Goal: Information Seeking & Learning: Learn about a topic

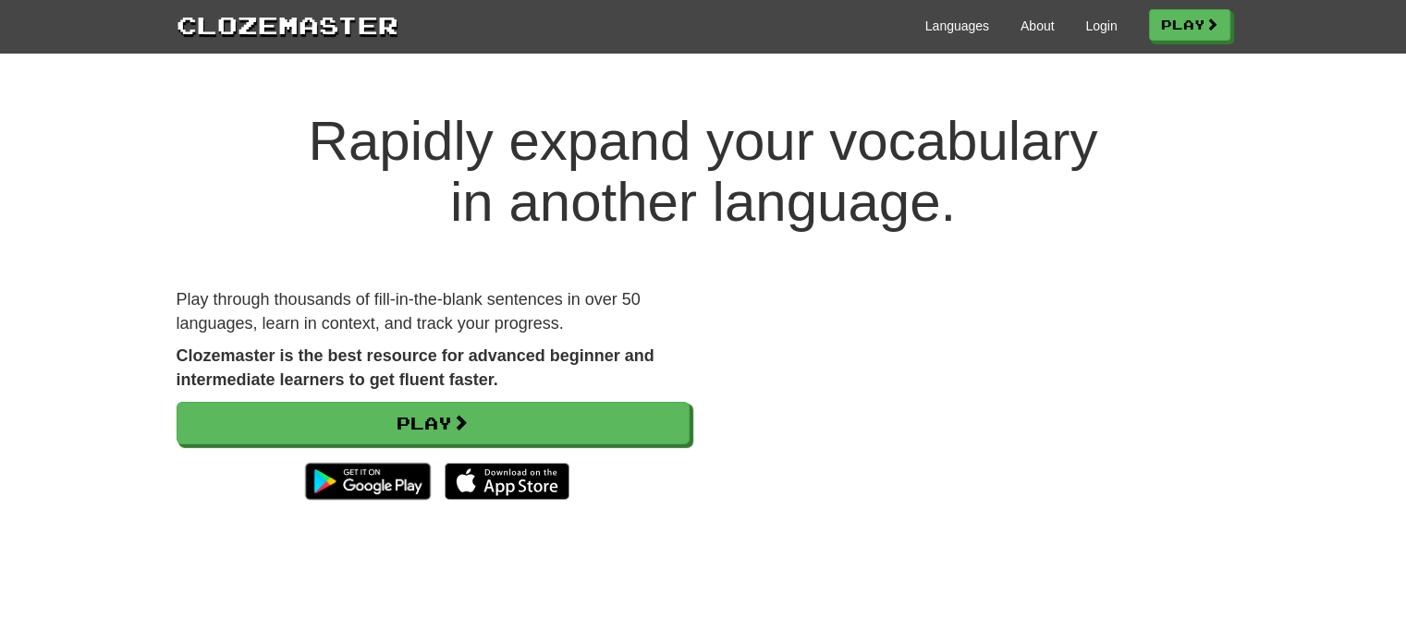
scroll to position [92, 0]
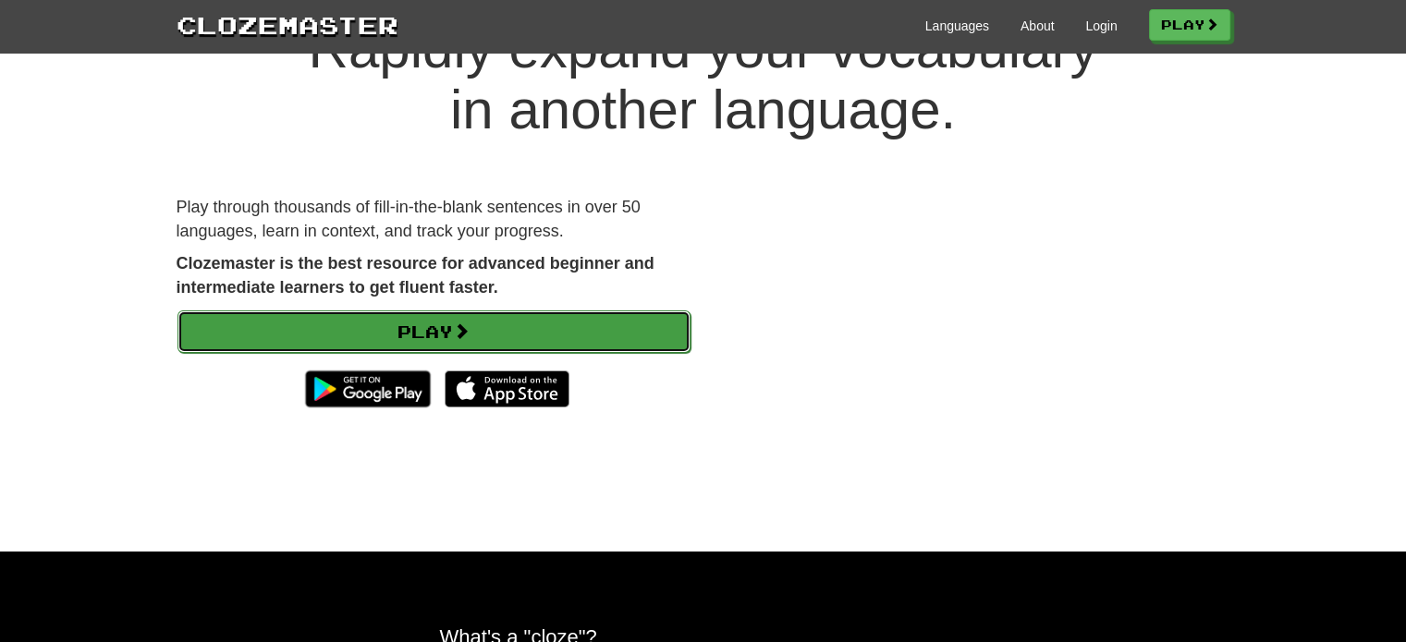
click at [532, 327] on link "Play" at bounding box center [433, 332] width 513 height 43
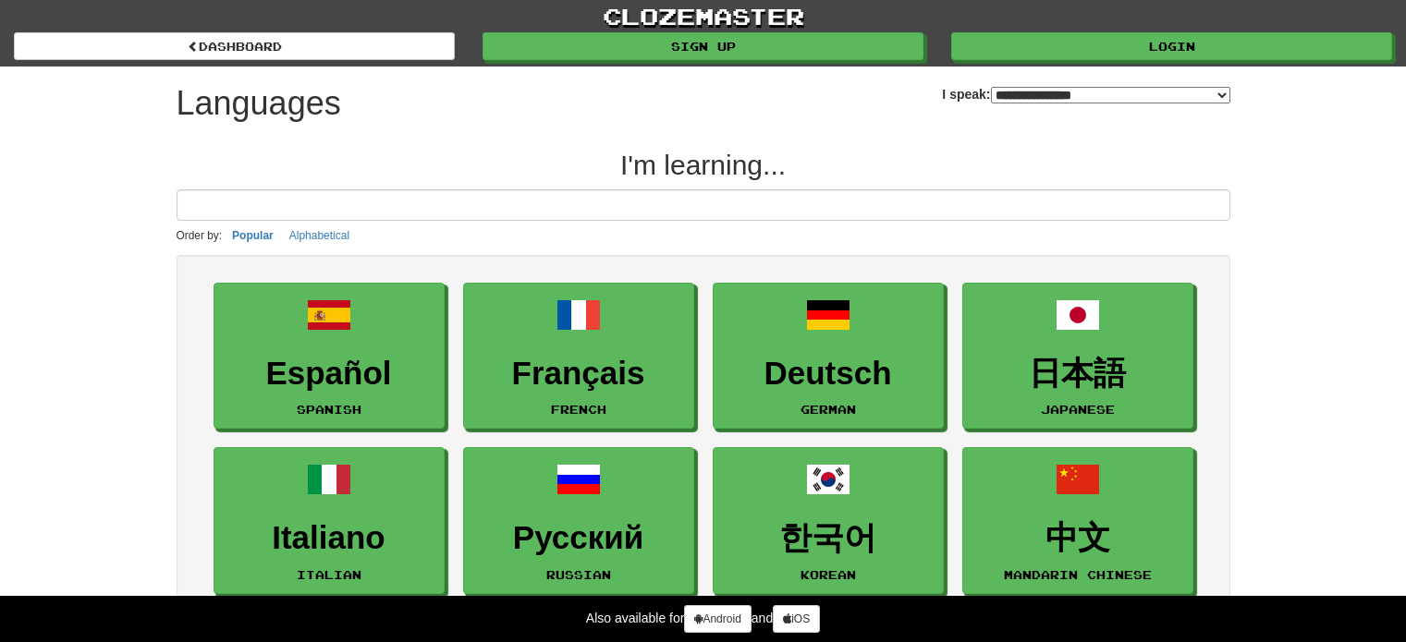
select select "*******"
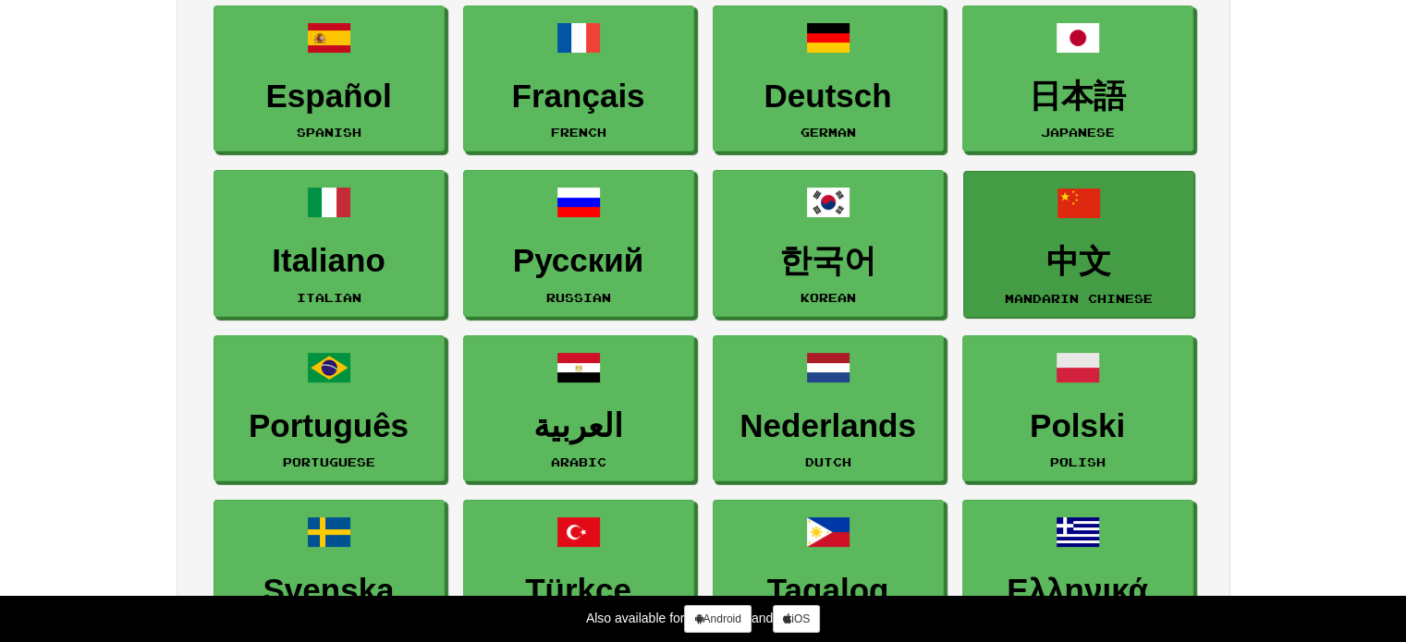
scroll to position [92, 0]
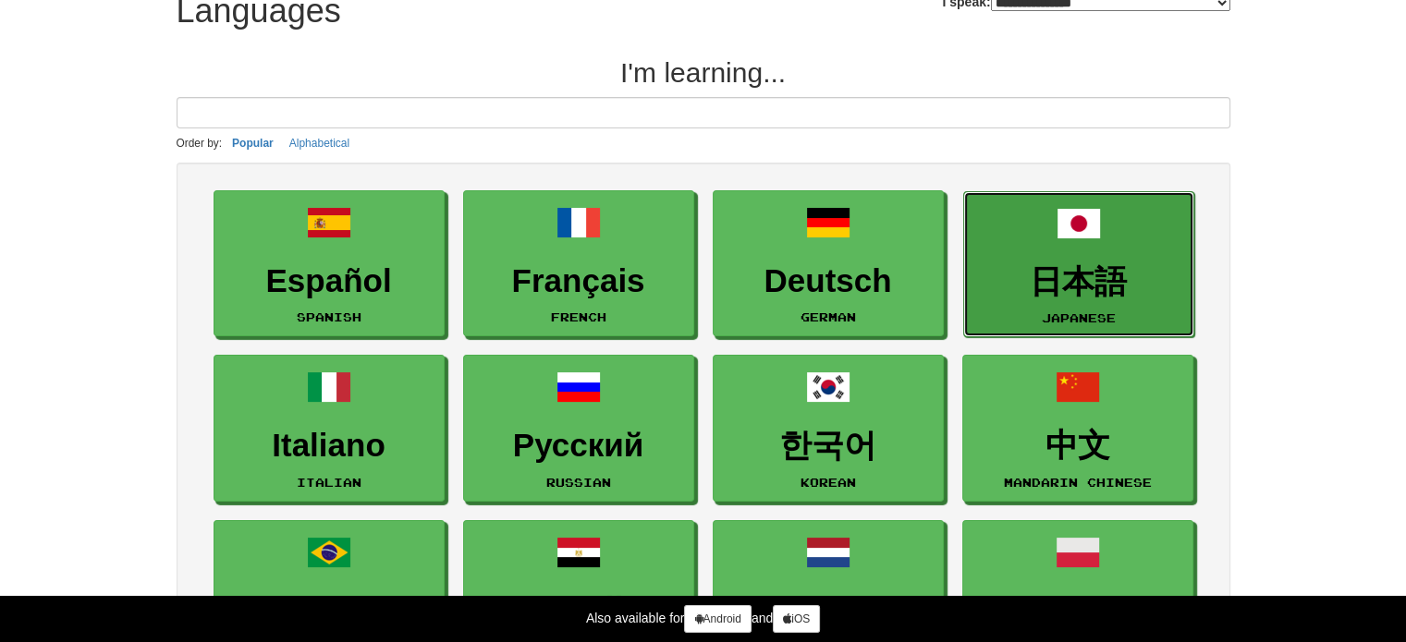
click at [1078, 246] on link "日本語 Japanese" at bounding box center [1078, 264] width 231 height 147
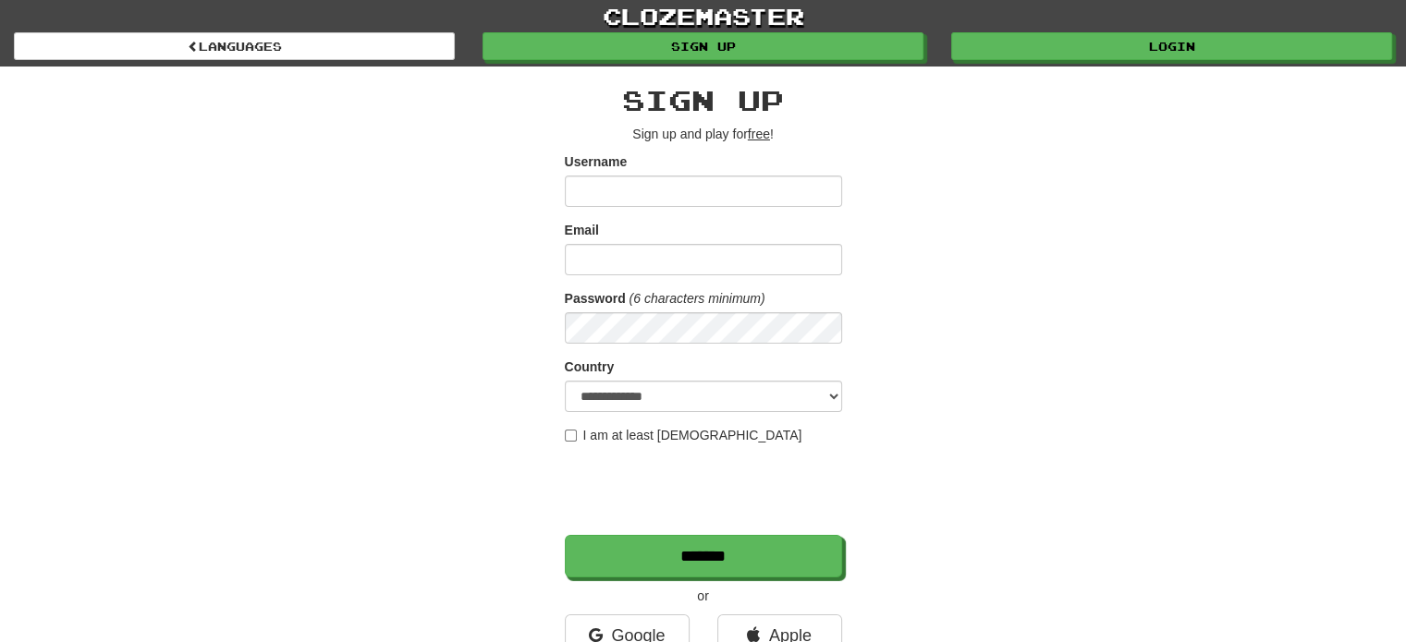
click at [740, 203] on input "Username" at bounding box center [703, 191] width 277 height 31
type input "**********"
click at [688, 276] on form "**********" at bounding box center [703, 365] width 277 height 425
click at [720, 210] on form "**********" at bounding box center [703, 365] width 277 height 425
drag, startPoint x: 650, startPoint y: 195, endPoint x: 447, endPoint y: 205, distance: 202.7
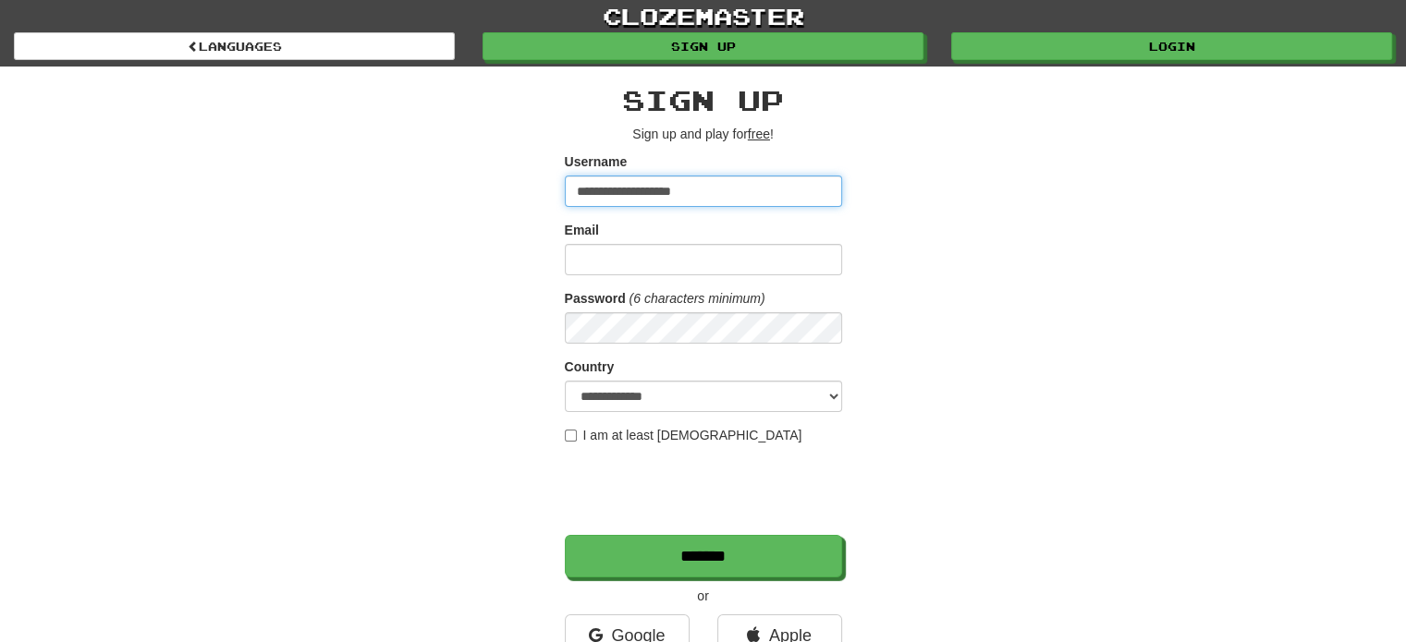
click at [447, 205] on div "**********" at bounding box center [704, 390] width 1082 height 646
type input "*********"
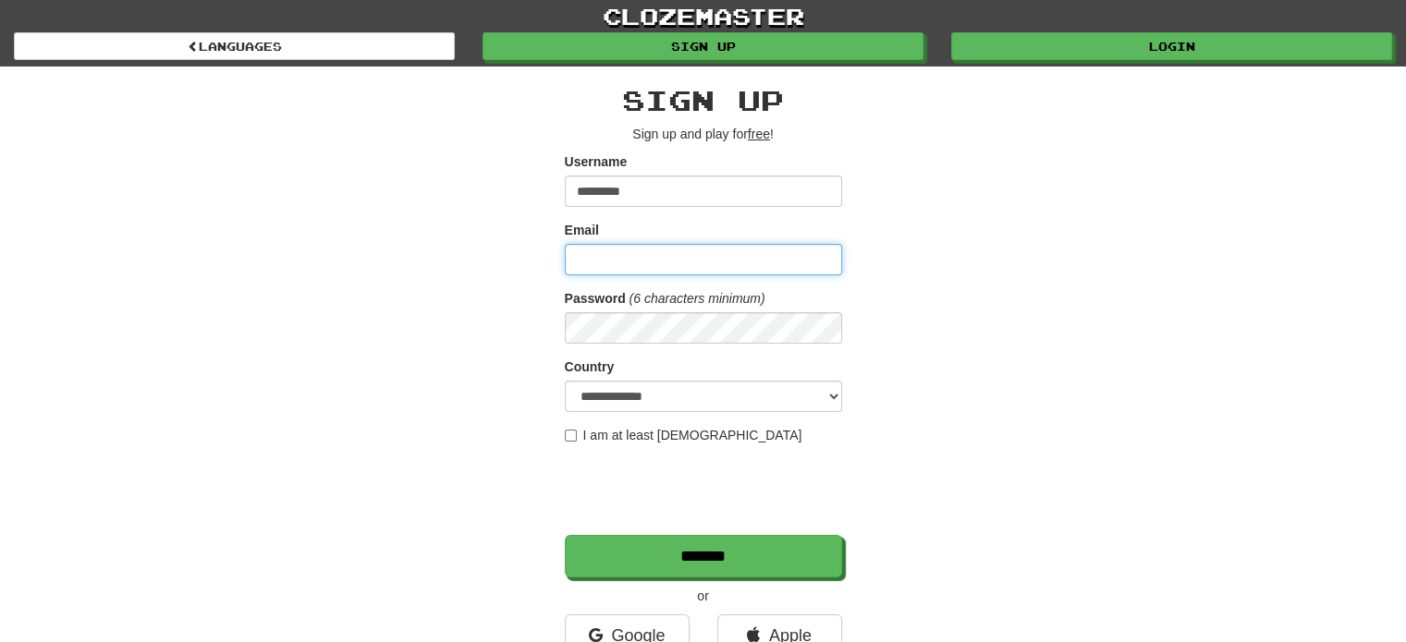
click at [630, 262] on input "Email" at bounding box center [703, 259] width 277 height 31
click at [630, 262] on input "**********" at bounding box center [703, 259] width 277 height 31
type input "**********"
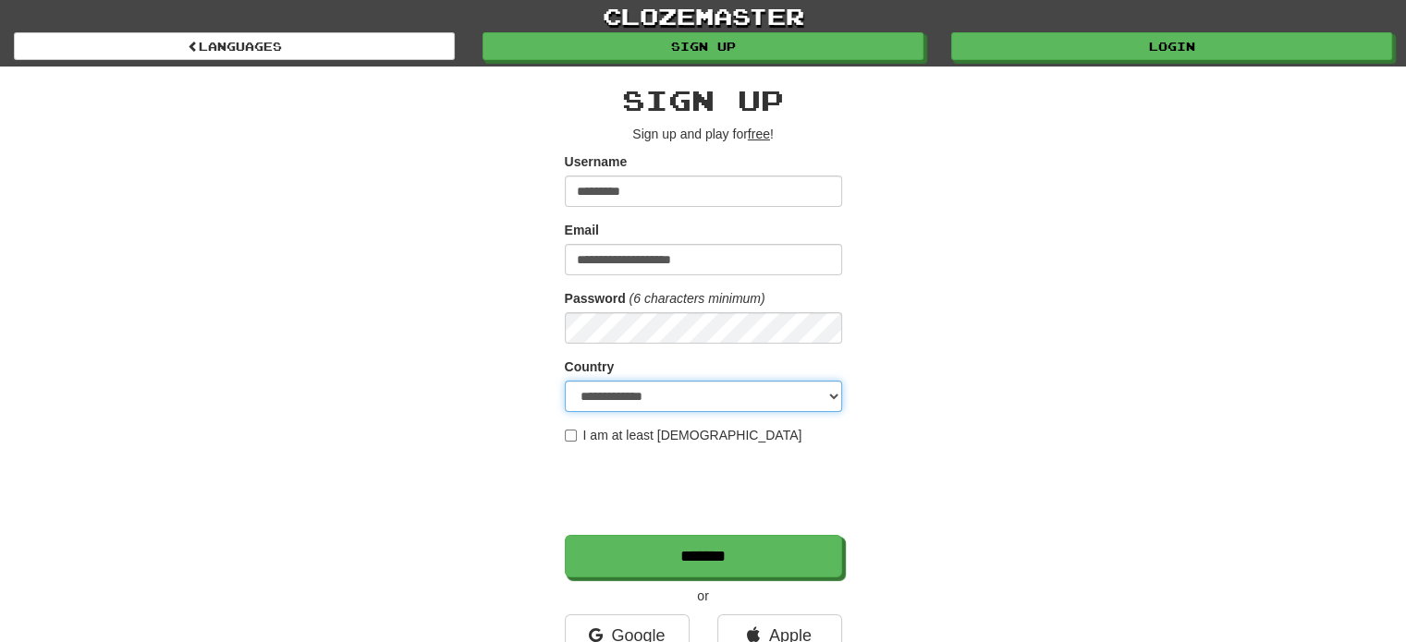
click at [736, 400] on select "**********" at bounding box center [703, 396] width 277 height 31
select select "**"
click at [565, 381] on select "**********" at bounding box center [703, 396] width 277 height 31
click at [620, 426] on label "I am at least 16 years old" at bounding box center [684, 435] width 238 height 18
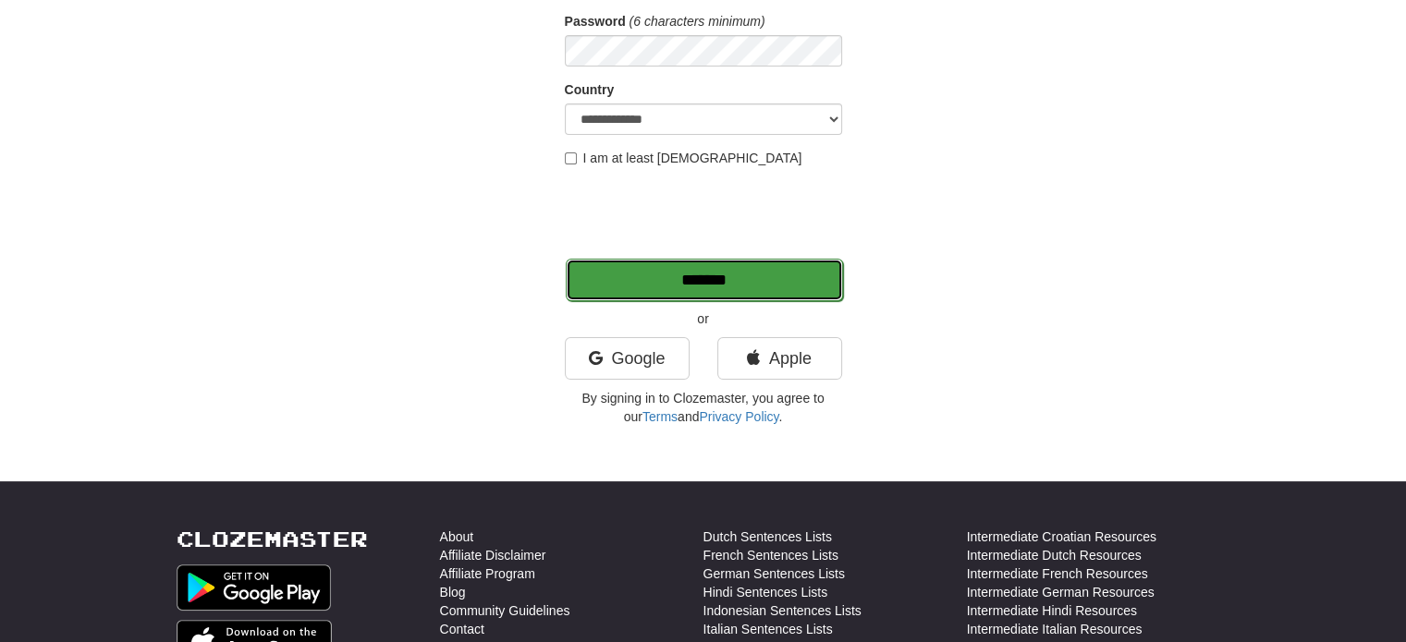
click at [740, 287] on input "*******" at bounding box center [704, 280] width 277 height 43
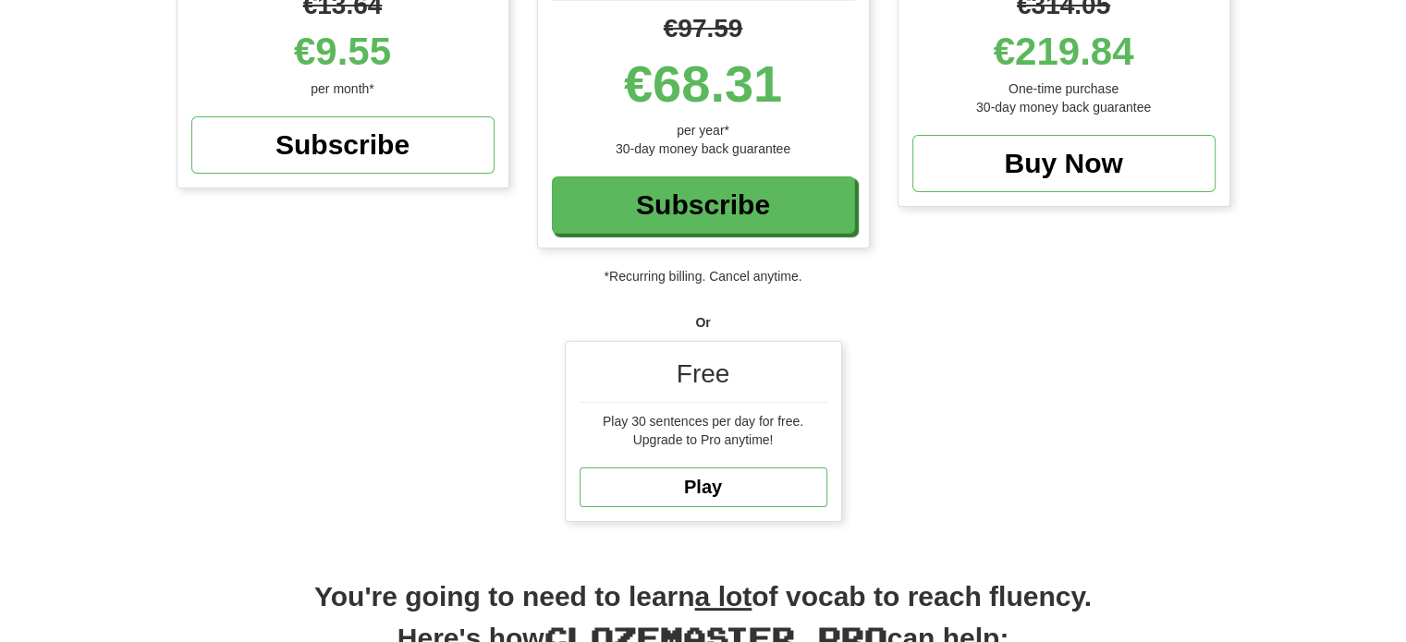
scroll to position [462, 0]
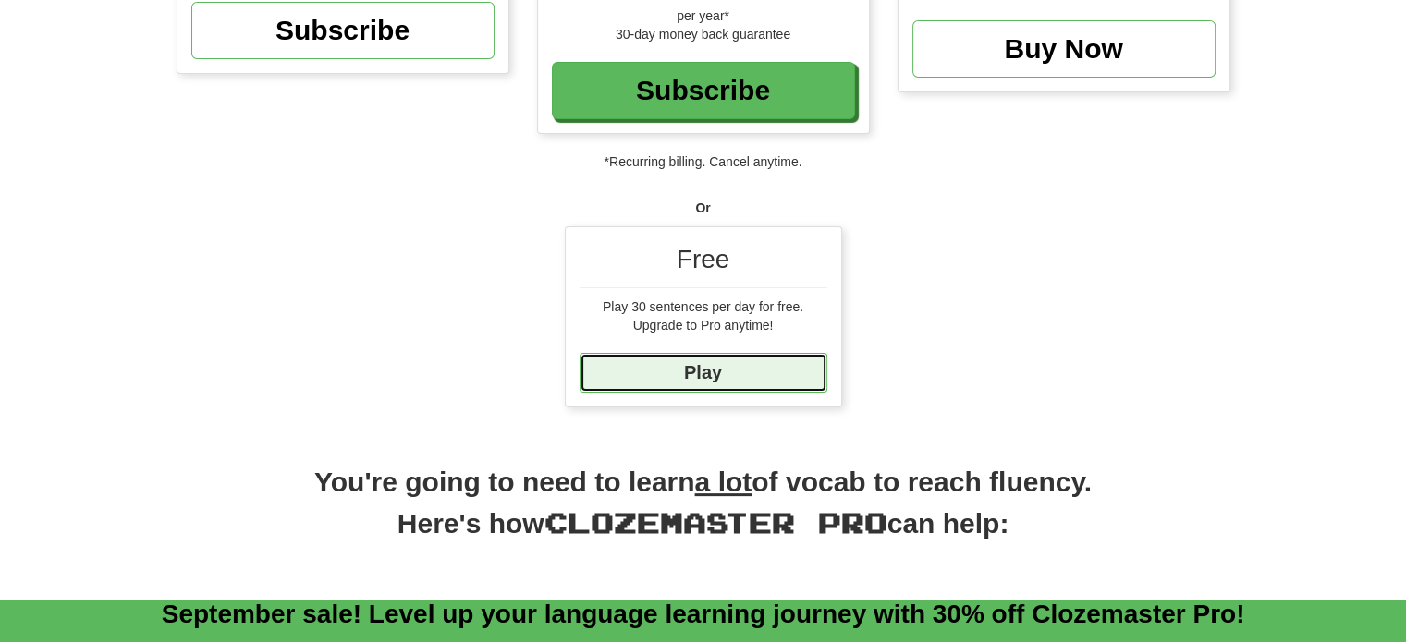
click at [742, 382] on link "Play" at bounding box center [704, 373] width 248 height 40
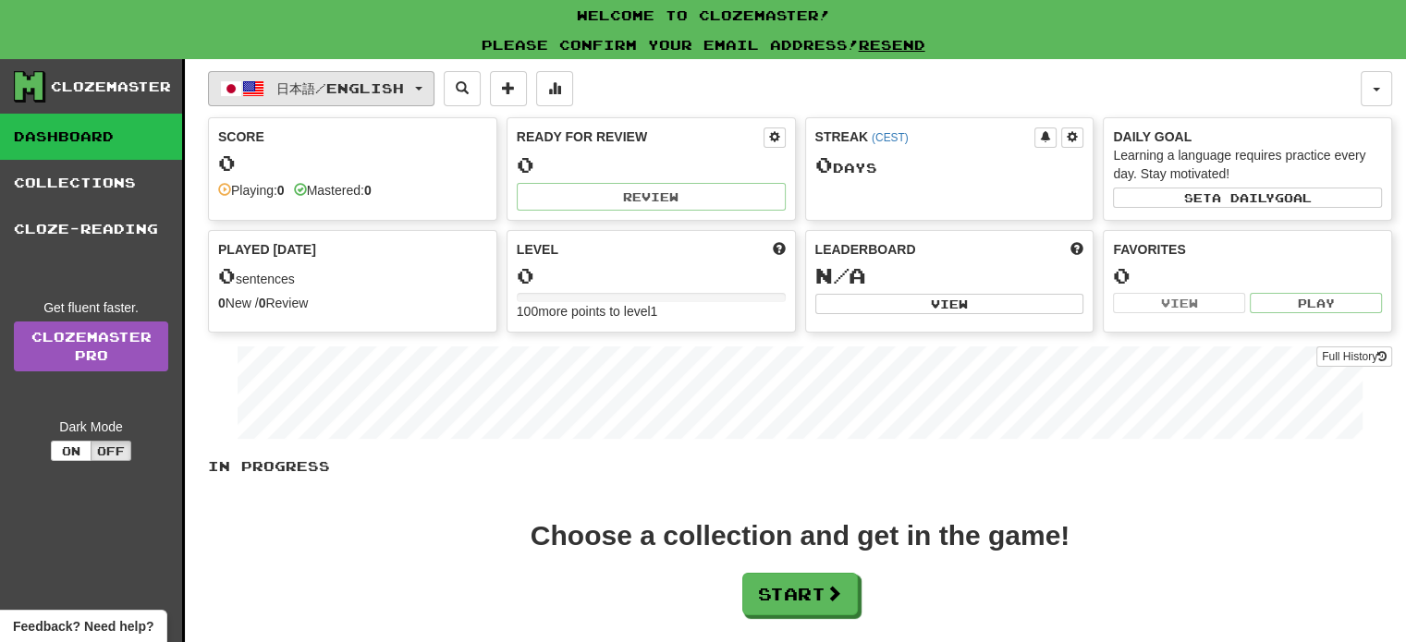
click at [264, 97] on button "日本語 / English" at bounding box center [321, 88] width 226 height 35
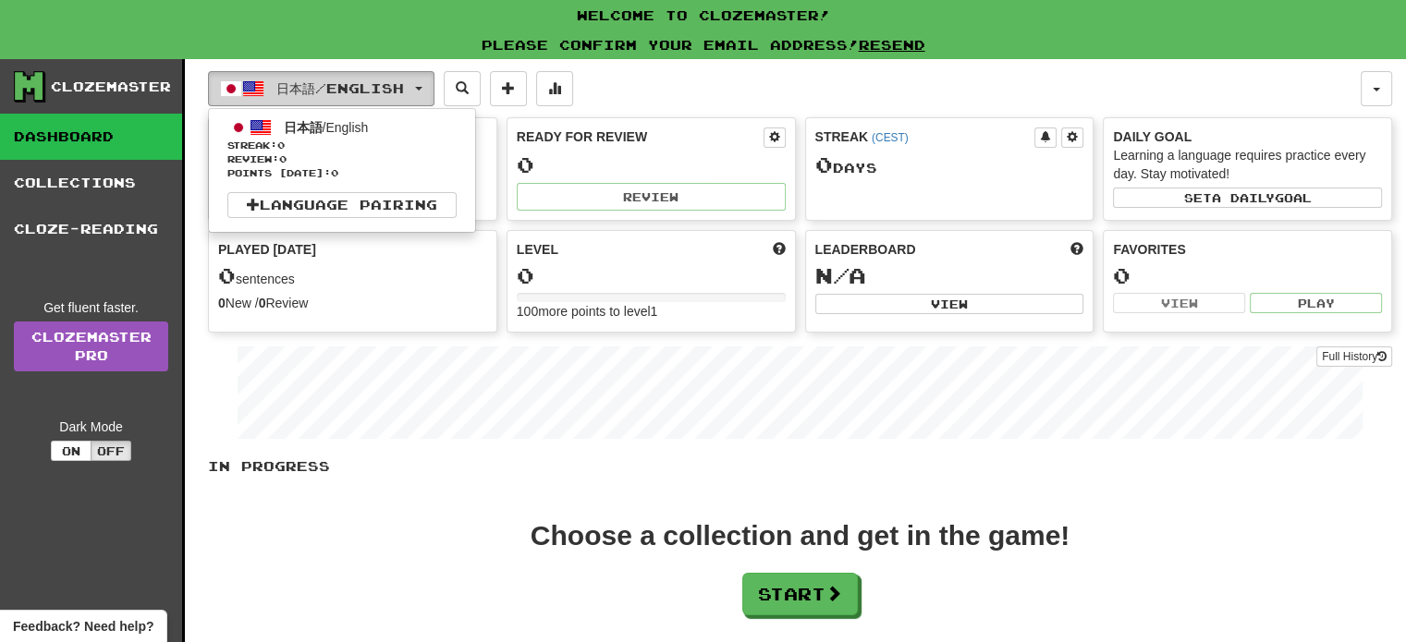
click at [261, 97] on span "button" at bounding box center [253, 89] width 22 height 22
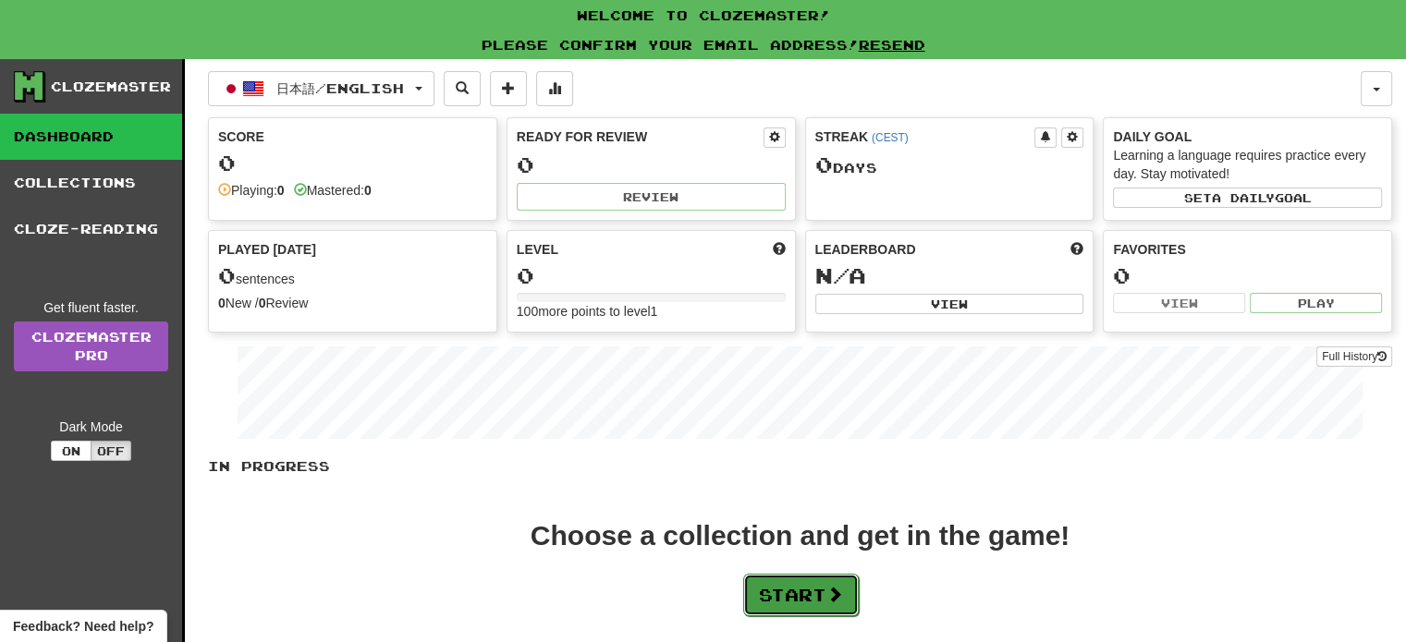
click at [838, 581] on button "Start" at bounding box center [801, 595] width 116 height 43
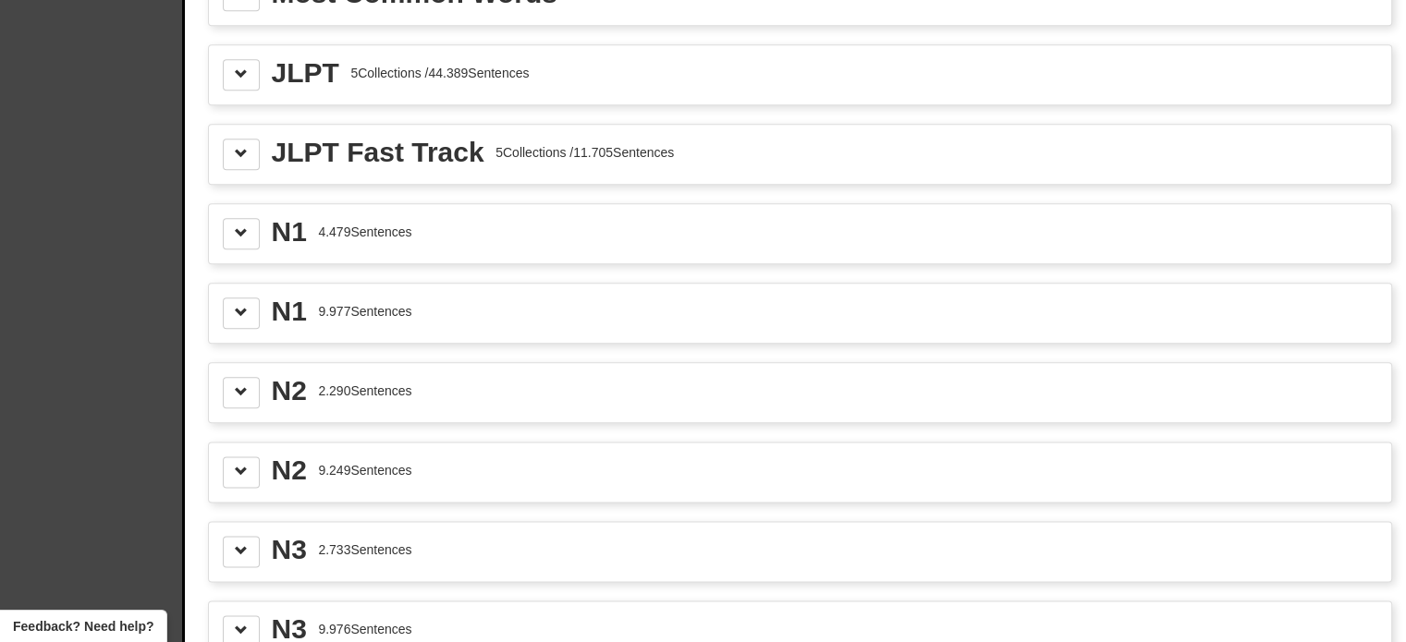
scroll to position [2219, 0]
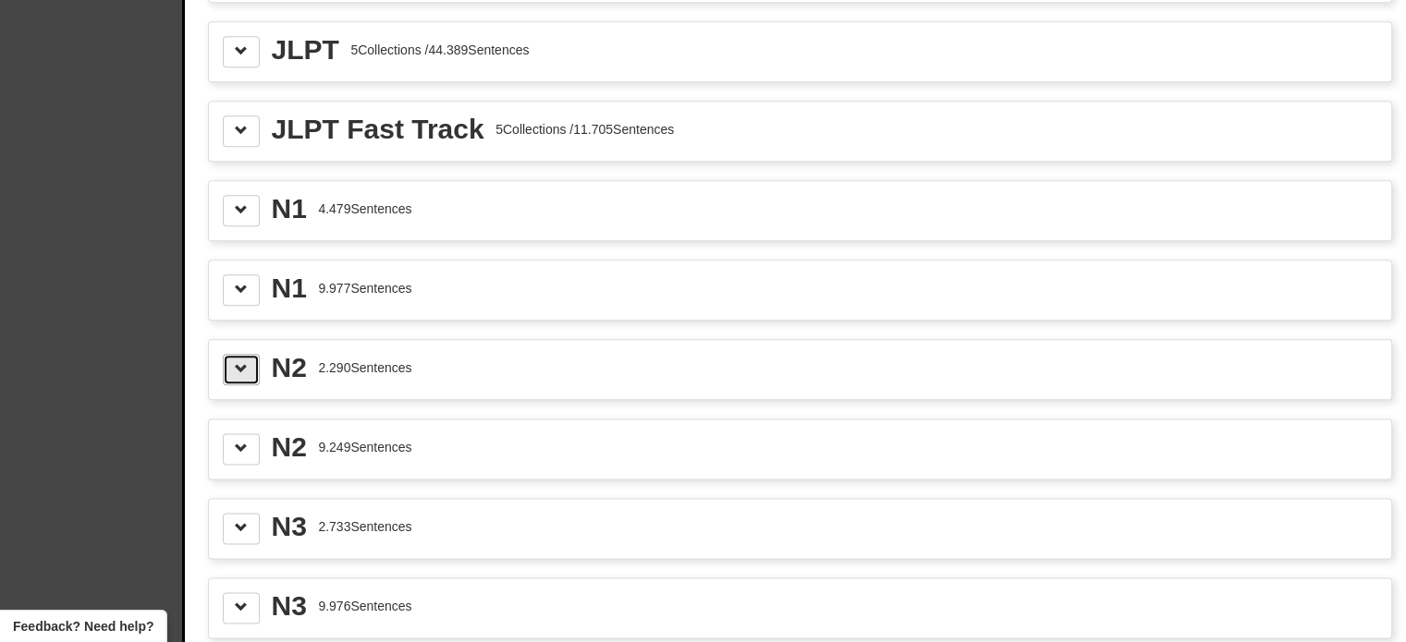
click at [238, 362] on span at bounding box center [241, 368] width 13 height 13
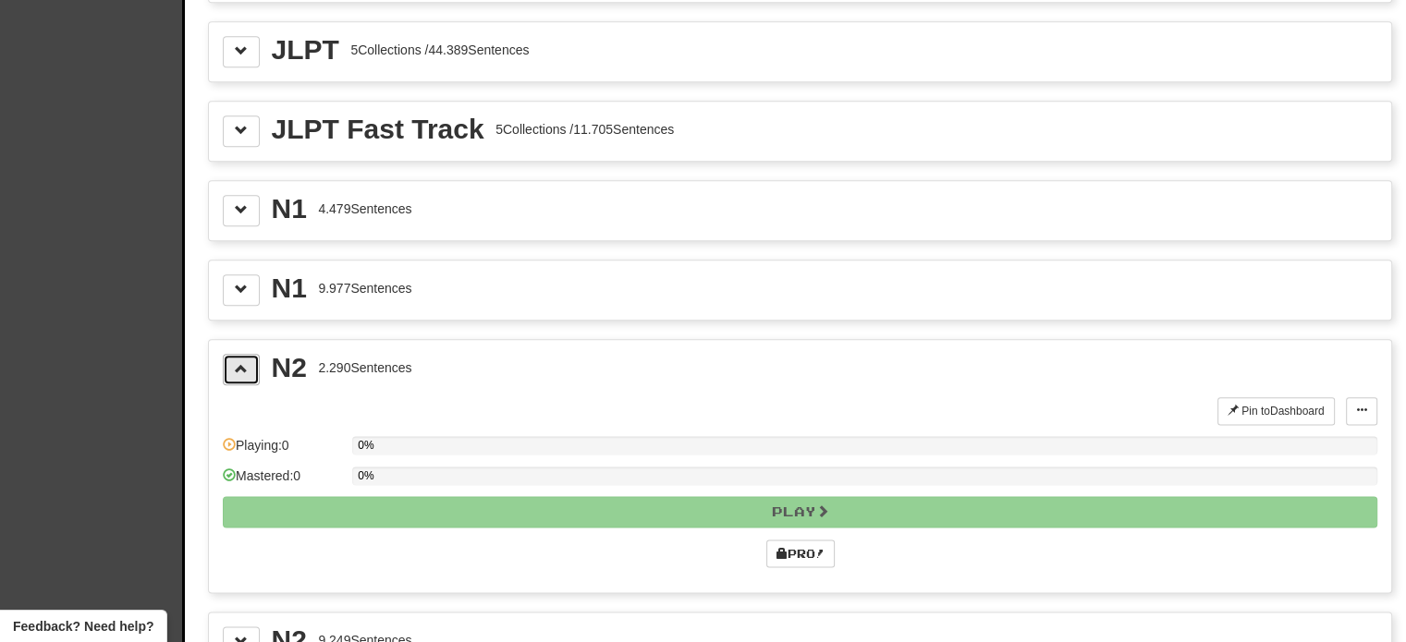
click at [238, 362] on span at bounding box center [241, 368] width 13 height 13
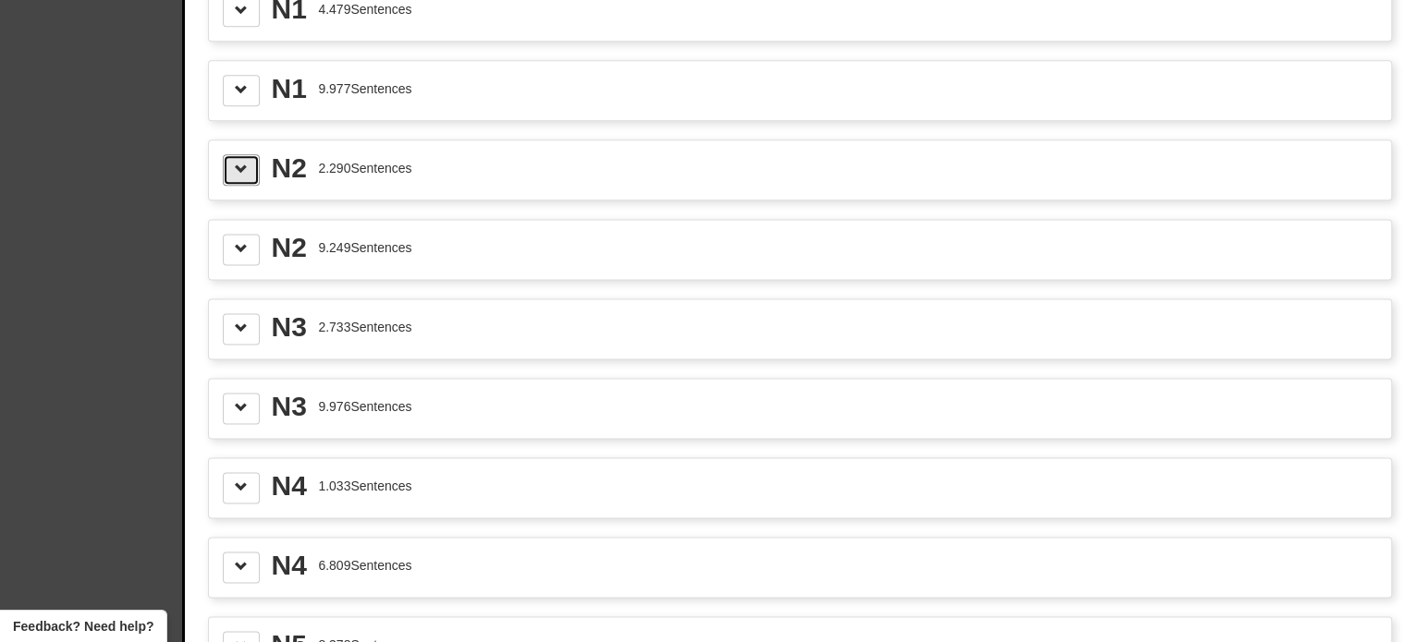
scroll to position [2496, 0]
click at [233, 156] on button at bounding box center [241, 171] width 37 height 31
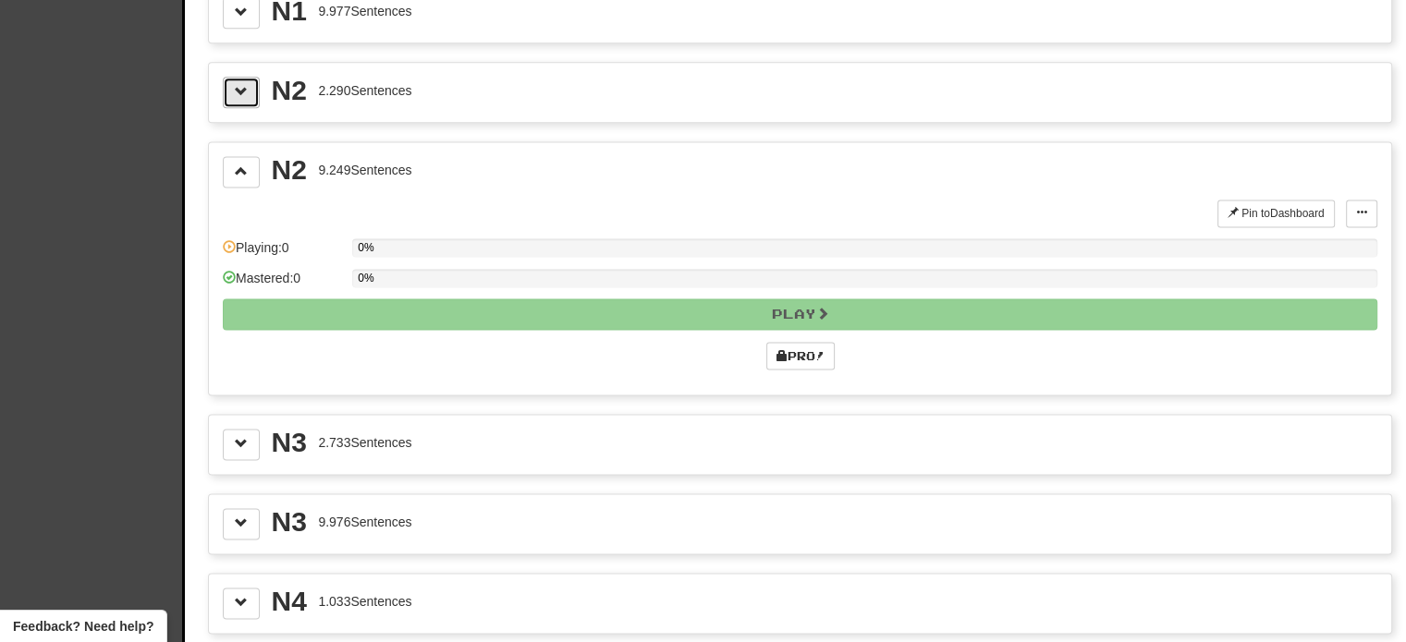
click at [251, 77] on button at bounding box center [241, 92] width 37 height 31
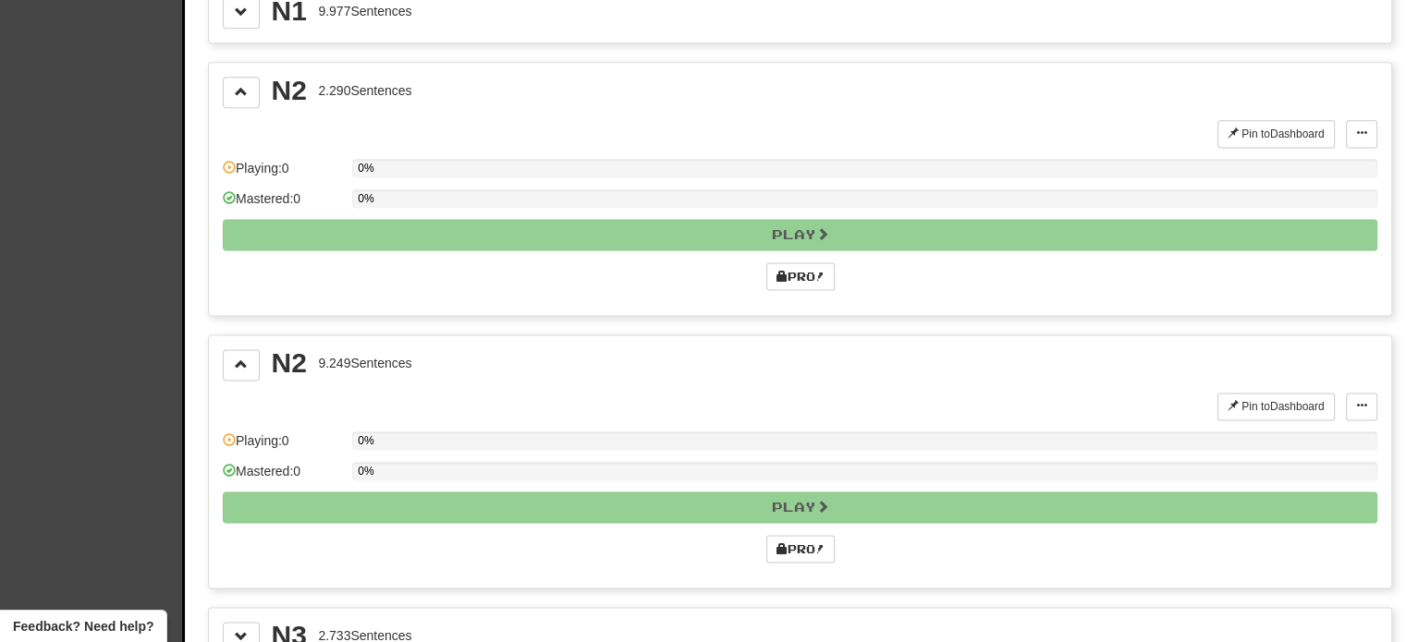
click at [798, 239] on div "Pin to Dashboard Pin to Dashboard Manage Sentences Playing: 0 0% Mastered: 0 0%…" at bounding box center [800, 211] width 1155 height 182
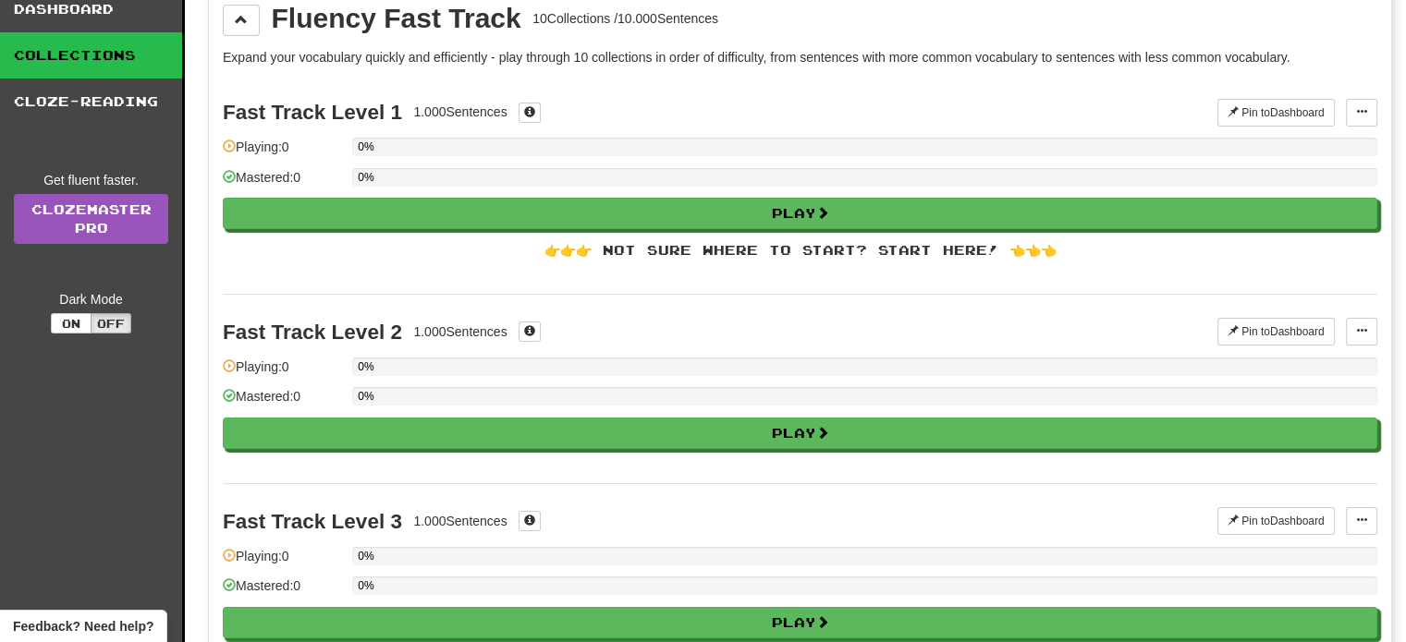
scroll to position [92, 0]
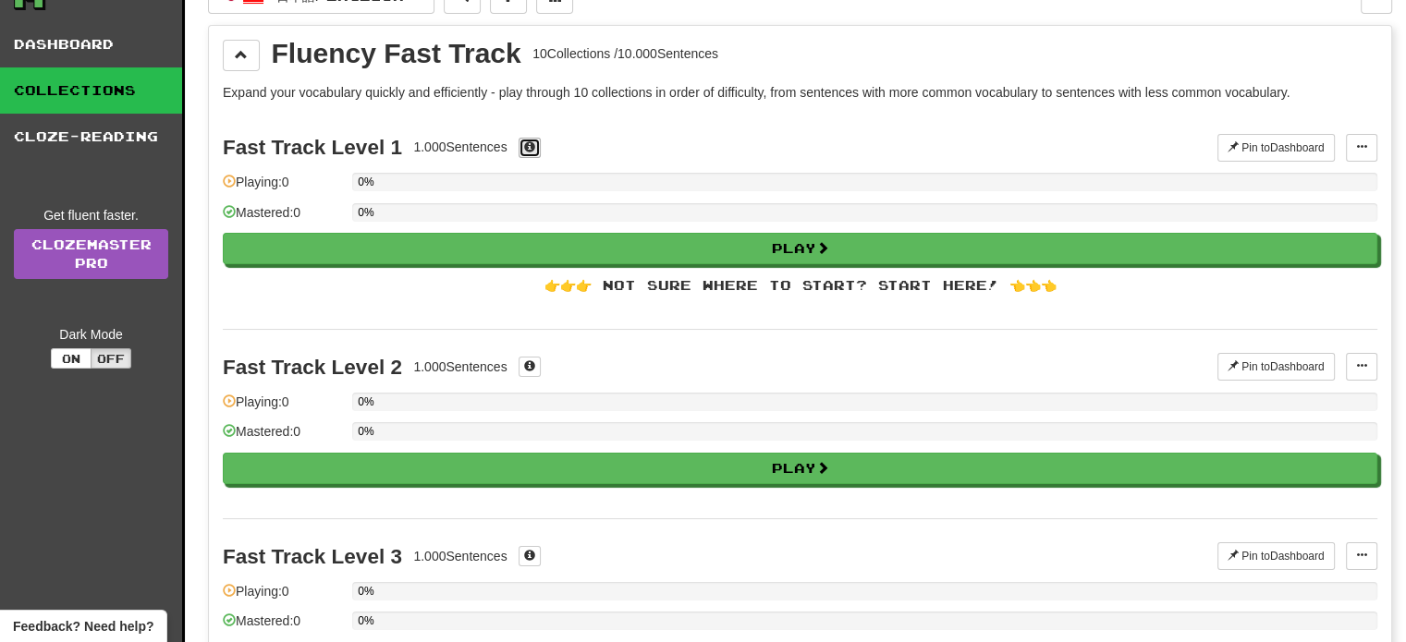
click at [532, 147] on span at bounding box center [529, 146] width 11 height 11
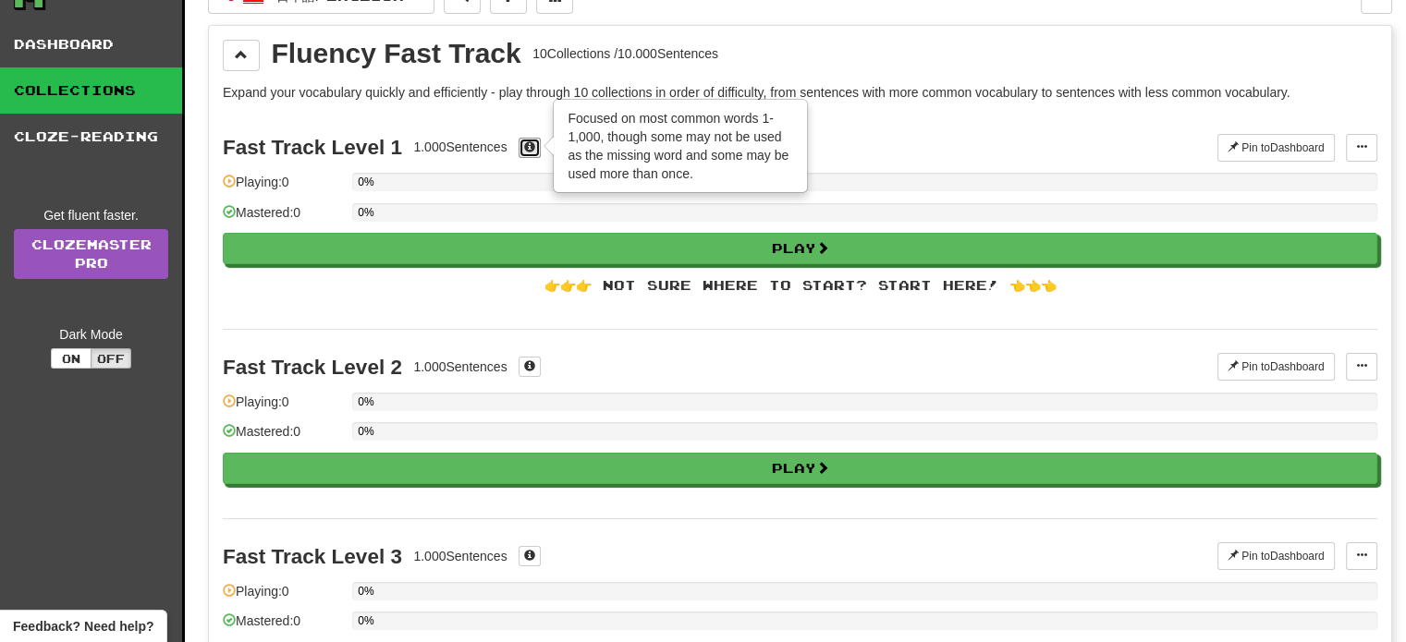
scroll to position [647, 0]
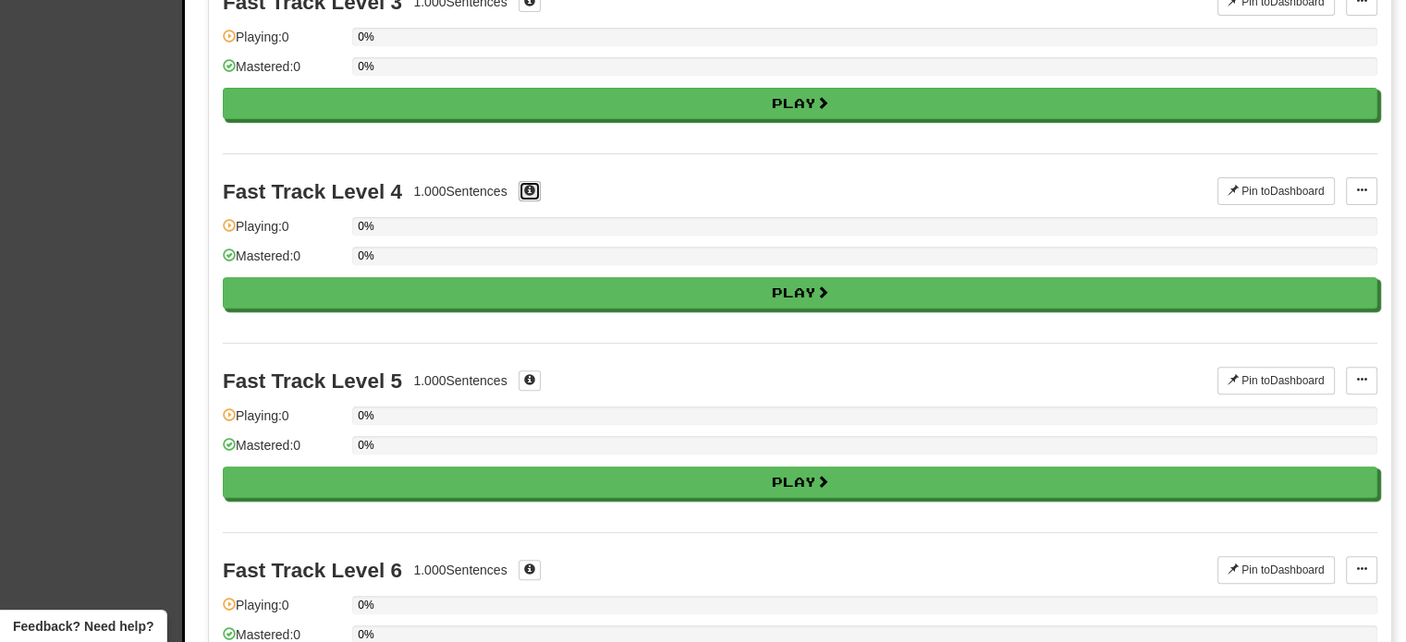
click at [532, 188] on span at bounding box center [529, 190] width 11 height 11
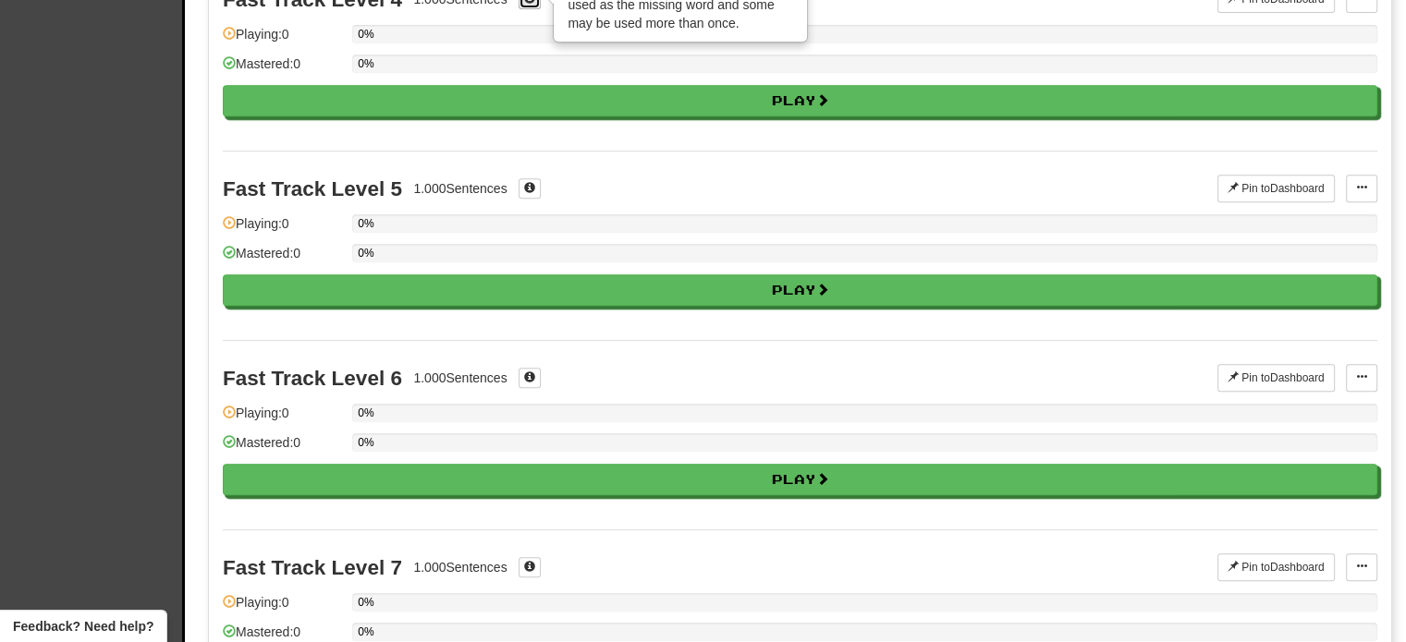
scroll to position [924, 0]
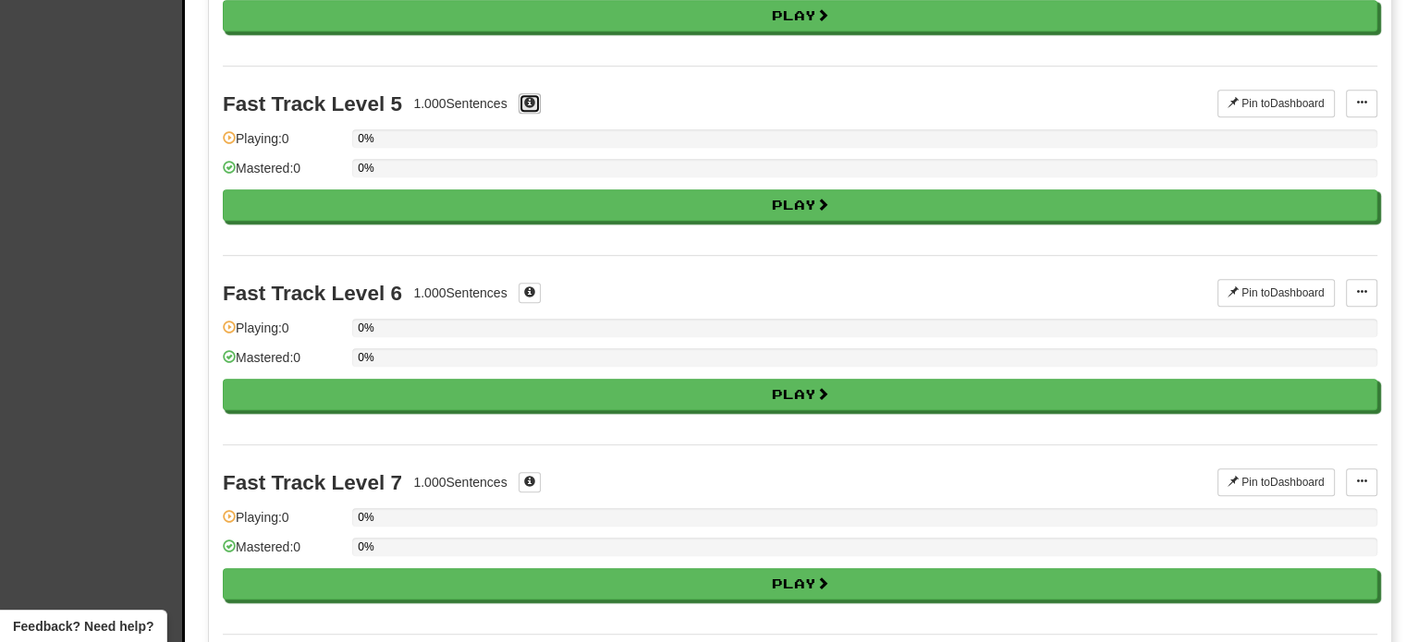
click at [523, 93] on button at bounding box center [530, 103] width 22 height 20
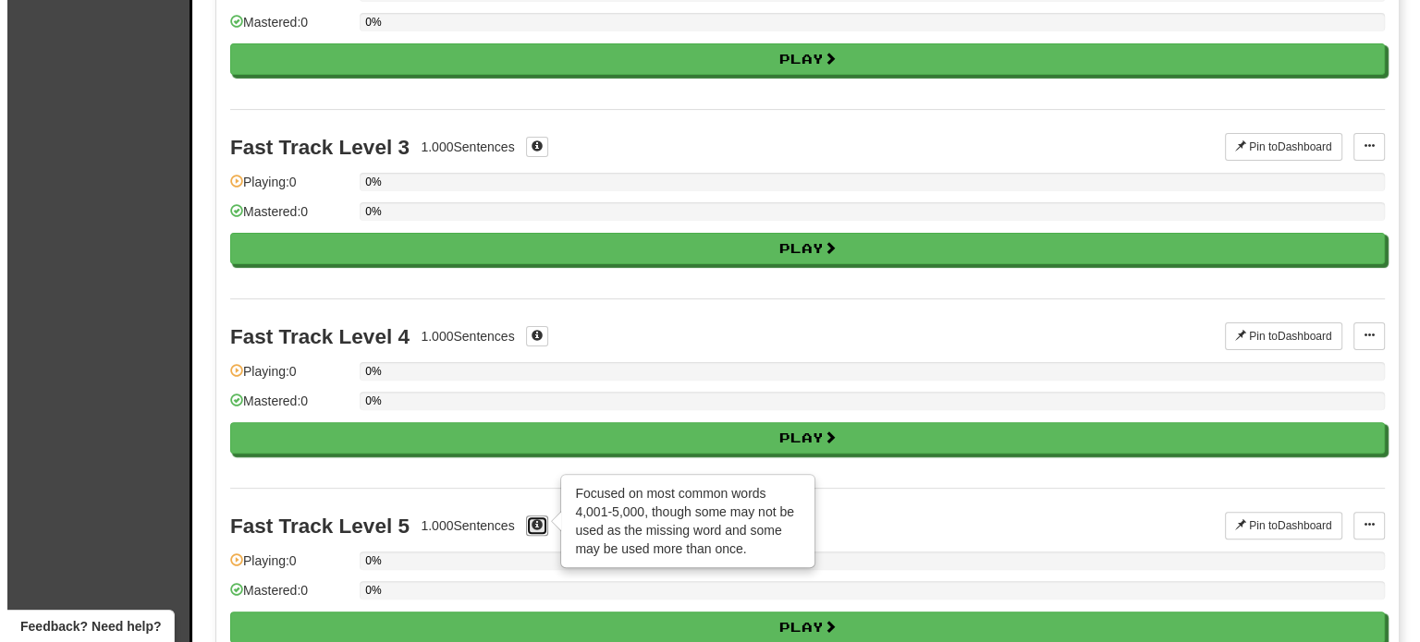
scroll to position [462, 0]
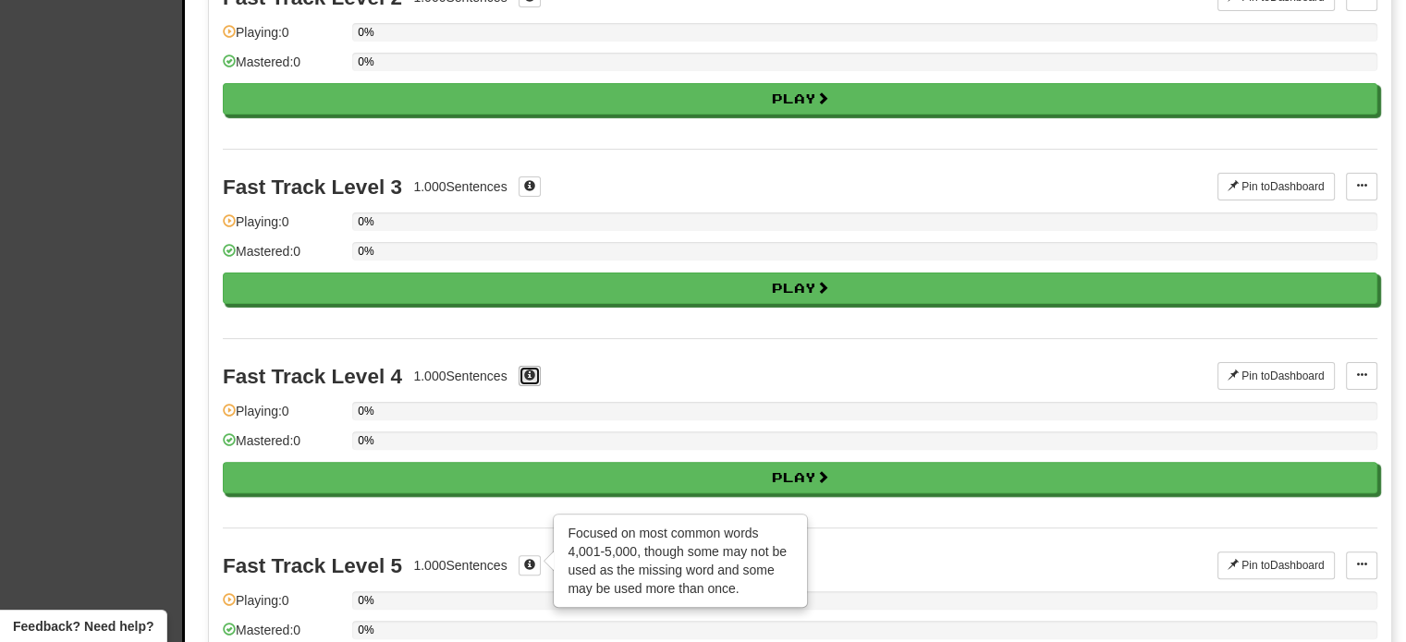
click at [539, 369] on button at bounding box center [530, 376] width 22 height 20
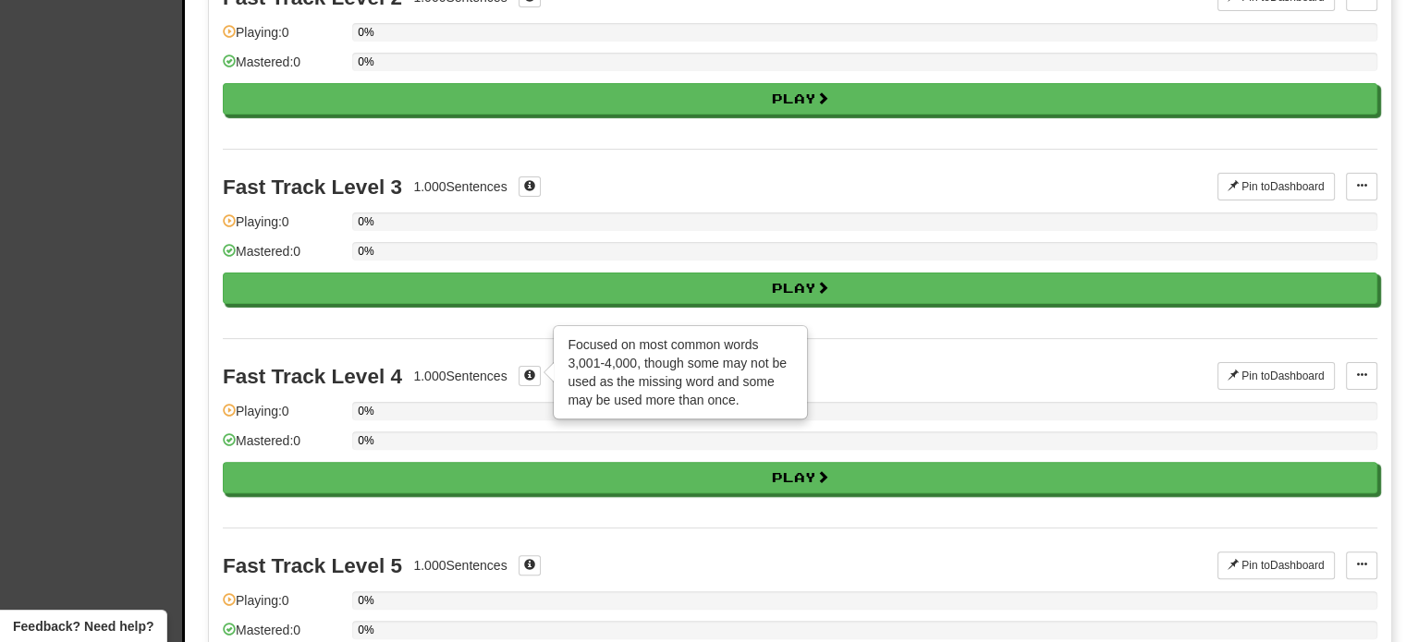
click at [521, 194] on div "Fast Track Level 3 1.000 Sentences" at bounding box center [720, 187] width 995 height 28
click at [529, 182] on span at bounding box center [529, 185] width 11 height 11
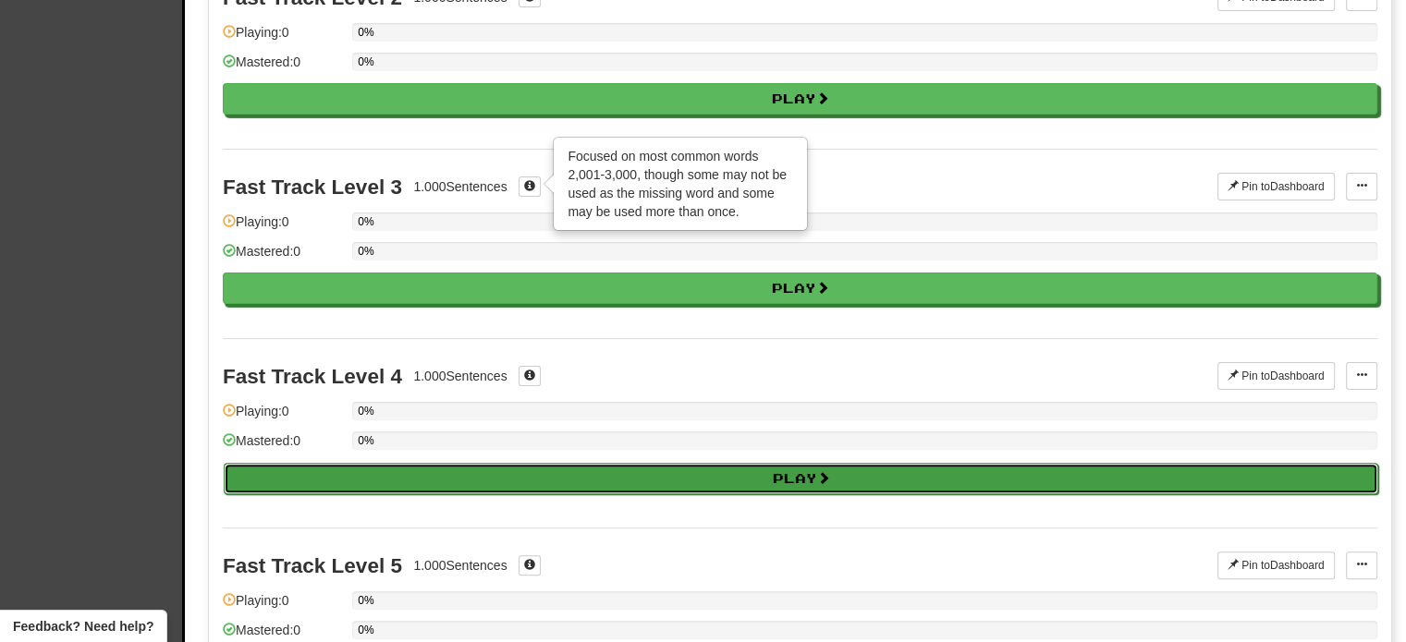
click at [547, 482] on button "Play" at bounding box center [801, 478] width 1155 height 31
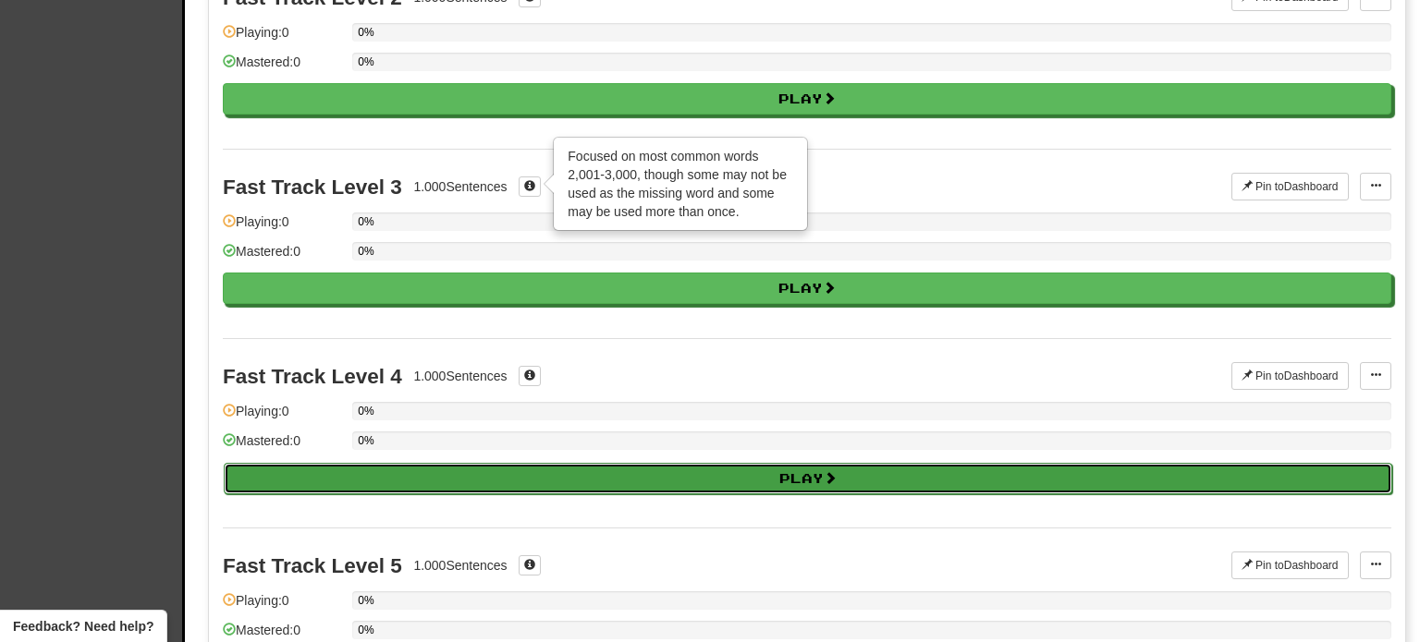
select select "**"
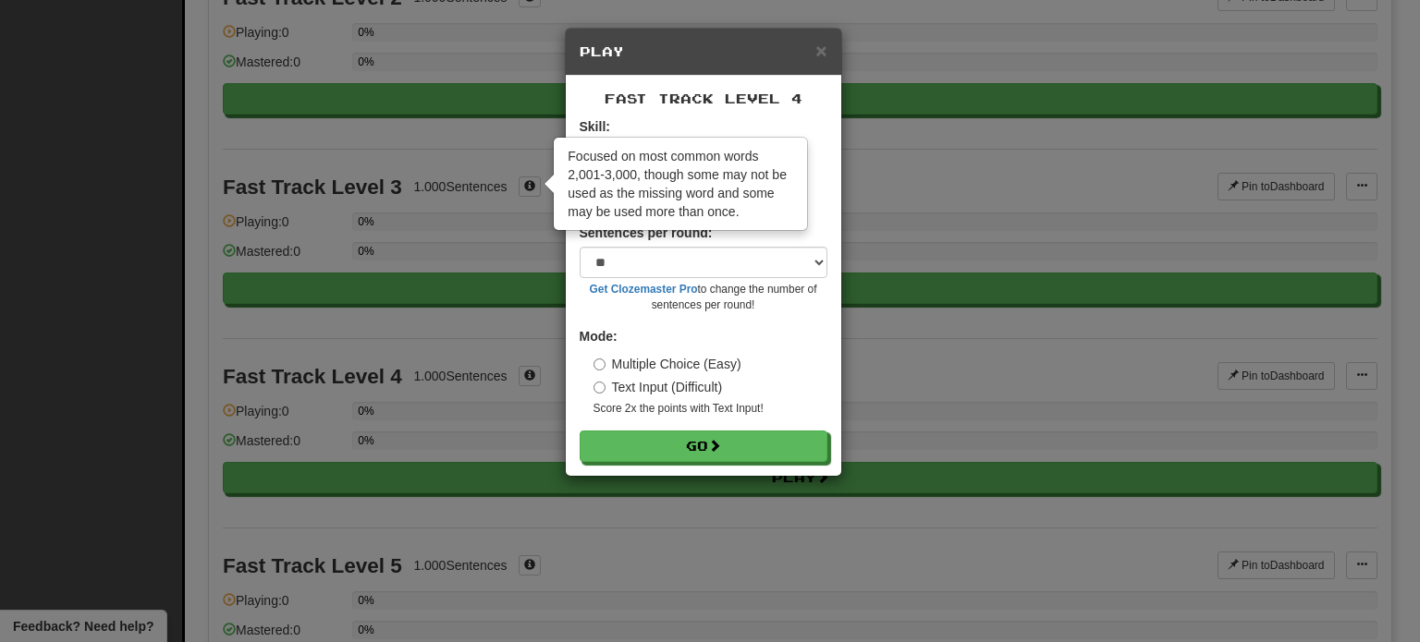
click at [773, 121] on div "Skill: Vocabulary Listening Speaking" at bounding box center [704, 163] width 248 height 92
click at [706, 180] on div "Focused on most common words 2,001-3,000, though some may not be used as the mi…" at bounding box center [680, 184] width 251 height 91
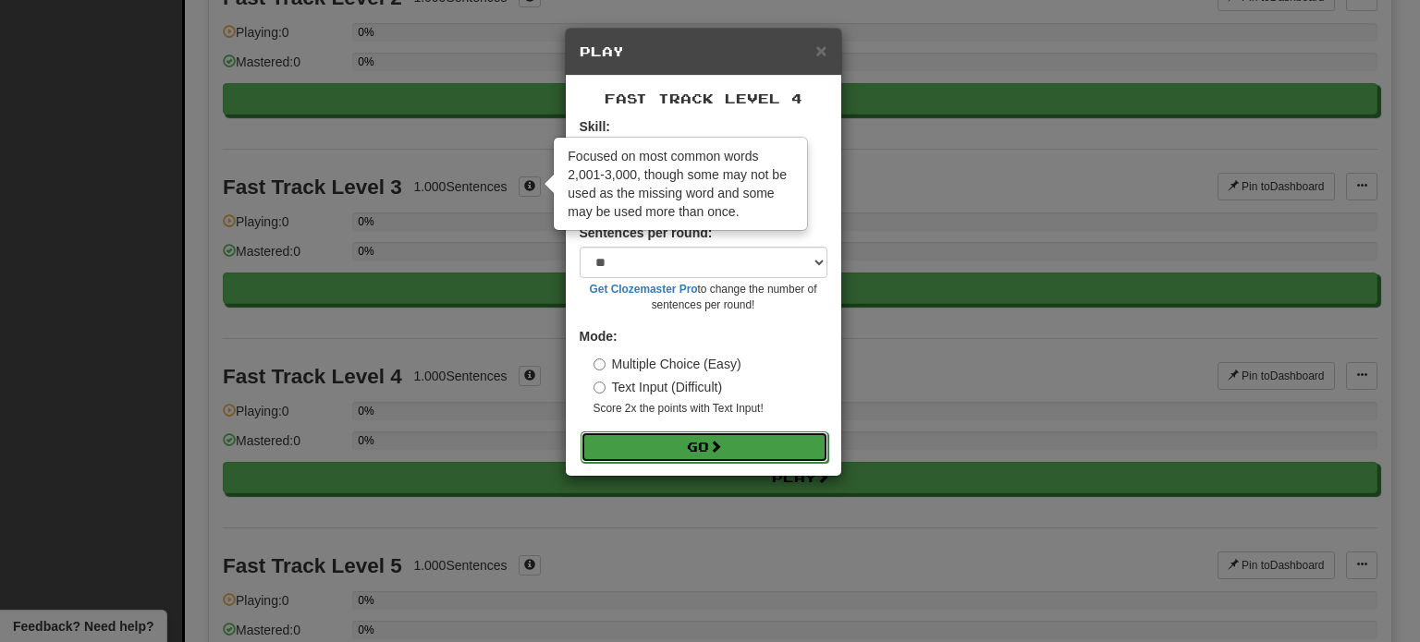
click at [745, 450] on button "Go" at bounding box center [705, 447] width 248 height 31
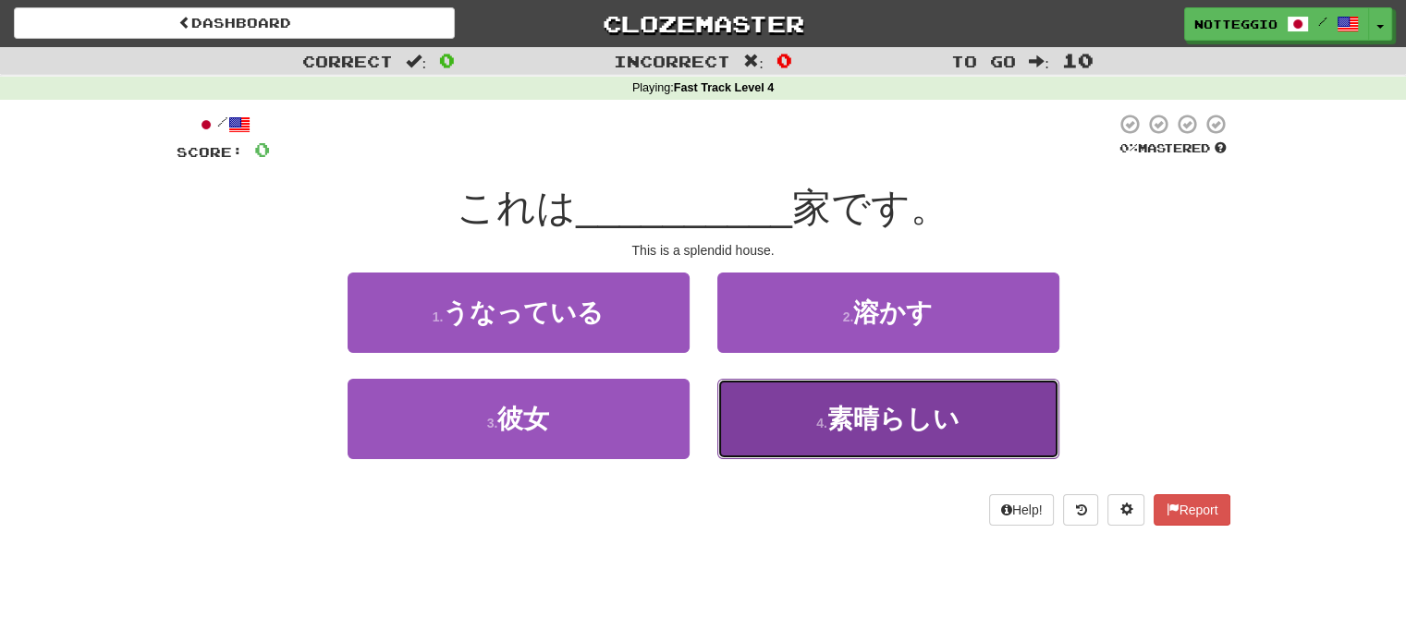
click at [794, 434] on button "4 . 素晴らしい" at bounding box center [888, 419] width 342 height 80
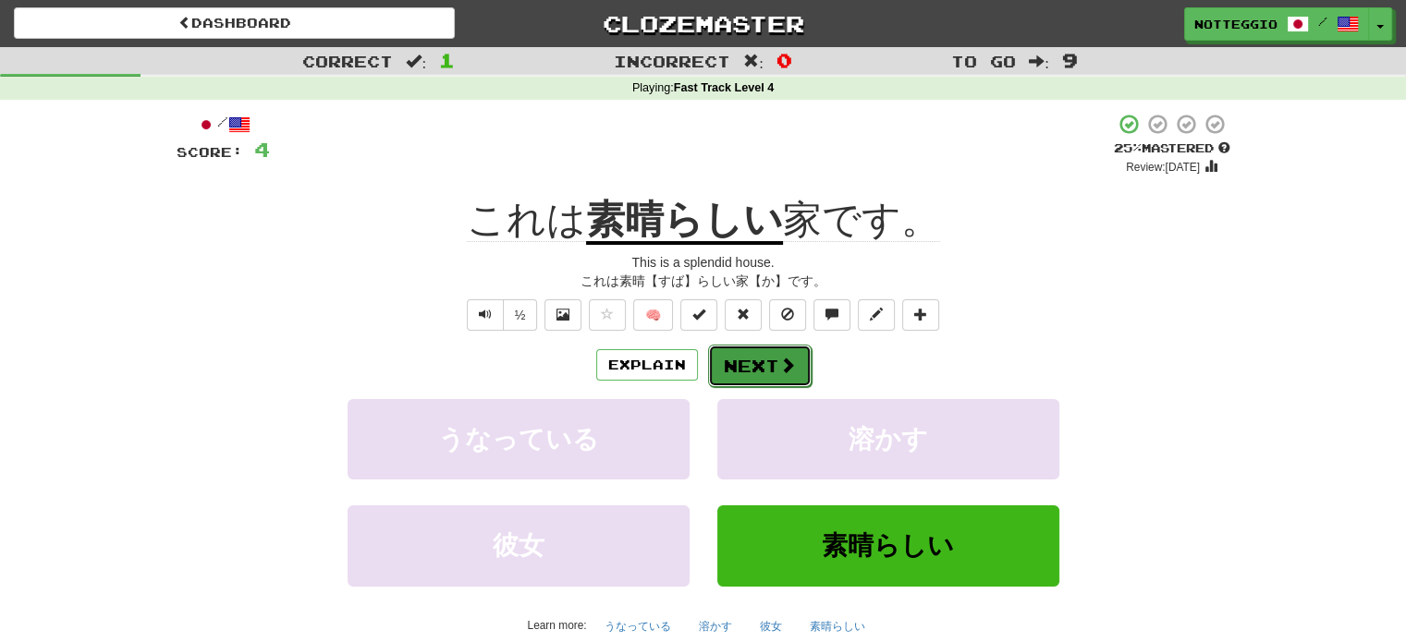
click at [758, 361] on button "Next" at bounding box center [760, 366] width 104 height 43
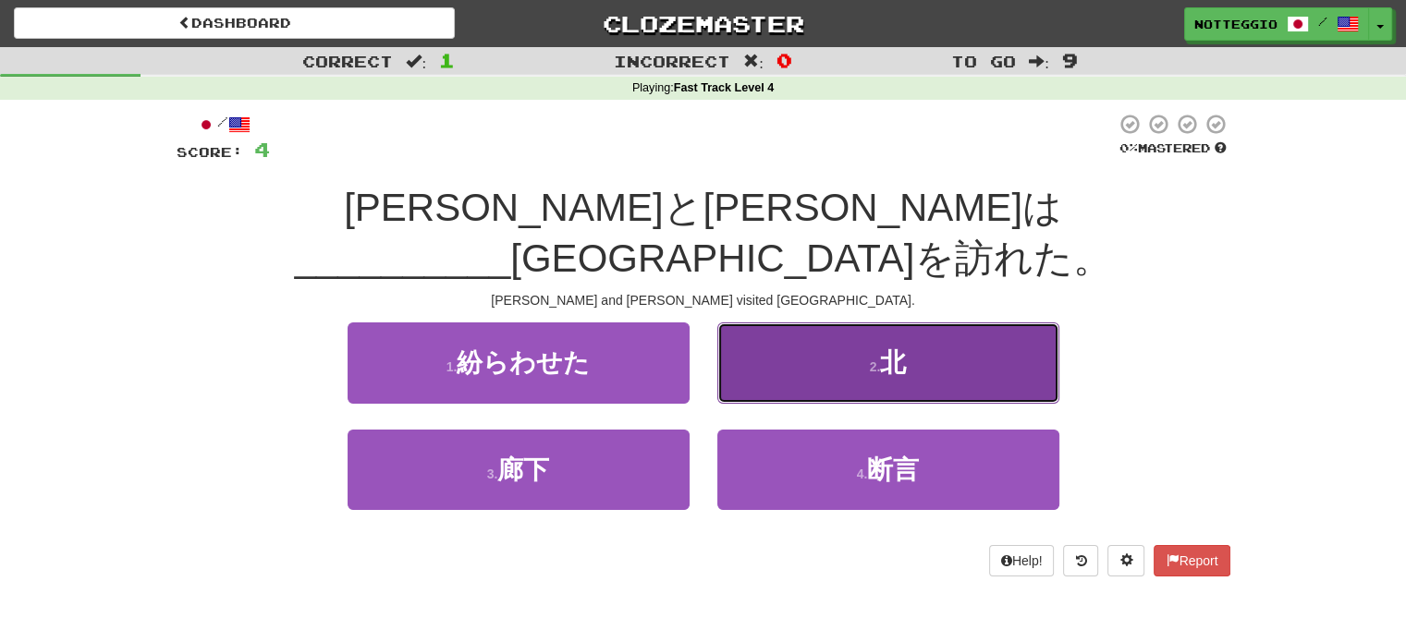
click at [901, 349] on span "北" at bounding box center [893, 363] width 26 height 29
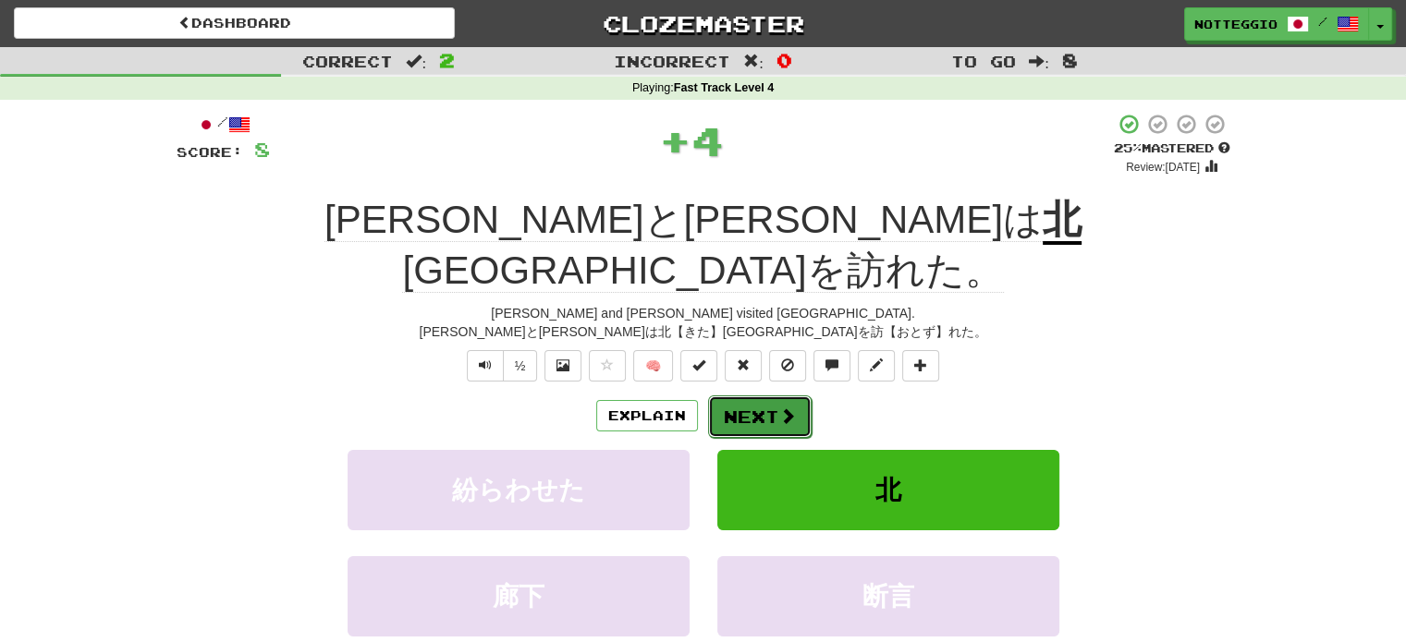
click at [786, 408] on span at bounding box center [787, 416] width 17 height 17
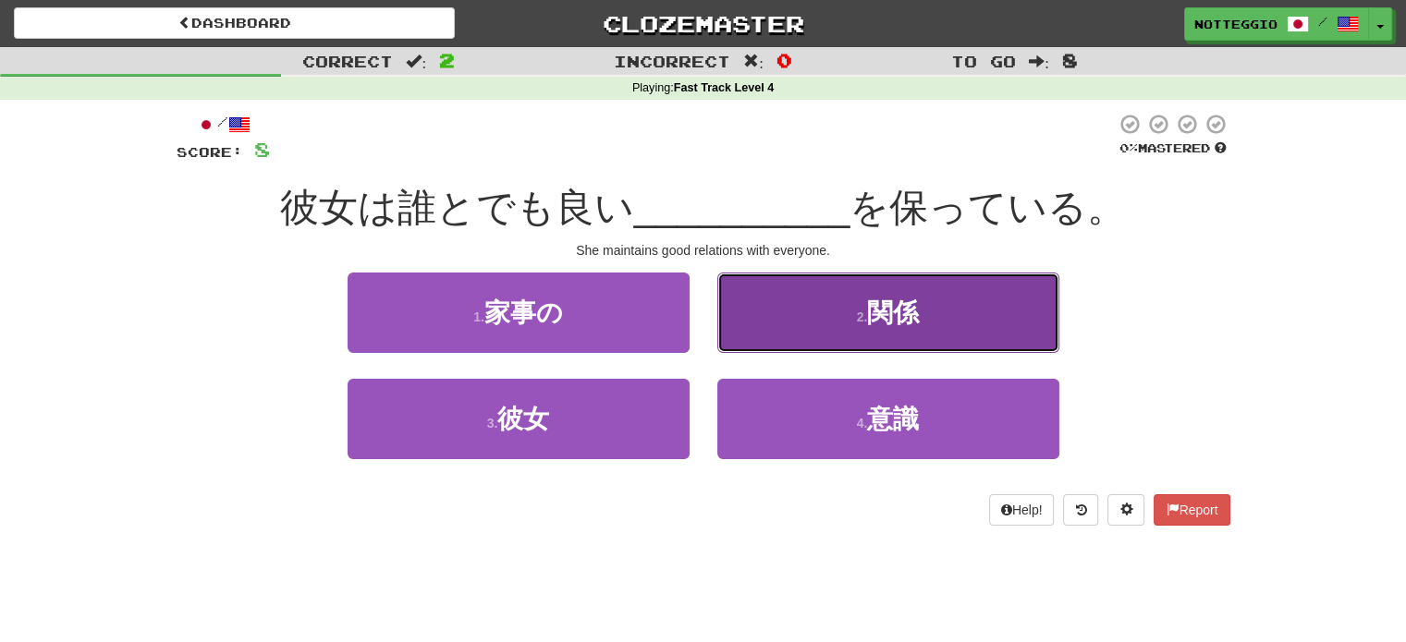
click at [857, 300] on button "2 . 関係" at bounding box center [888, 313] width 342 height 80
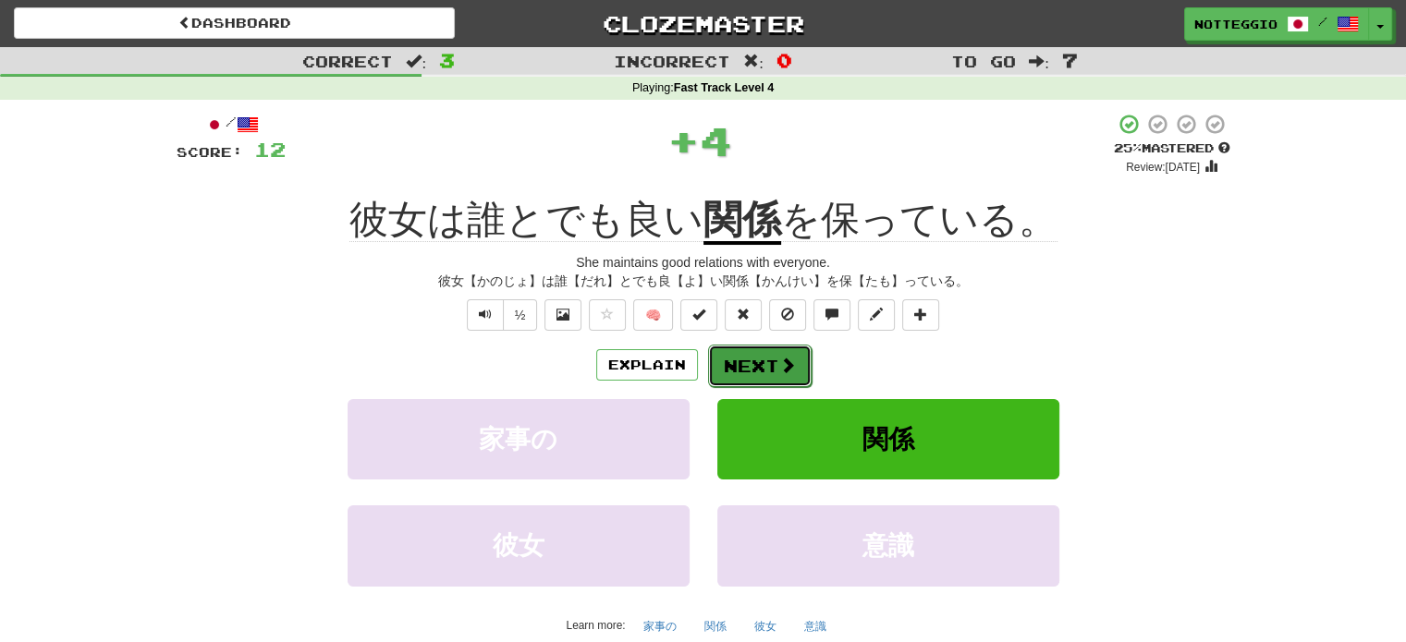
click at [788, 369] on span at bounding box center [787, 365] width 17 height 17
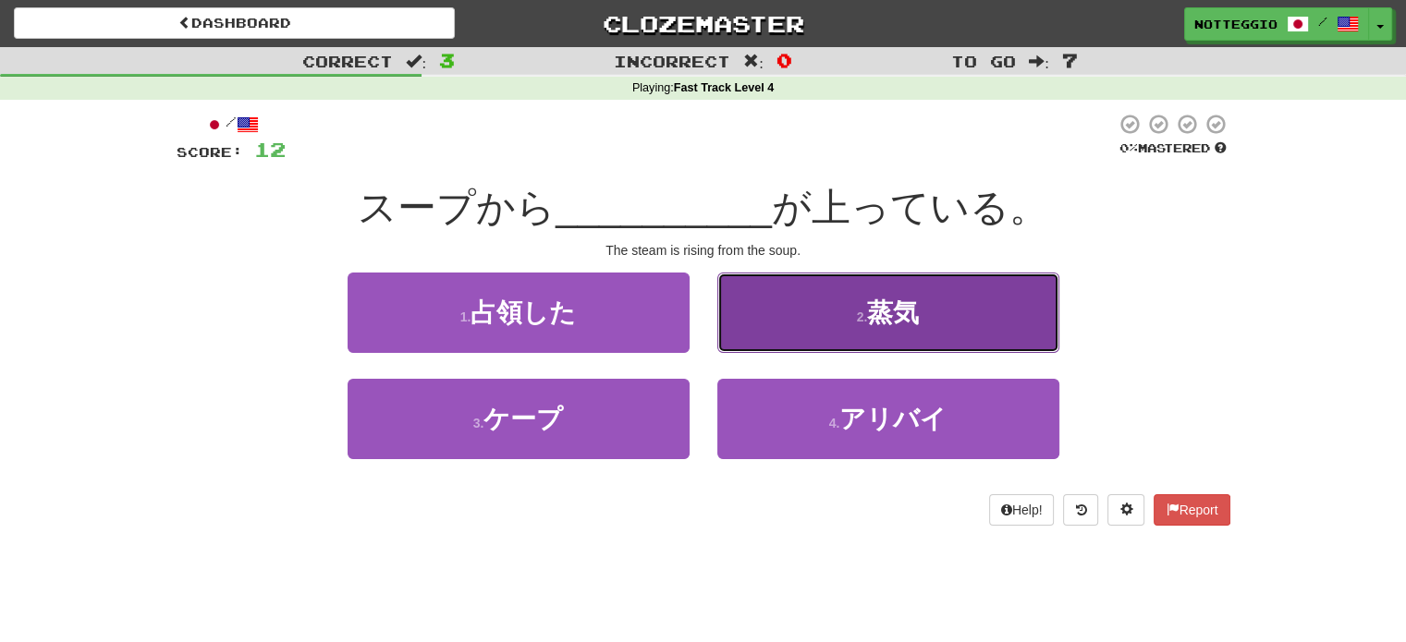
click at [837, 317] on button "2 . 蒸気" at bounding box center [888, 313] width 342 height 80
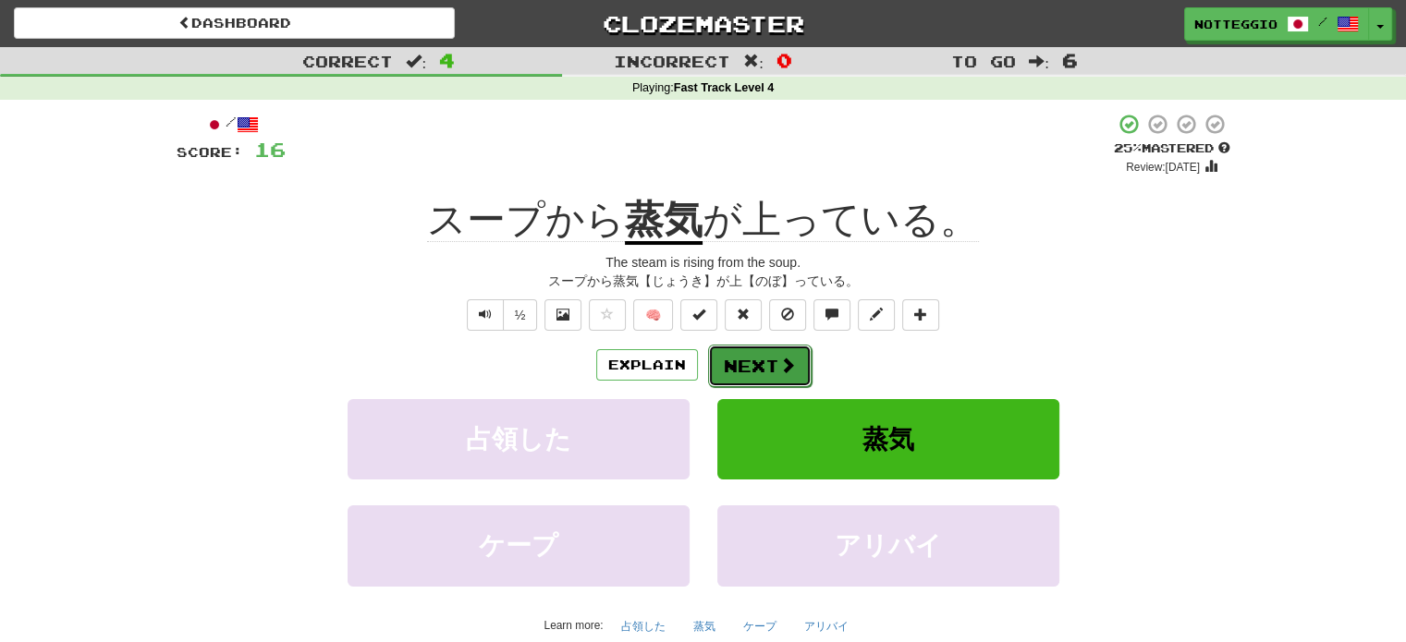
click at [769, 370] on button "Next" at bounding box center [760, 366] width 104 height 43
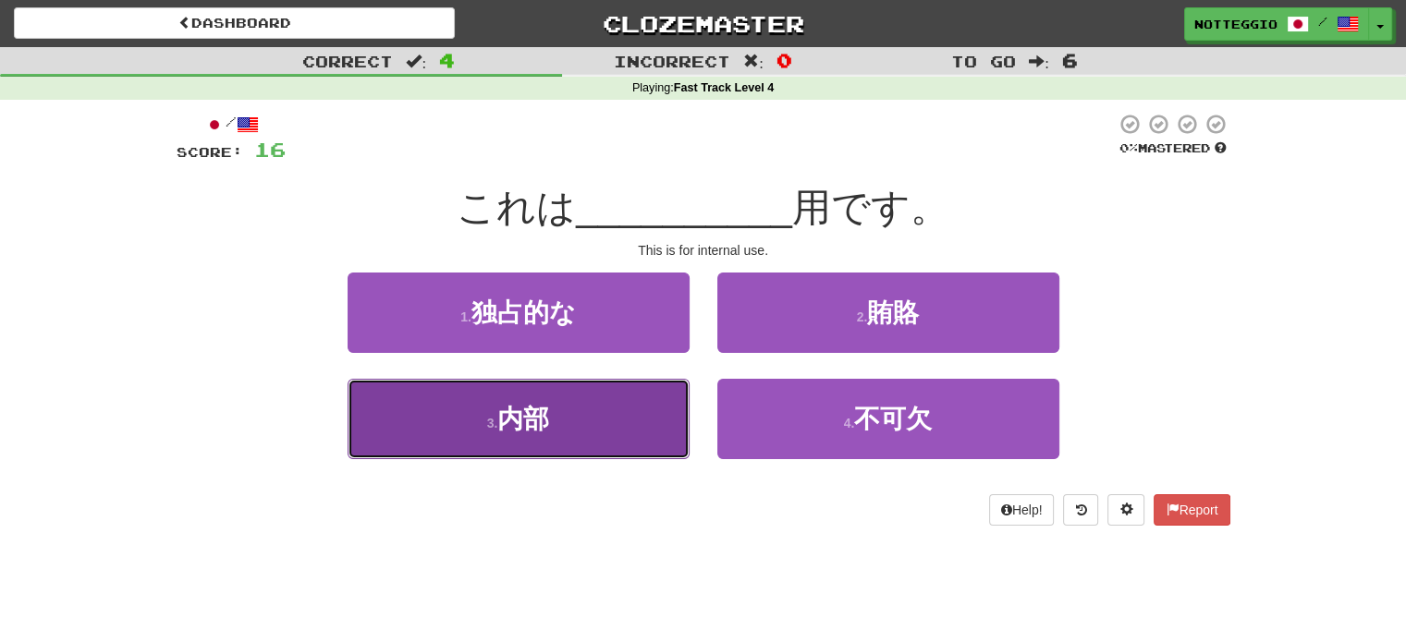
click at [615, 421] on button "3 . 内部" at bounding box center [519, 419] width 342 height 80
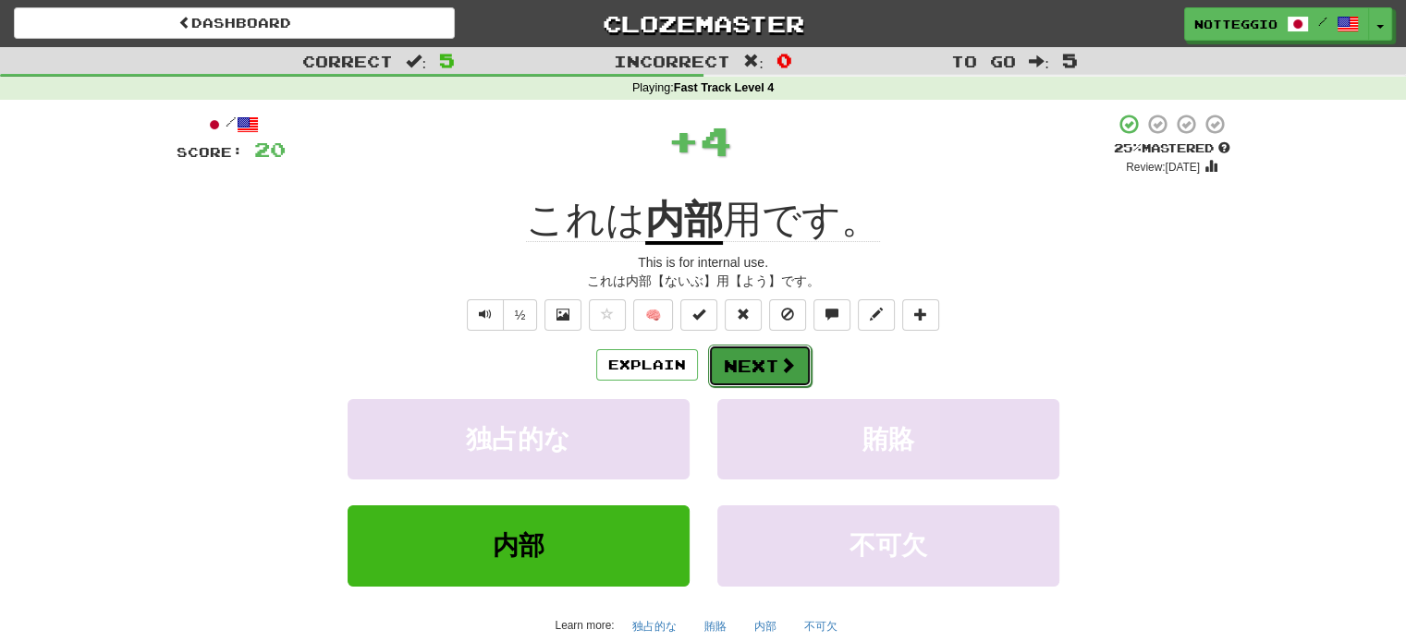
click at [755, 365] on button "Next" at bounding box center [760, 366] width 104 height 43
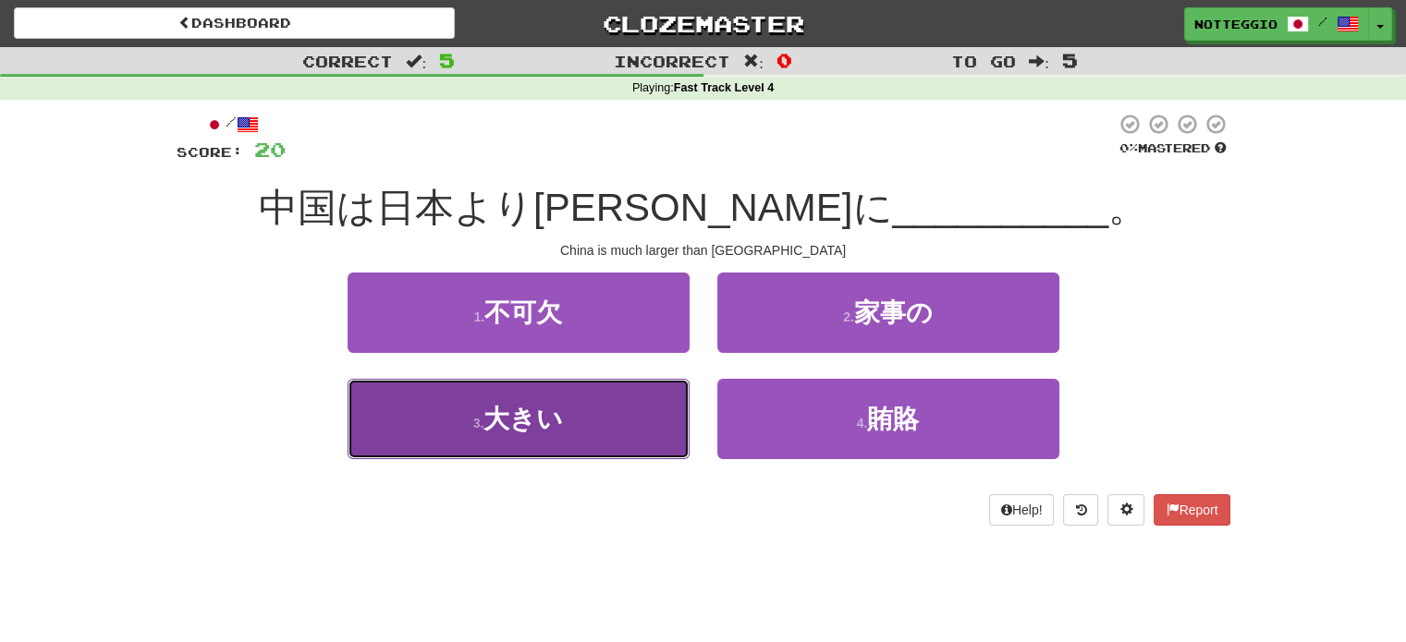
click at [622, 448] on button "3 . 大きい" at bounding box center [519, 419] width 342 height 80
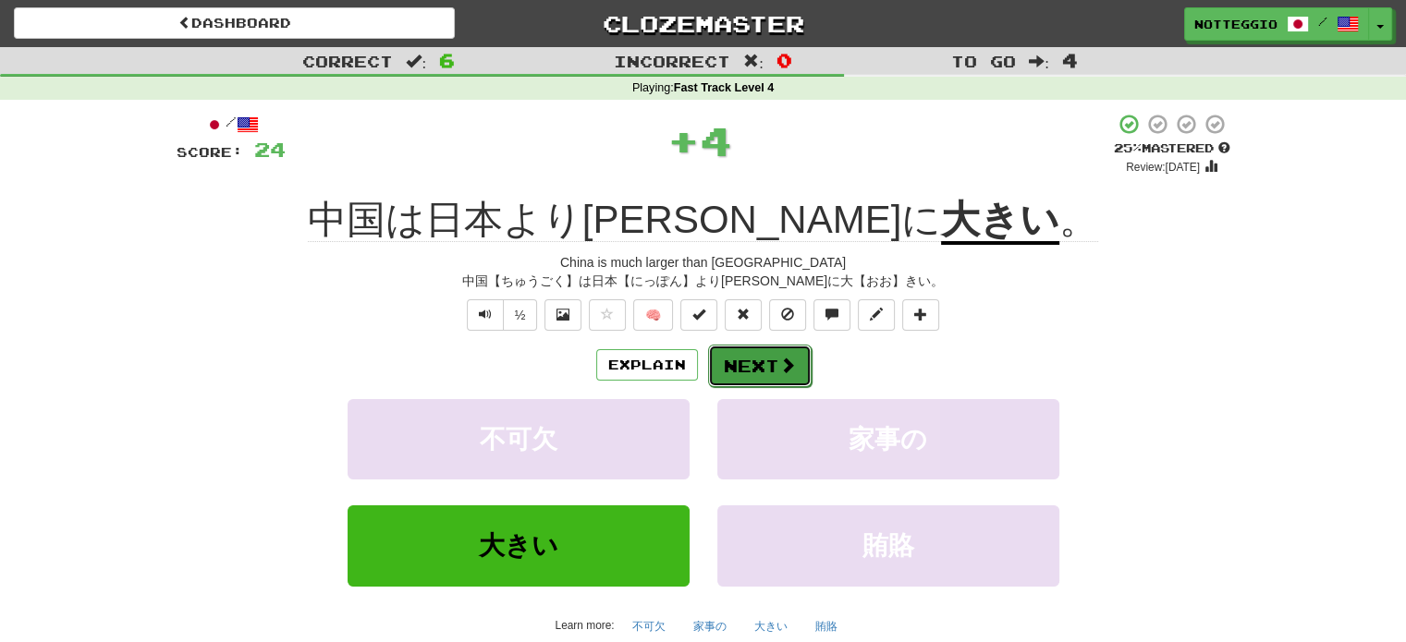
click at [787, 348] on button "Next" at bounding box center [760, 366] width 104 height 43
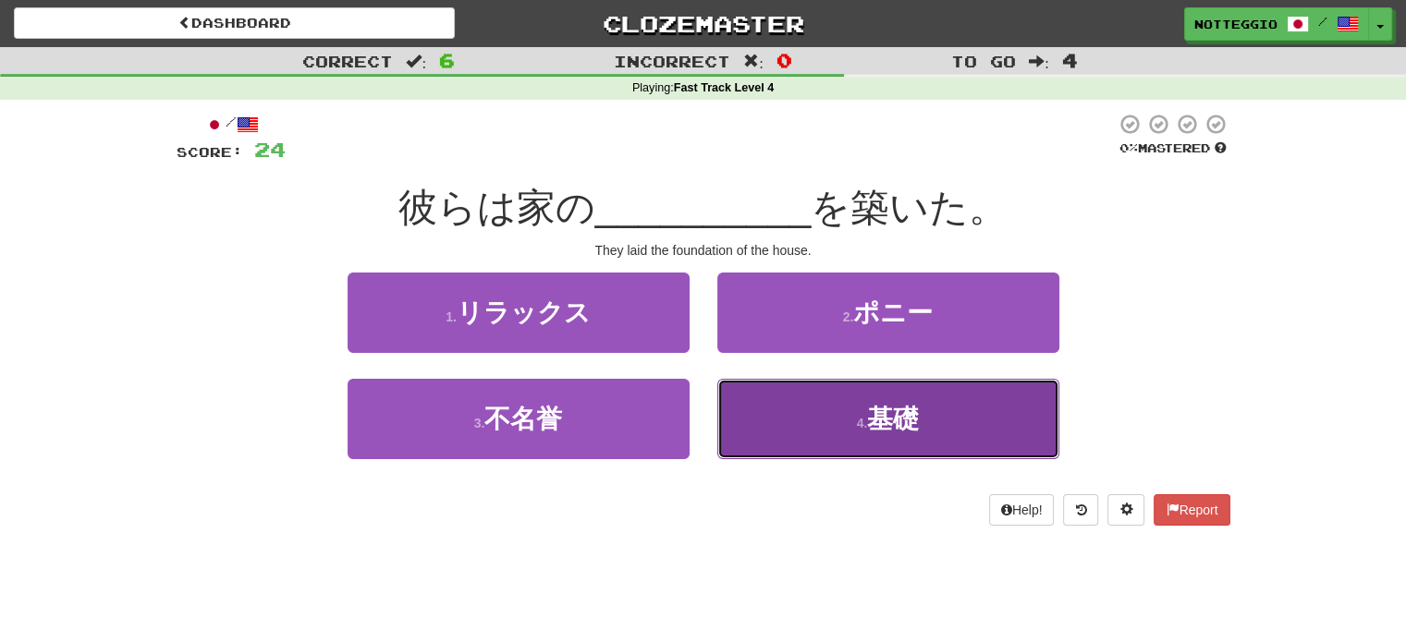
click at [857, 422] on small "4 ." at bounding box center [862, 423] width 11 height 15
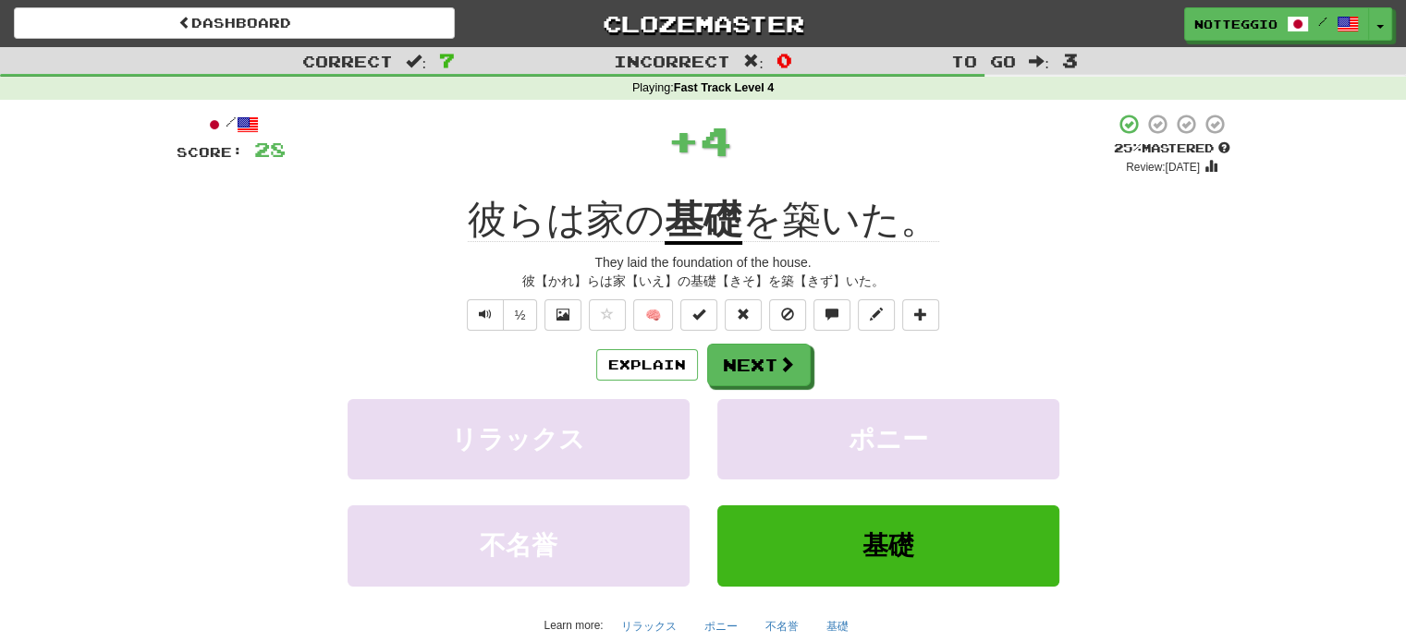
click at [813, 361] on div "Explain Next" at bounding box center [704, 365] width 1054 height 43
click at [796, 361] on button "Next" at bounding box center [760, 366] width 104 height 43
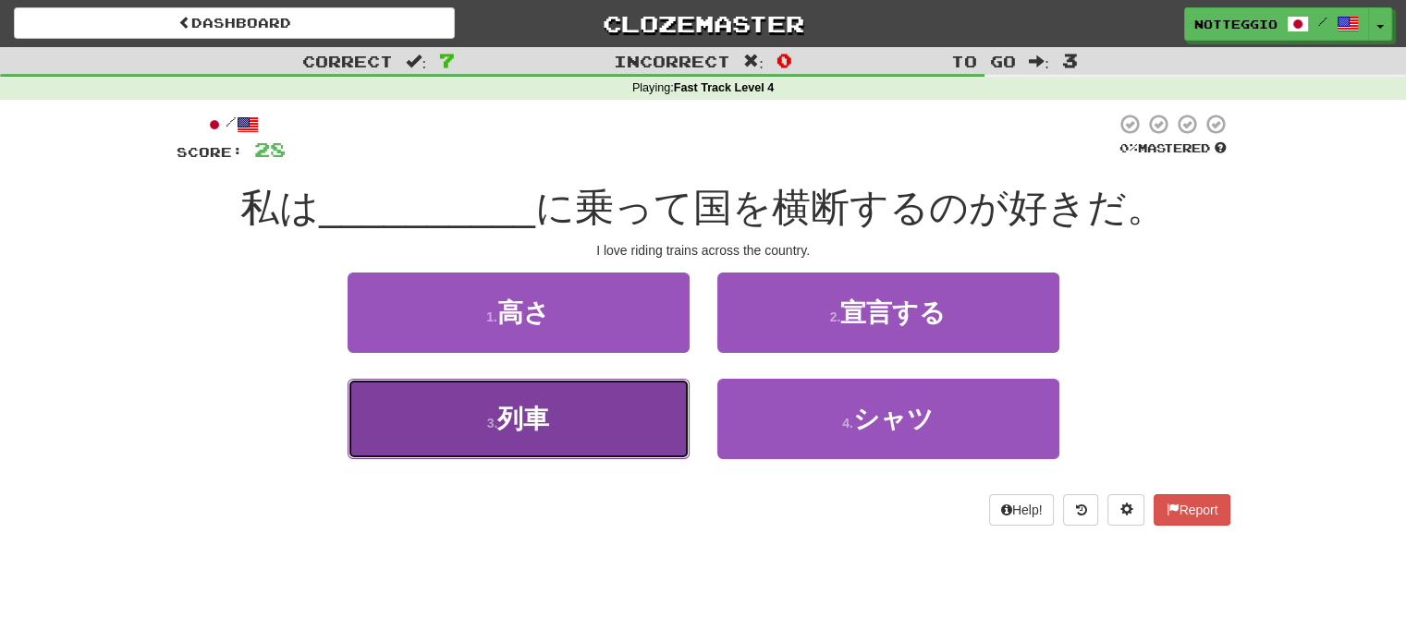
click at [643, 412] on button "3 . 列車" at bounding box center [519, 419] width 342 height 80
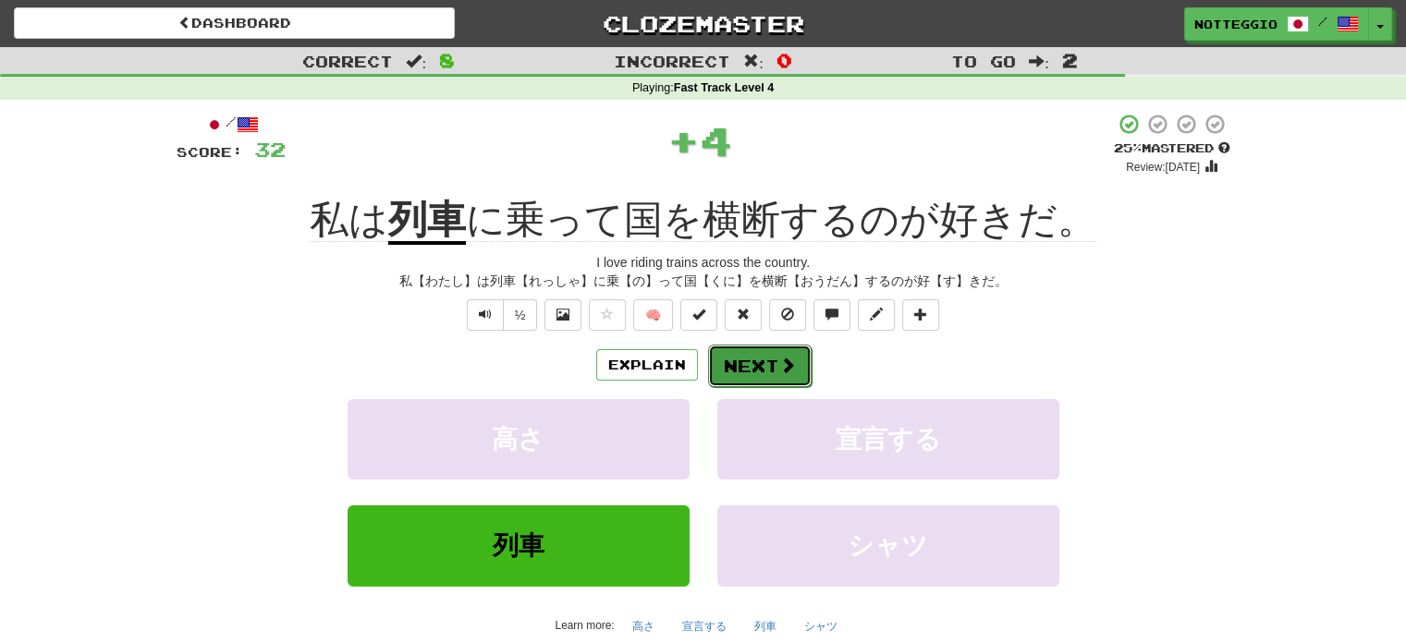
click at [798, 355] on button "Next" at bounding box center [760, 366] width 104 height 43
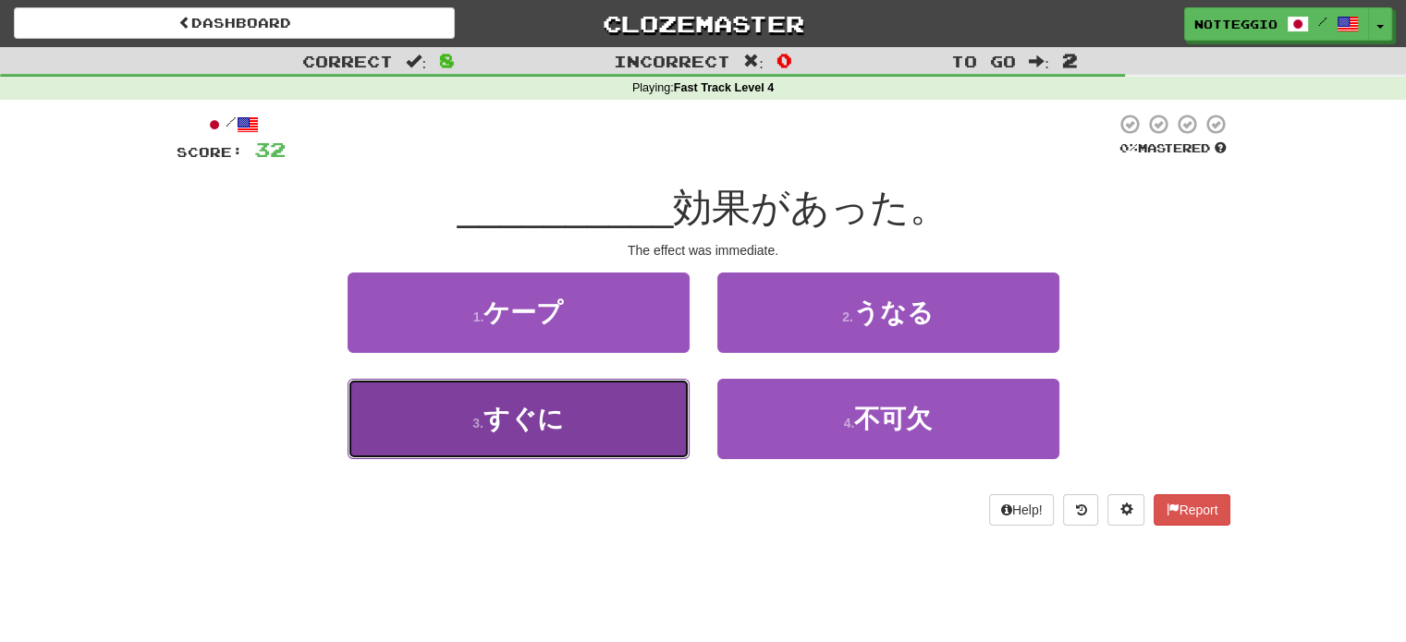
click at [627, 410] on button "3 . すぐに" at bounding box center [519, 419] width 342 height 80
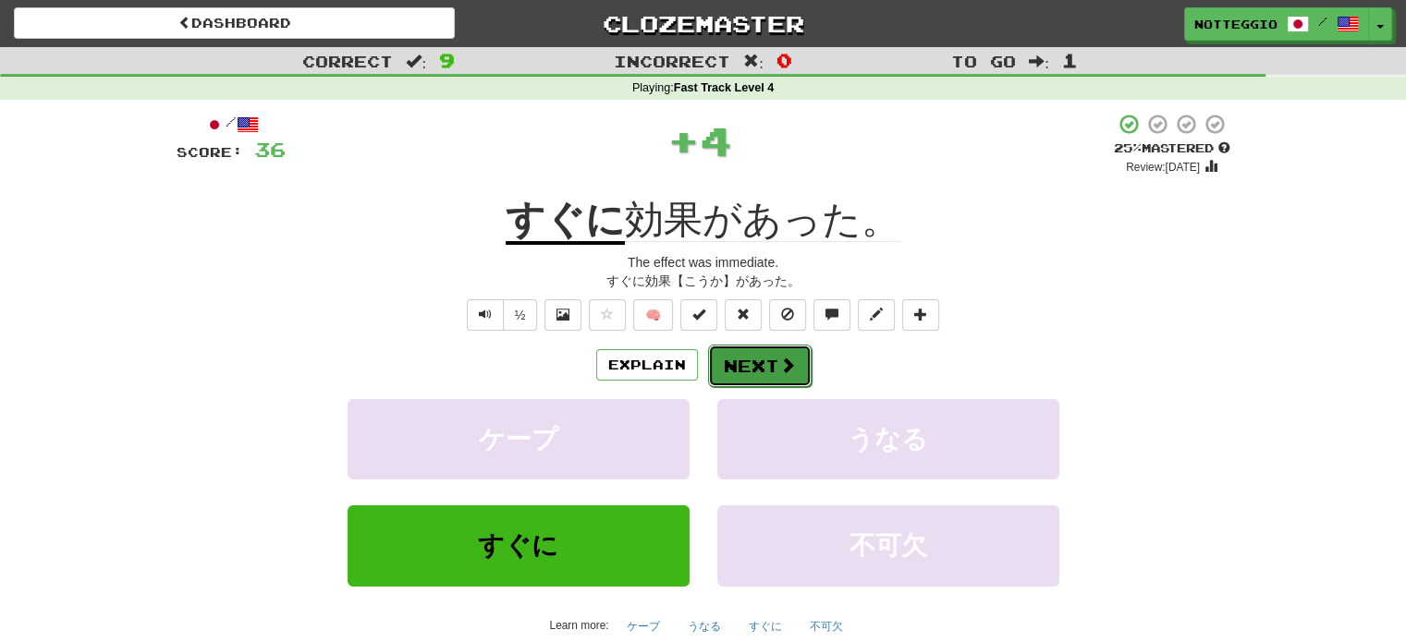
click at [776, 361] on button "Next" at bounding box center [760, 366] width 104 height 43
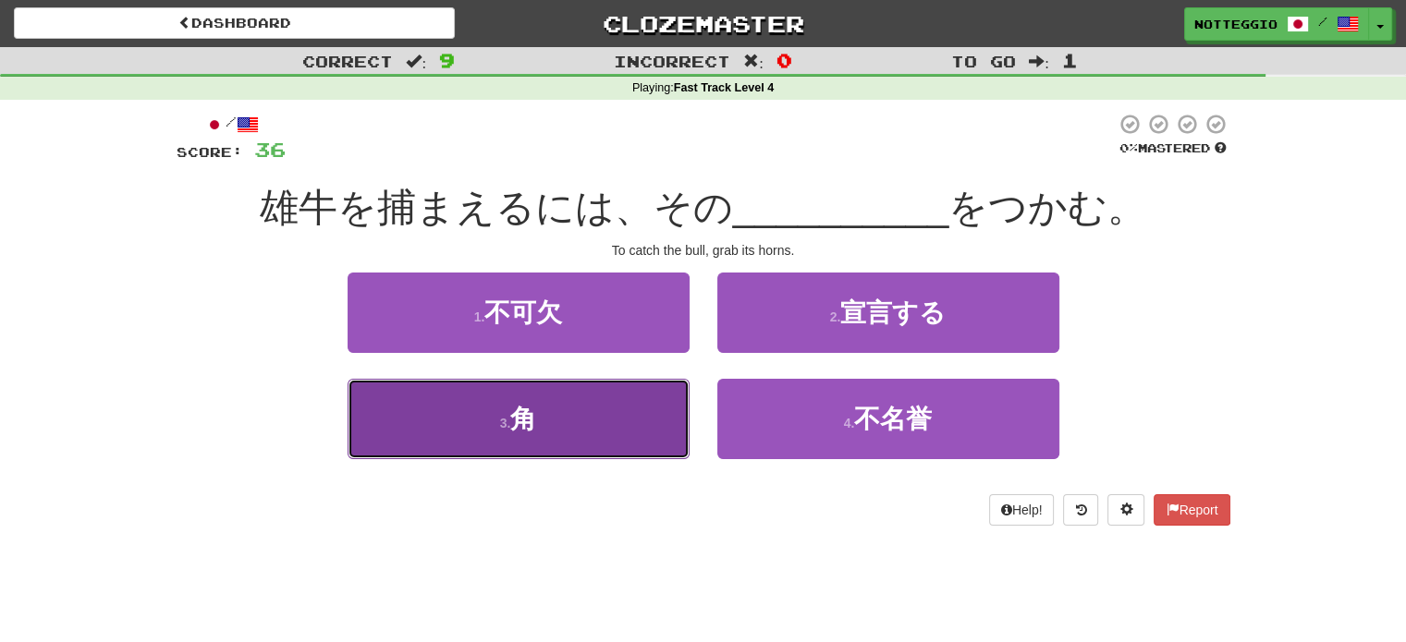
click at [580, 452] on button "3 . 角" at bounding box center [519, 419] width 342 height 80
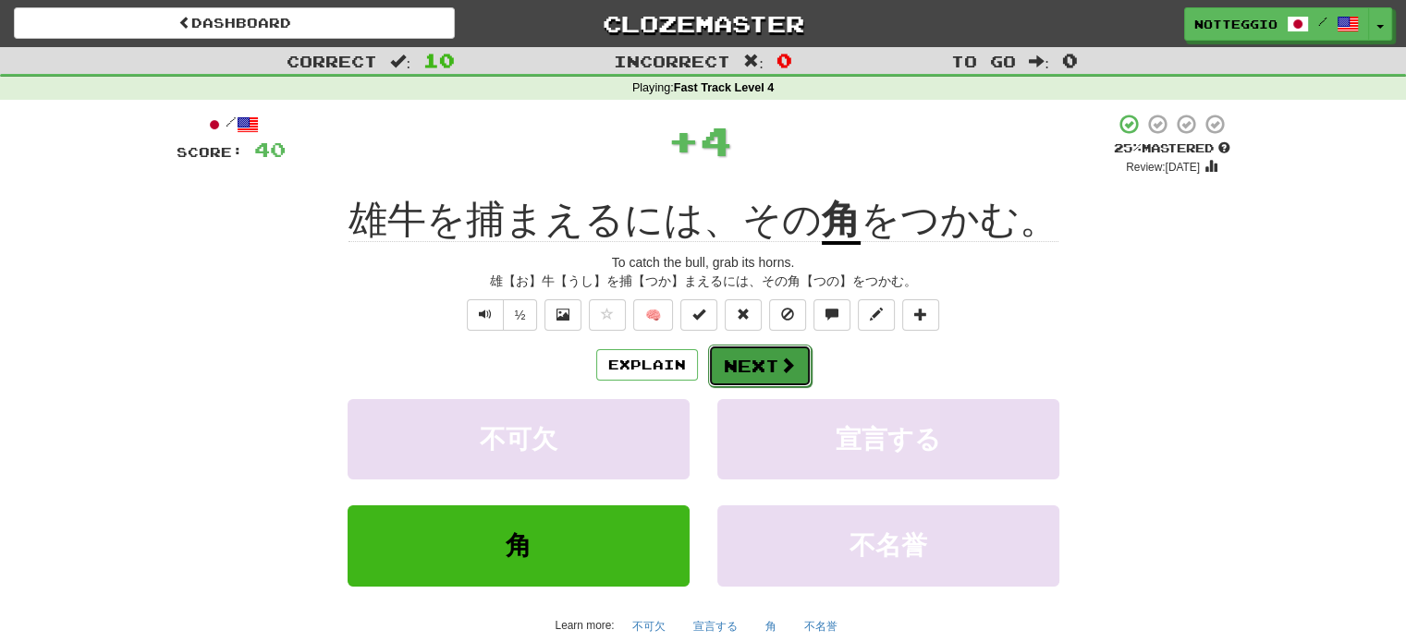
click at [797, 366] on button "Next" at bounding box center [760, 366] width 104 height 43
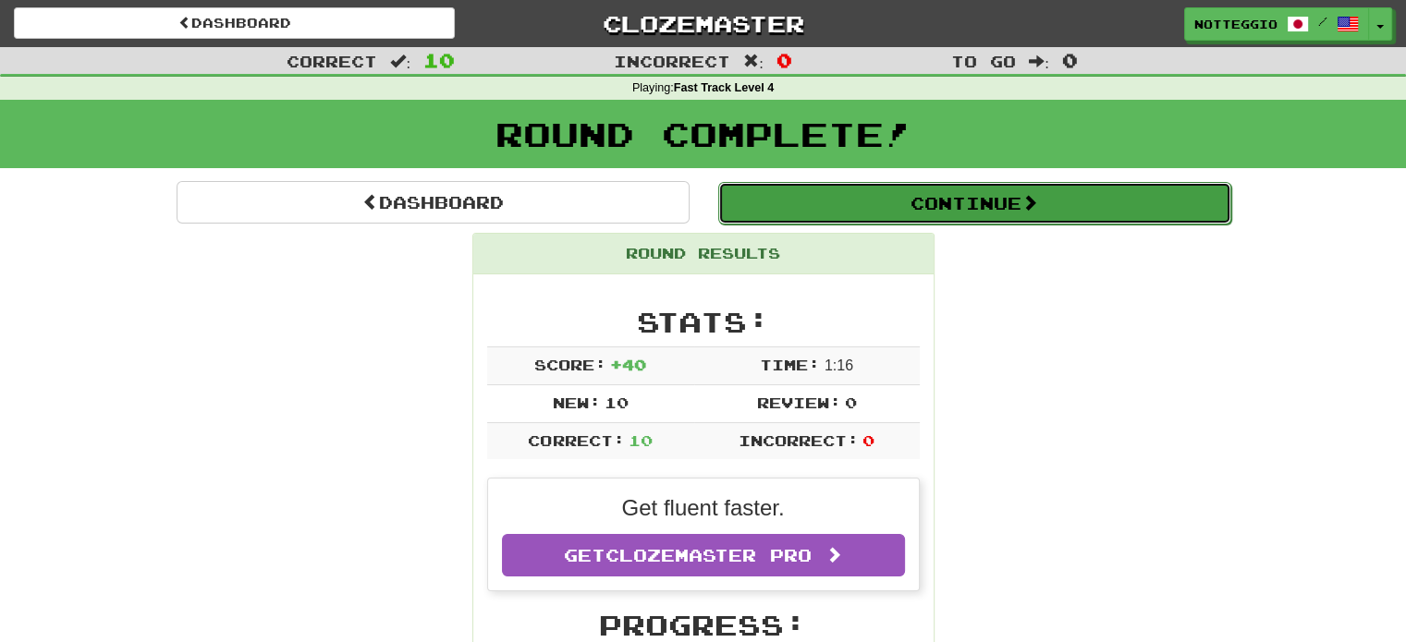
click at [980, 210] on button "Continue" at bounding box center [974, 203] width 513 height 43
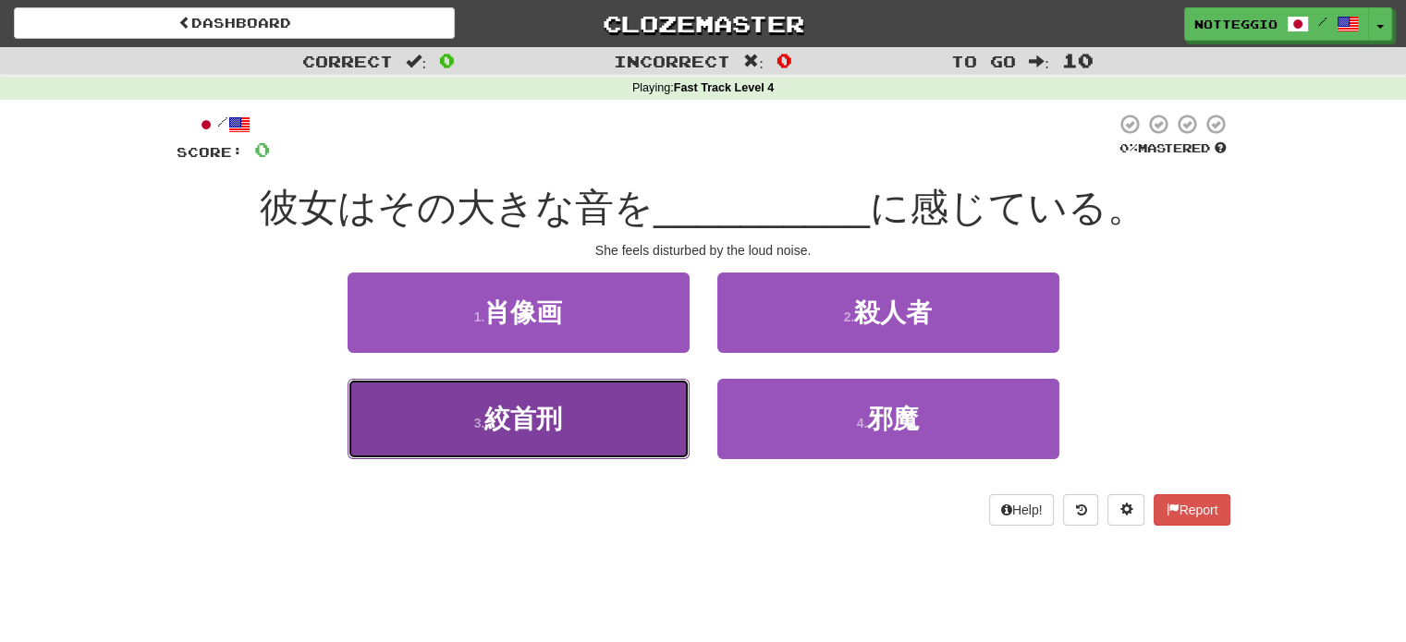
click at [555, 443] on button "3 . 絞首刑" at bounding box center [519, 419] width 342 height 80
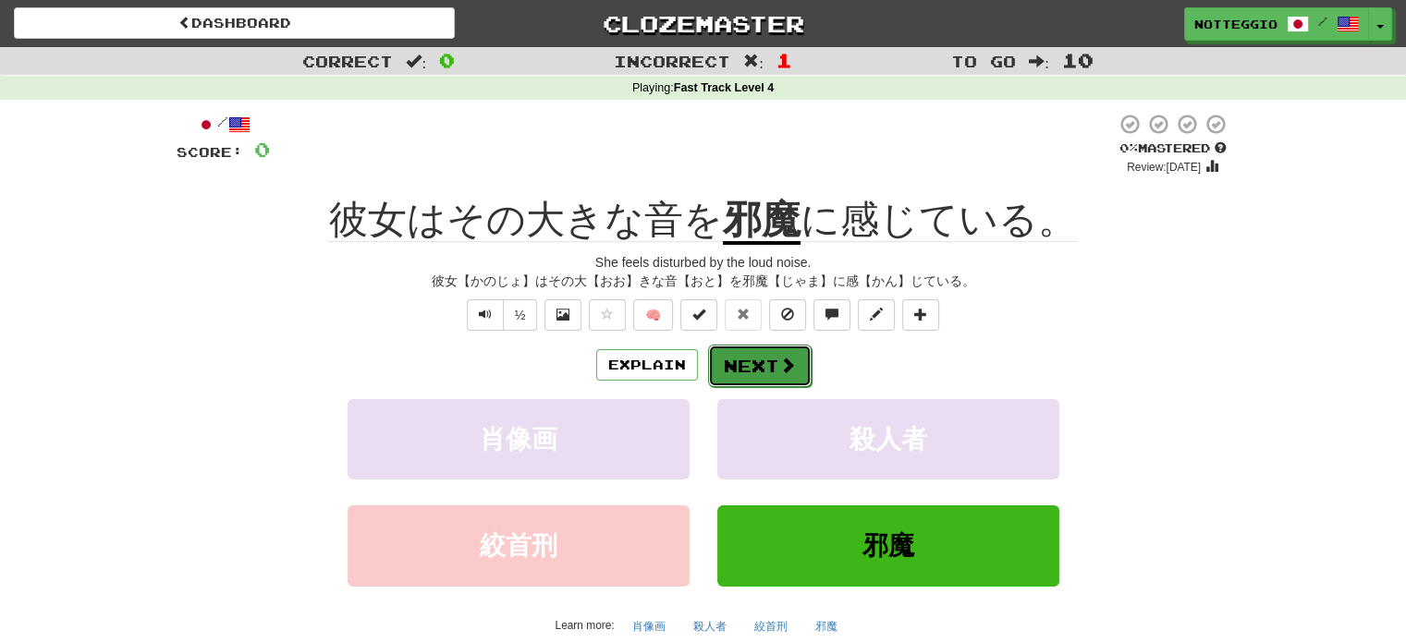
click at [773, 369] on button "Next" at bounding box center [760, 366] width 104 height 43
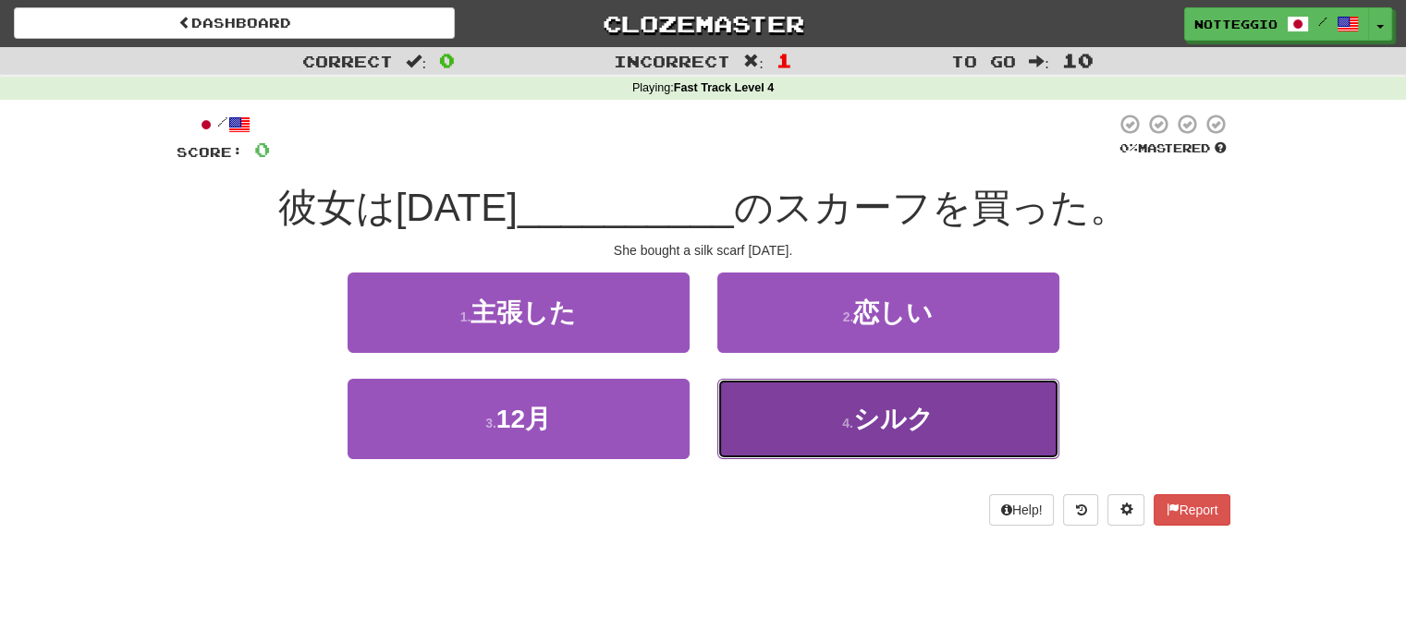
click at [966, 418] on button "4 . シルク" at bounding box center [888, 419] width 342 height 80
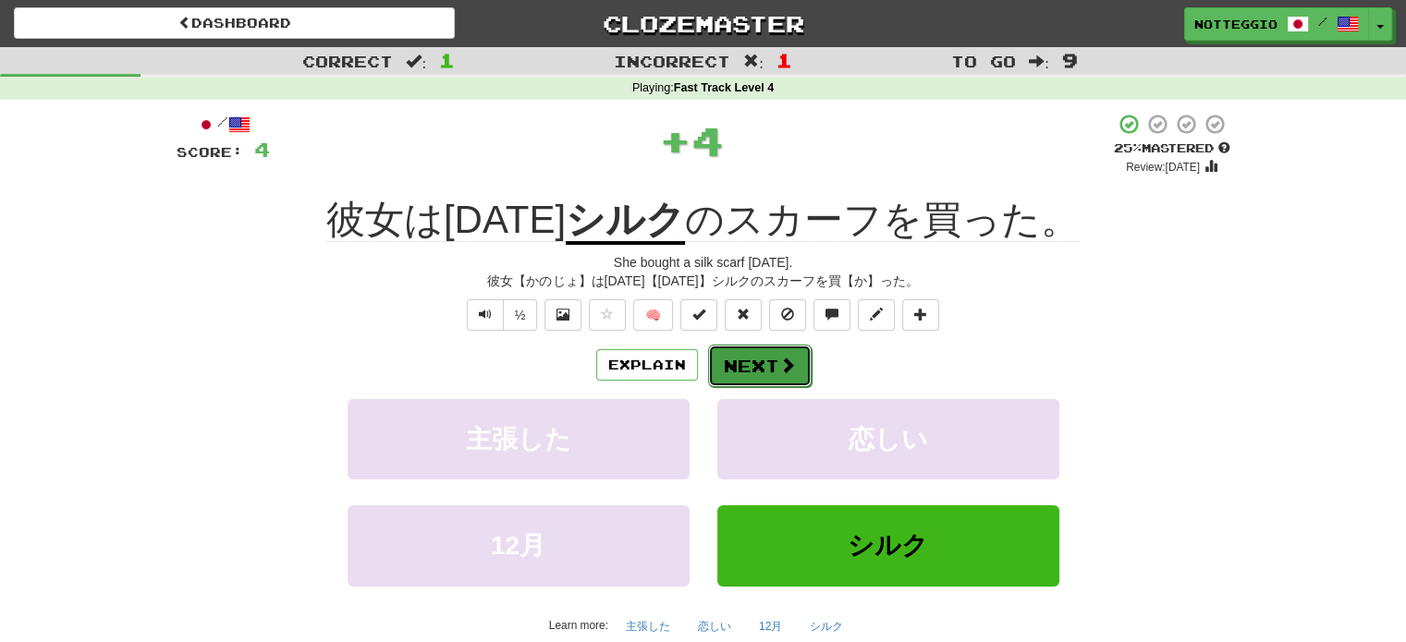
click at [740, 369] on button "Next" at bounding box center [760, 366] width 104 height 43
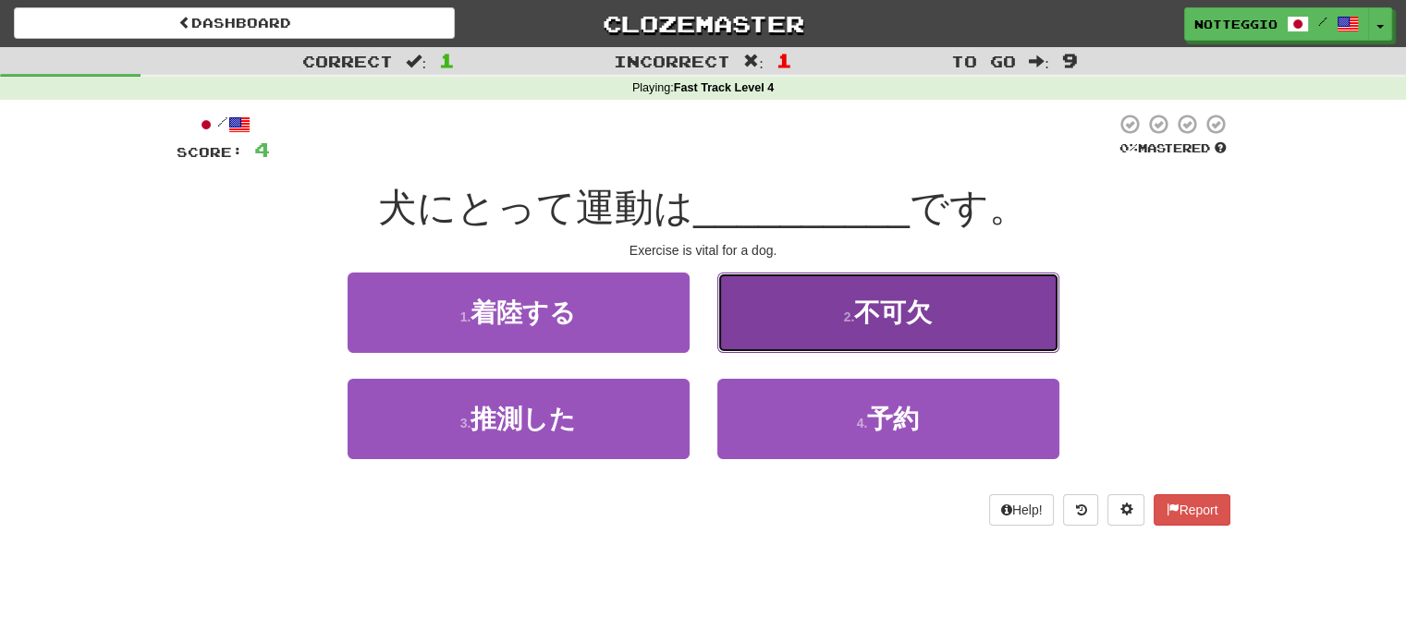
click at [855, 291] on button "2 . 不可欠" at bounding box center [888, 313] width 342 height 80
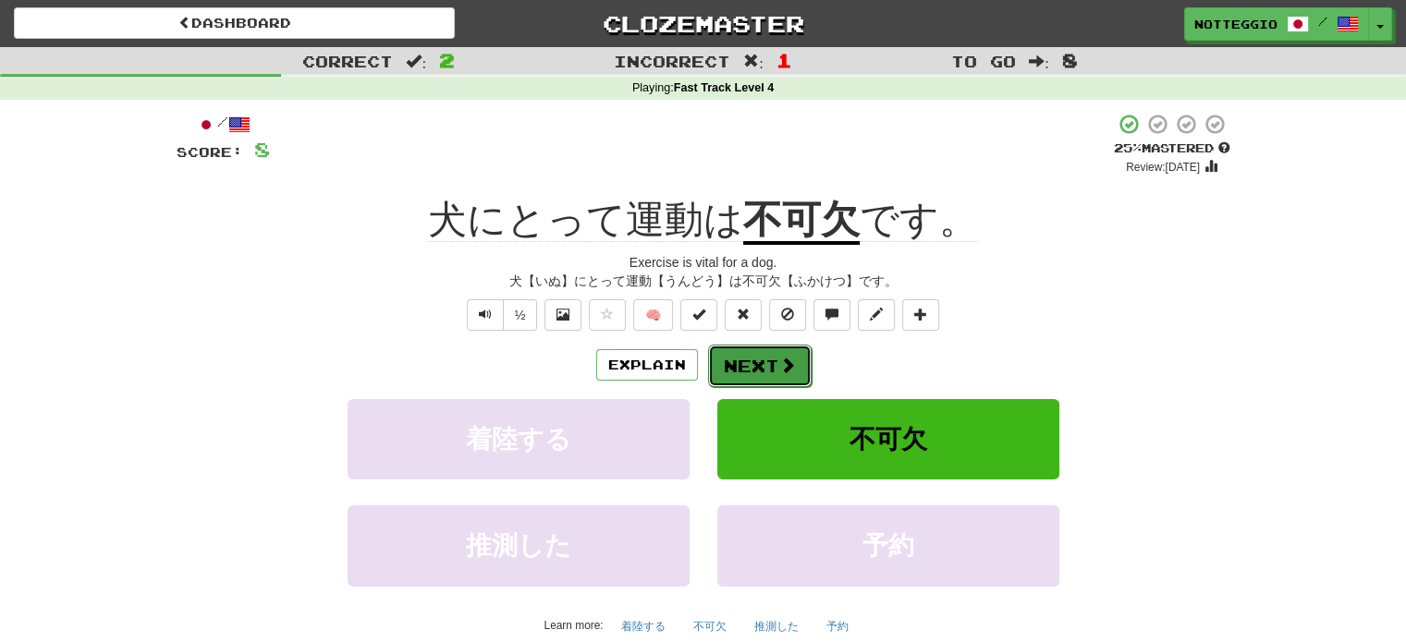
click at [743, 365] on button "Next" at bounding box center [760, 366] width 104 height 43
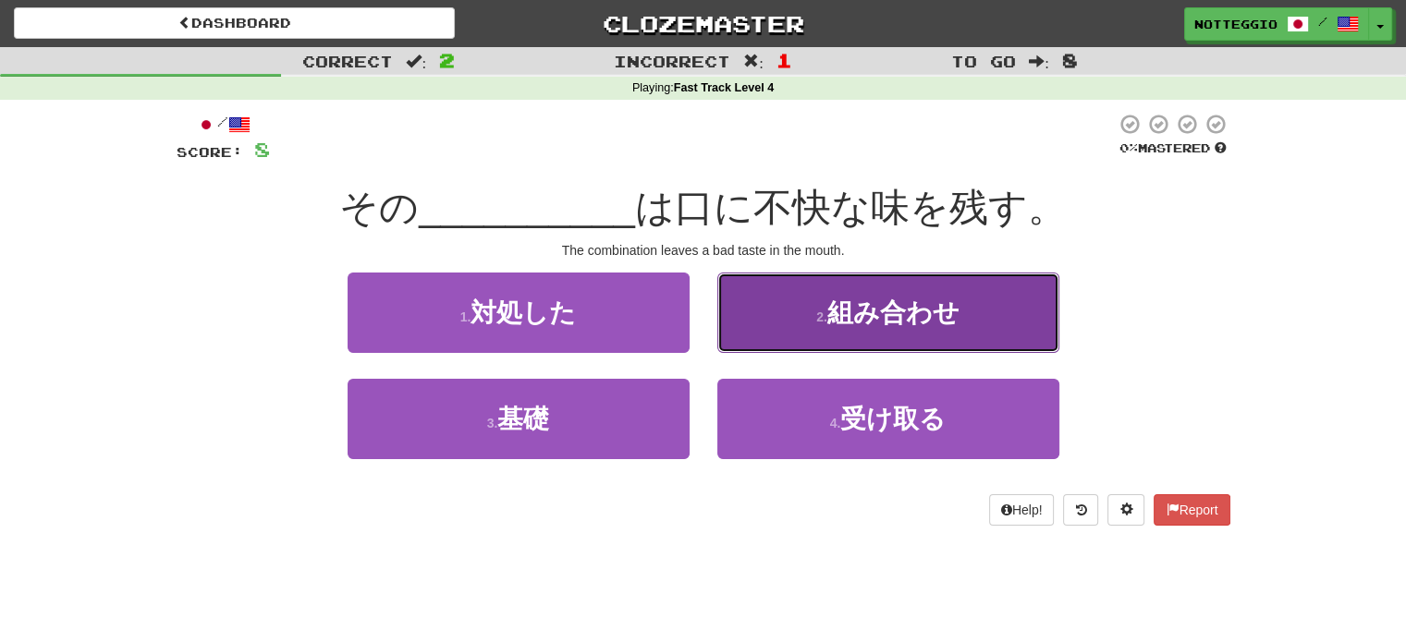
click at [831, 313] on span "組み合わせ" at bounding box center [893, 313] width 132 height 29
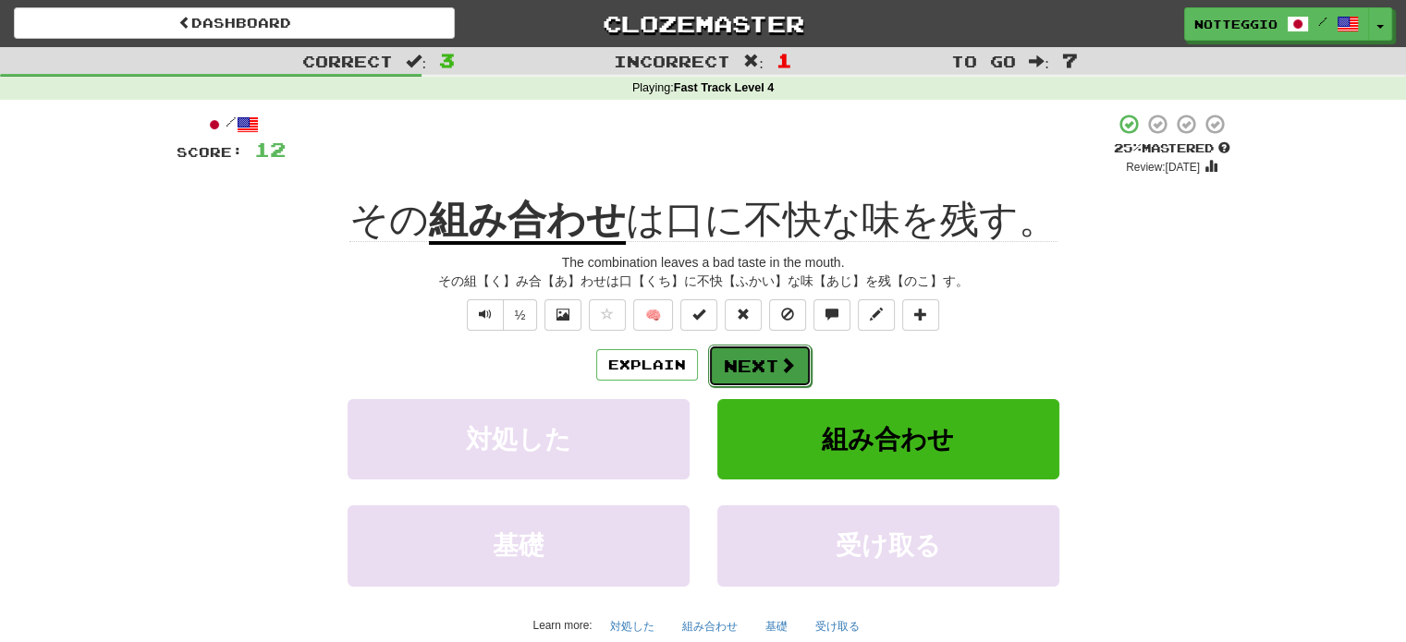
click at [779, 362] on span at bounding box center [787, 365] width 17 height 17
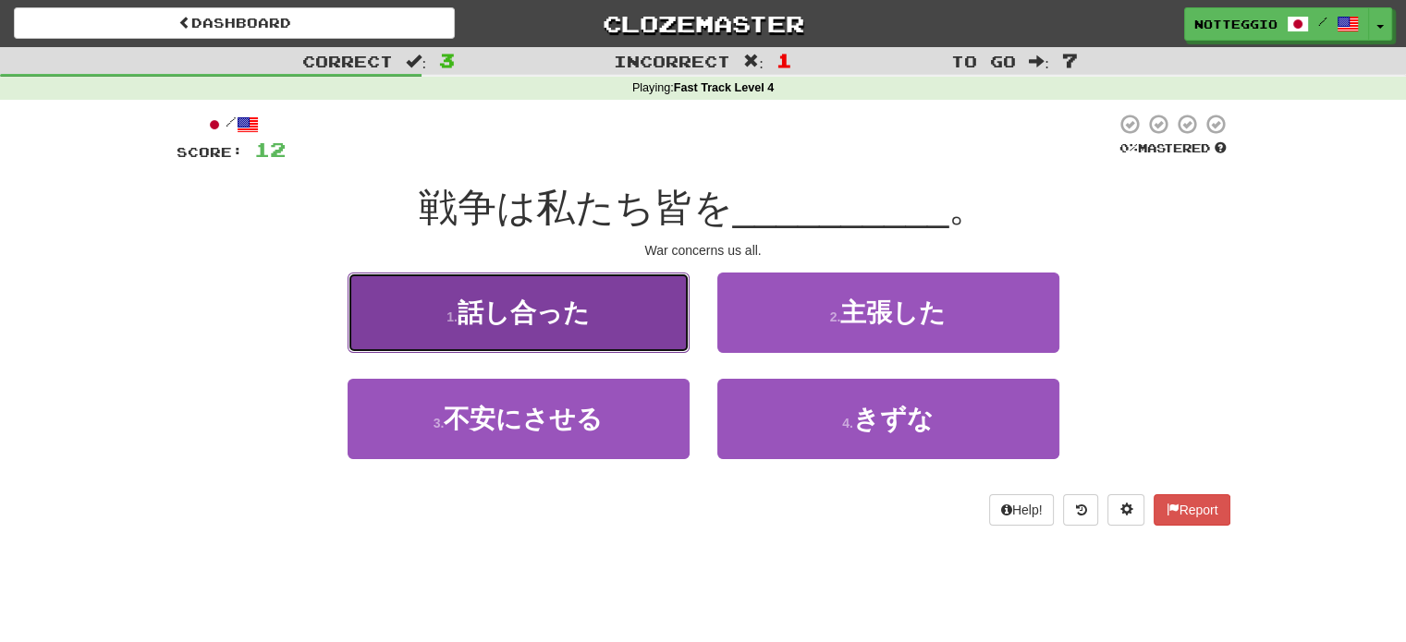
click at [447, 333] on button "1 . 話し合った" at bounding box center [519, 313] width 342 height 80
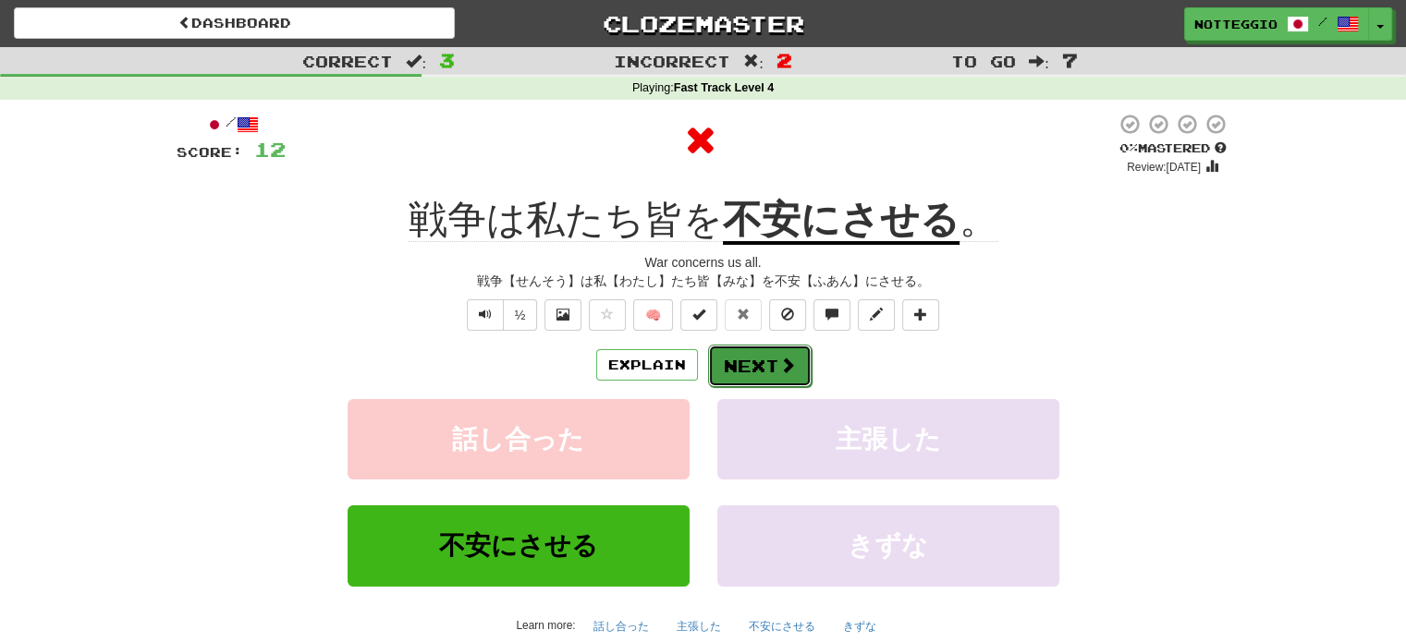
click at [802, 373] on button "Next" at bounding box center [760, 366] width 104 height 43
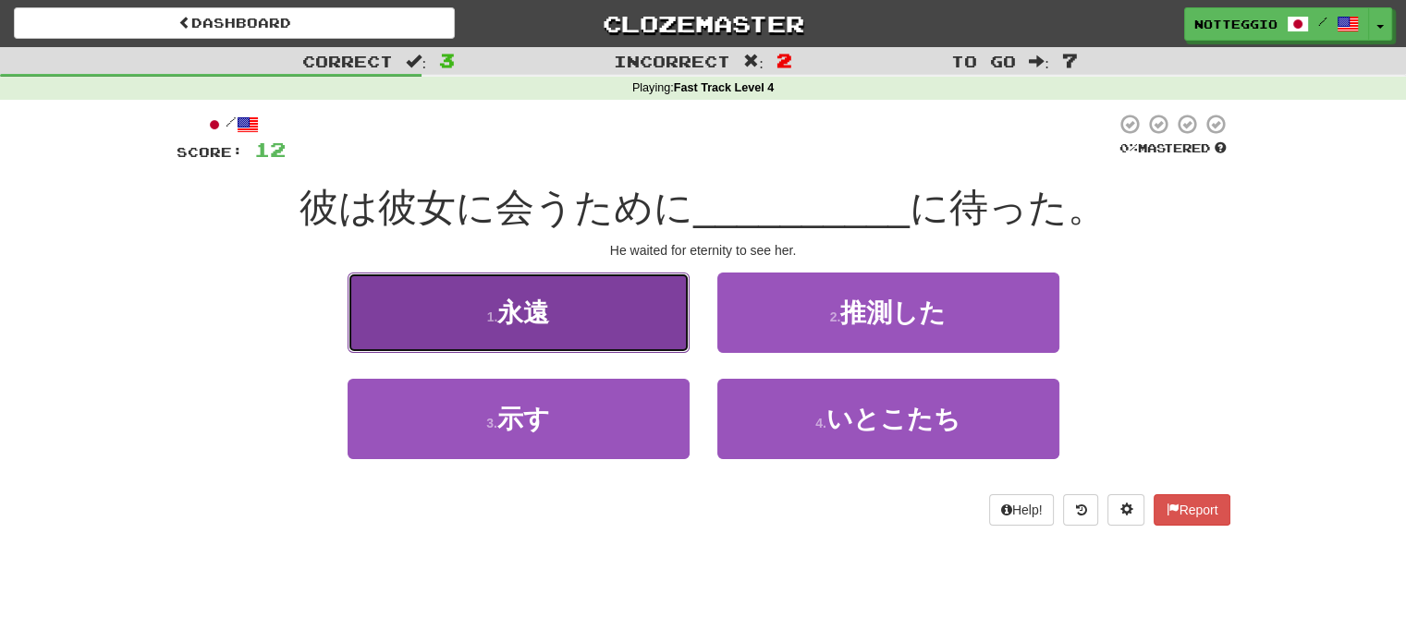
click at [464, 304] on button "1 . 永遠" at bounding box center [519, 313] width 342 height 80
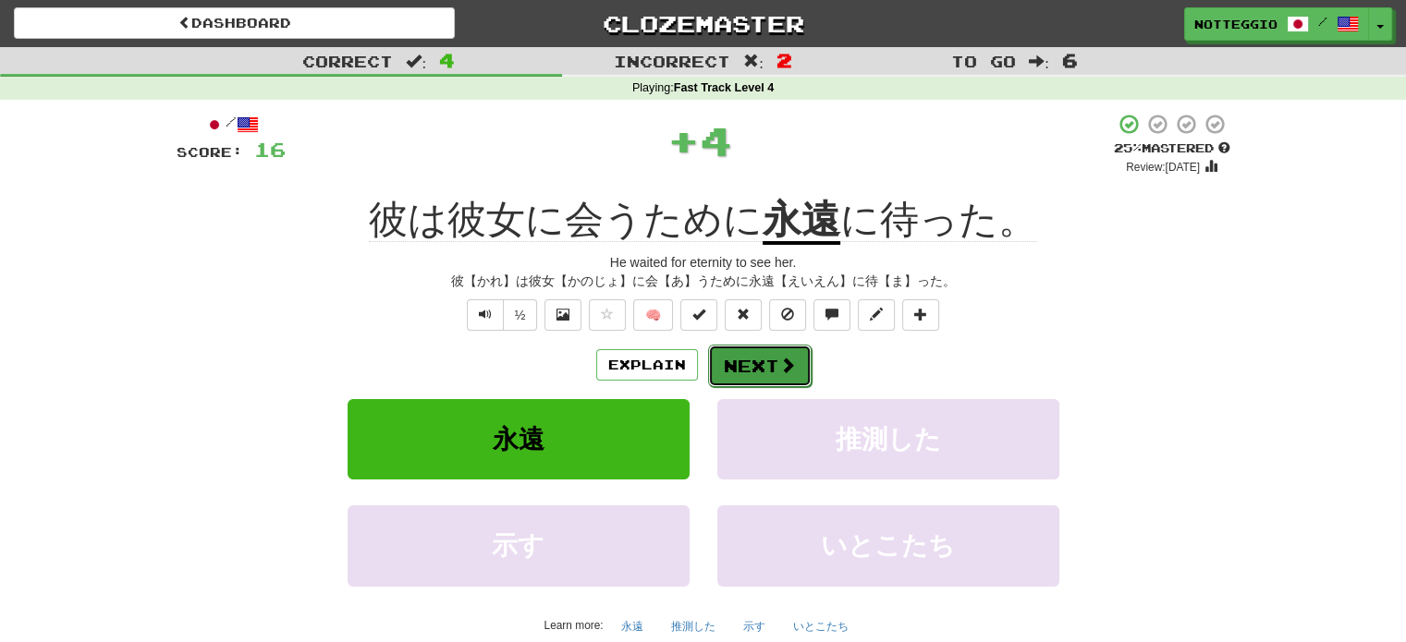
click at [763, 362] on button "Next" at bounding box center [760, 366] width 104 height 43
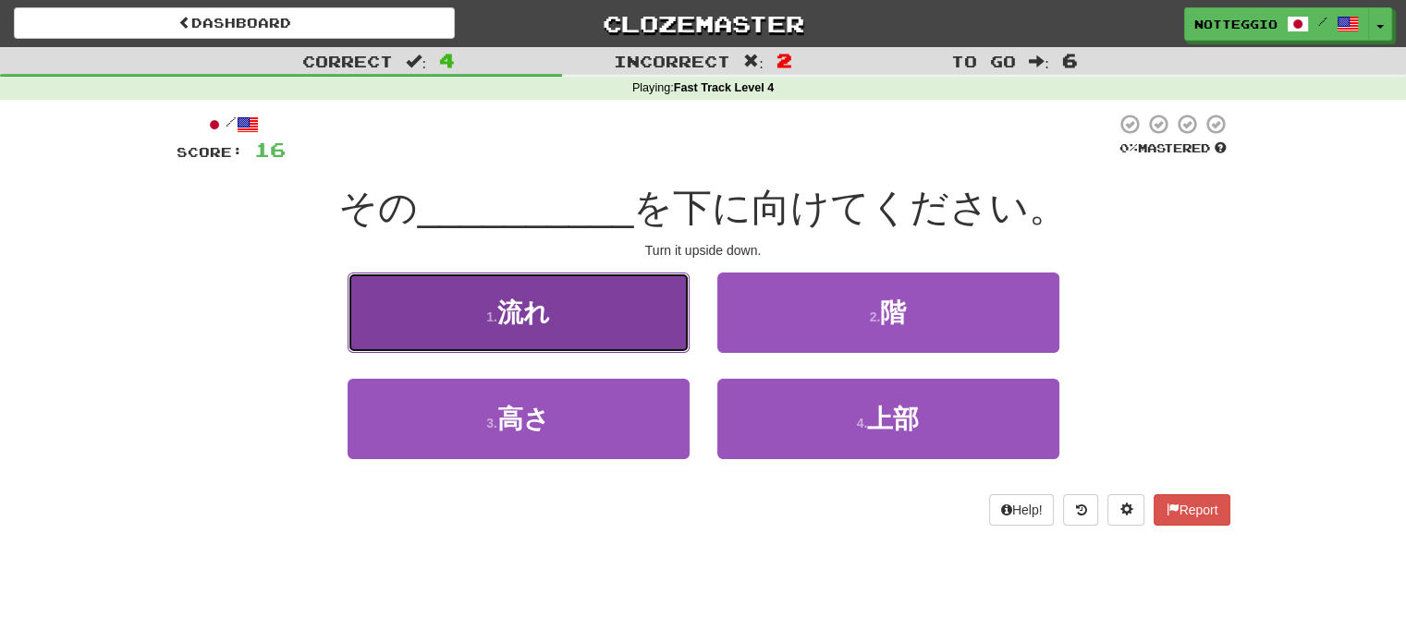
click at [481, 299] on button "1 . 流れ" at bounding box center [519, 313] width 342 height 80
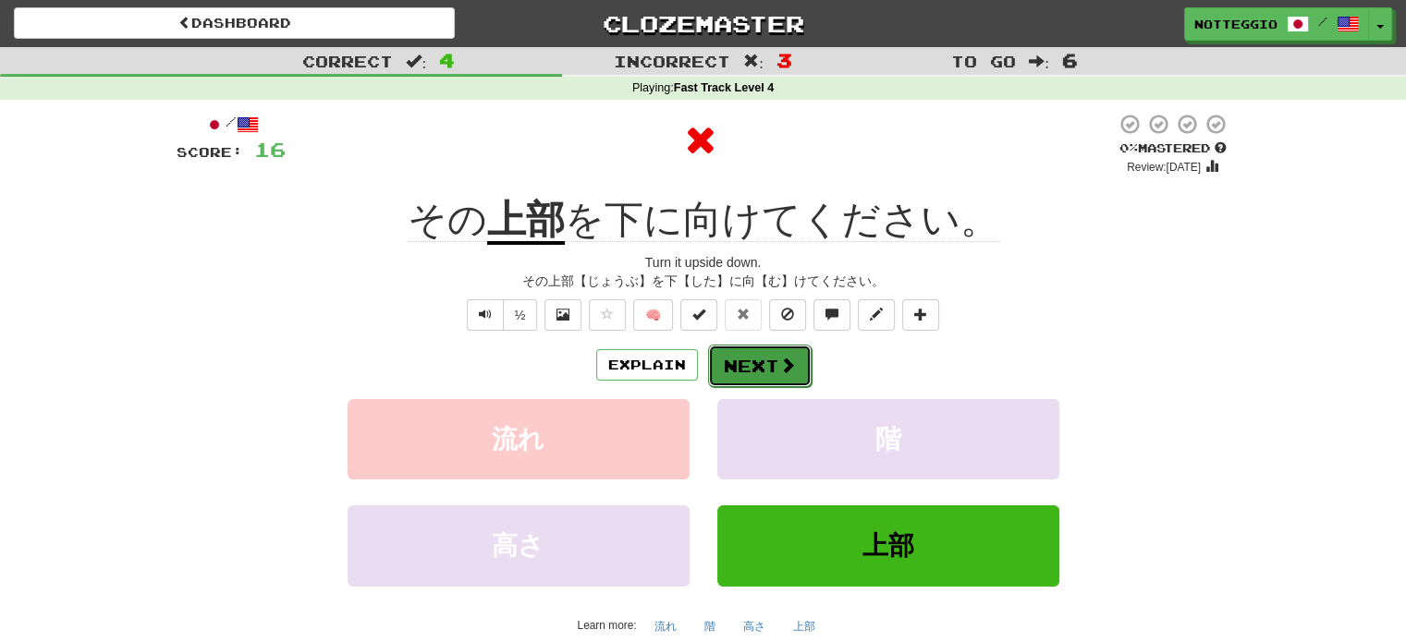
click at [794, 361] on button "Next" at bounding box center [760, 366] width 104 height 43
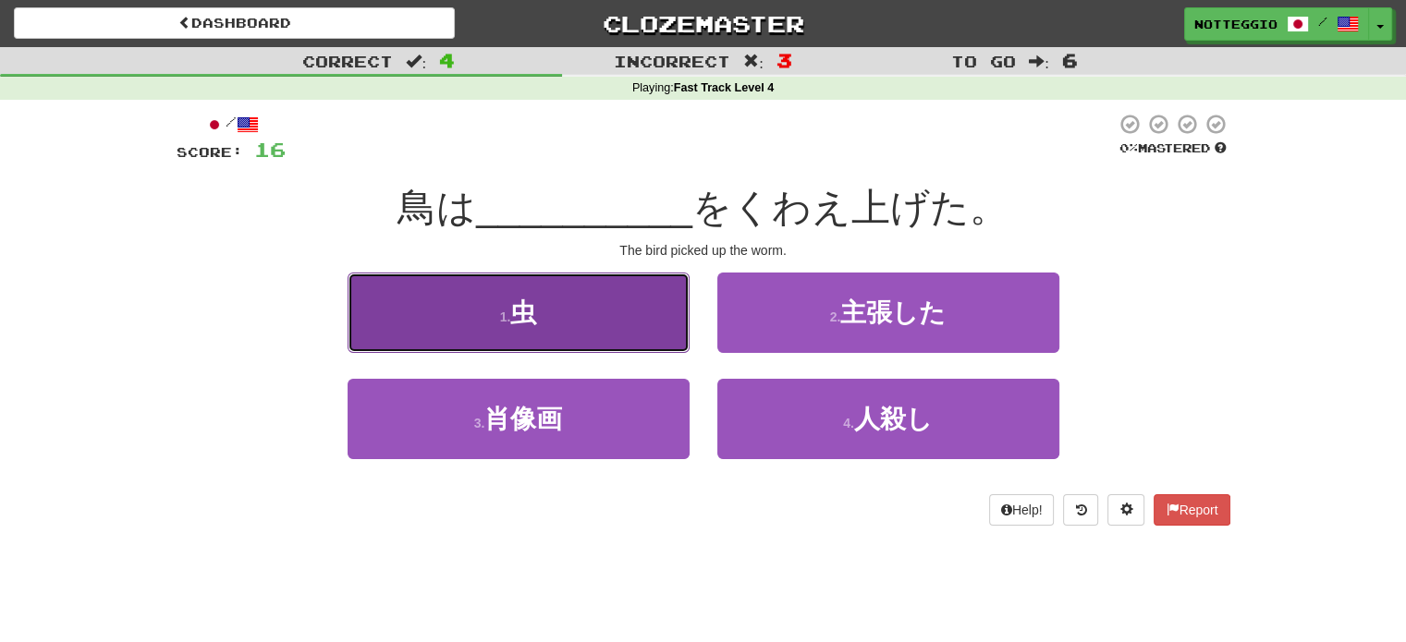
click at [582, 322] on button "1 . 虫" at bounding box center [519, 313] width 342 height 80
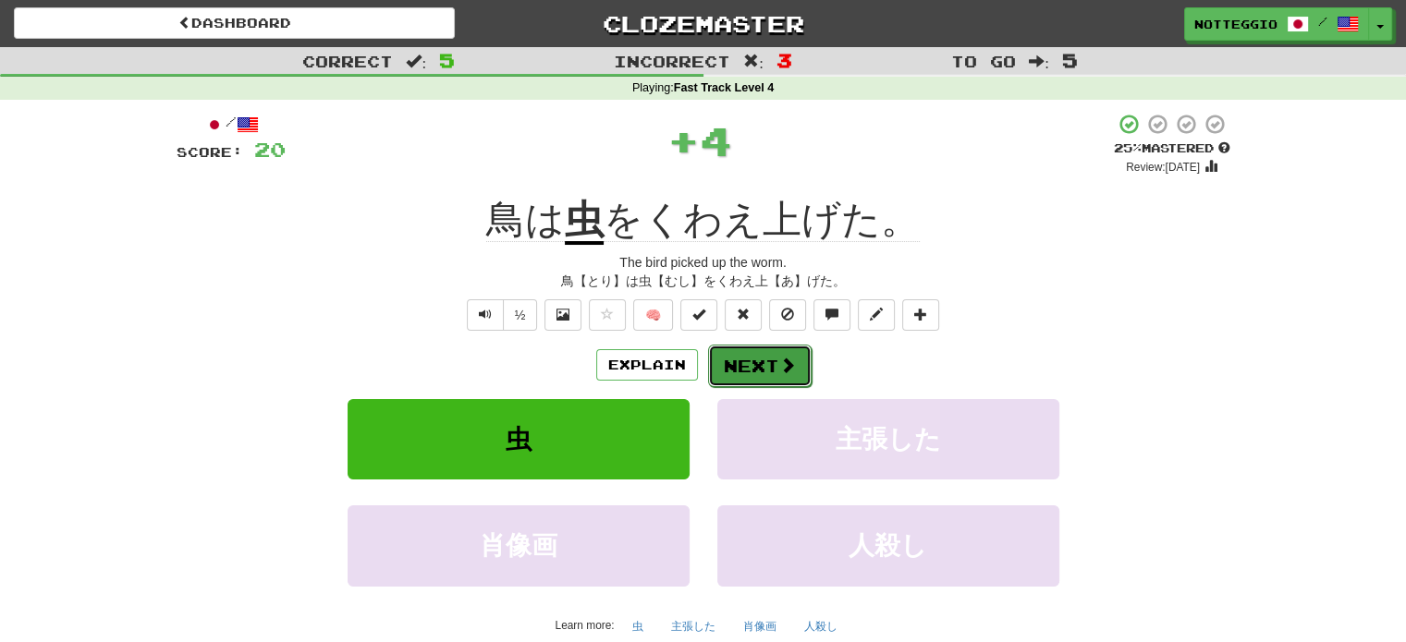
click at [718, 359] on button "Next" at bounding box center [760, 366] width 104 height 43
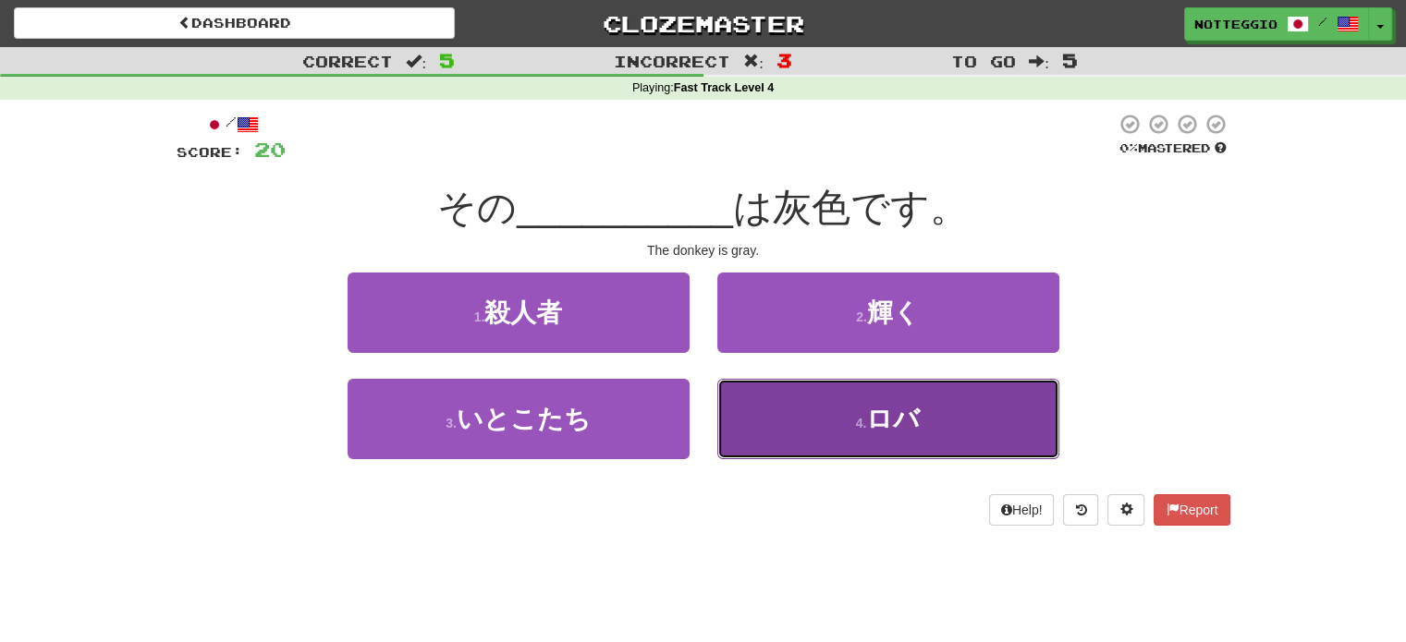
click at [869, 412] on span "ロバ" at bounding box center [893, 419] width 54 height 29
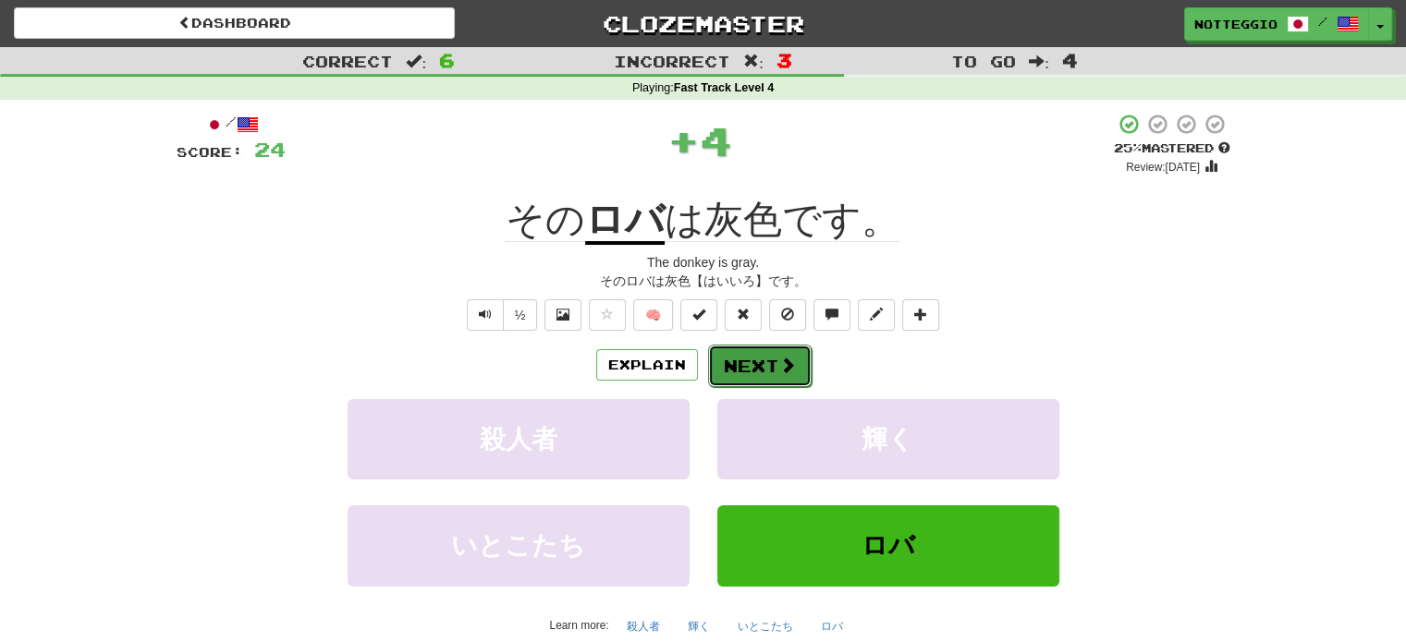
click at [779, 349] on button "Next" at bounding box center [760, 366] width 104 height 43
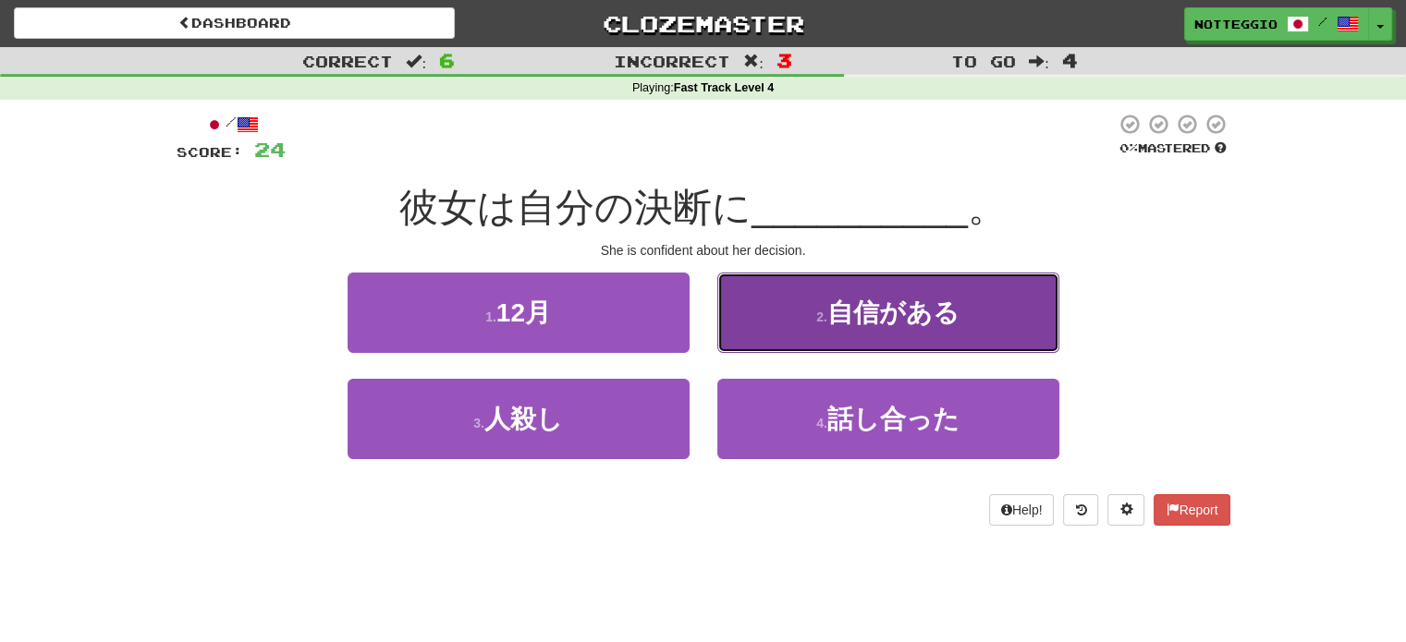
click at [887, 306] on span "自信がある" at bounding box center [893, 313] width 132 height 29
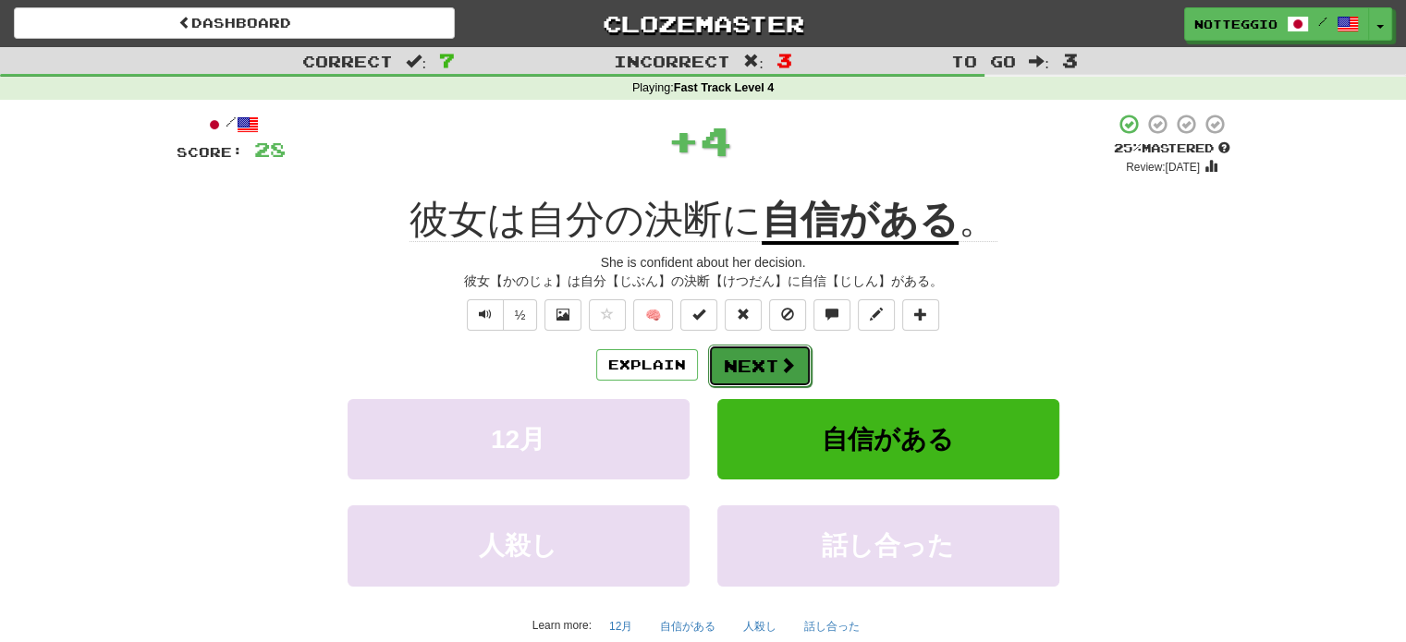
click at [758, 372] on button "Next" at bounding box center [760, 366] width 104 height 43
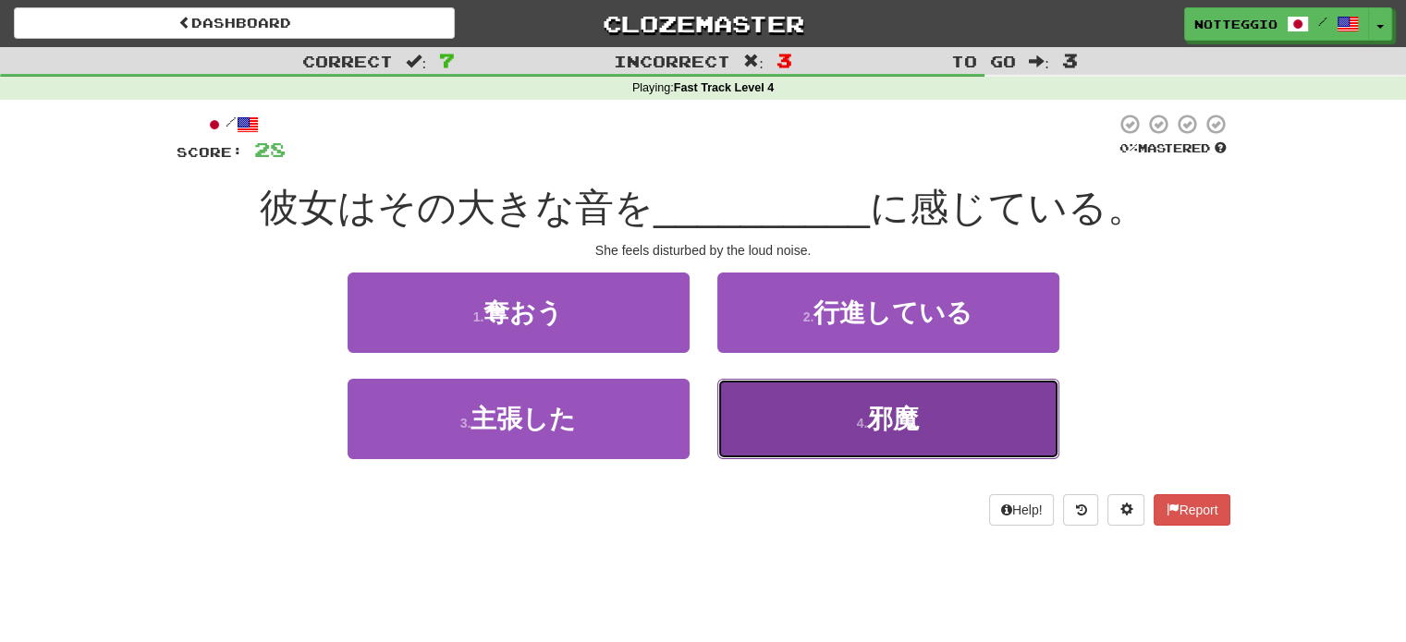
click at [890, 443] on button "4 . 邪魔" at bounding box center [888, 419] width 342 height 80
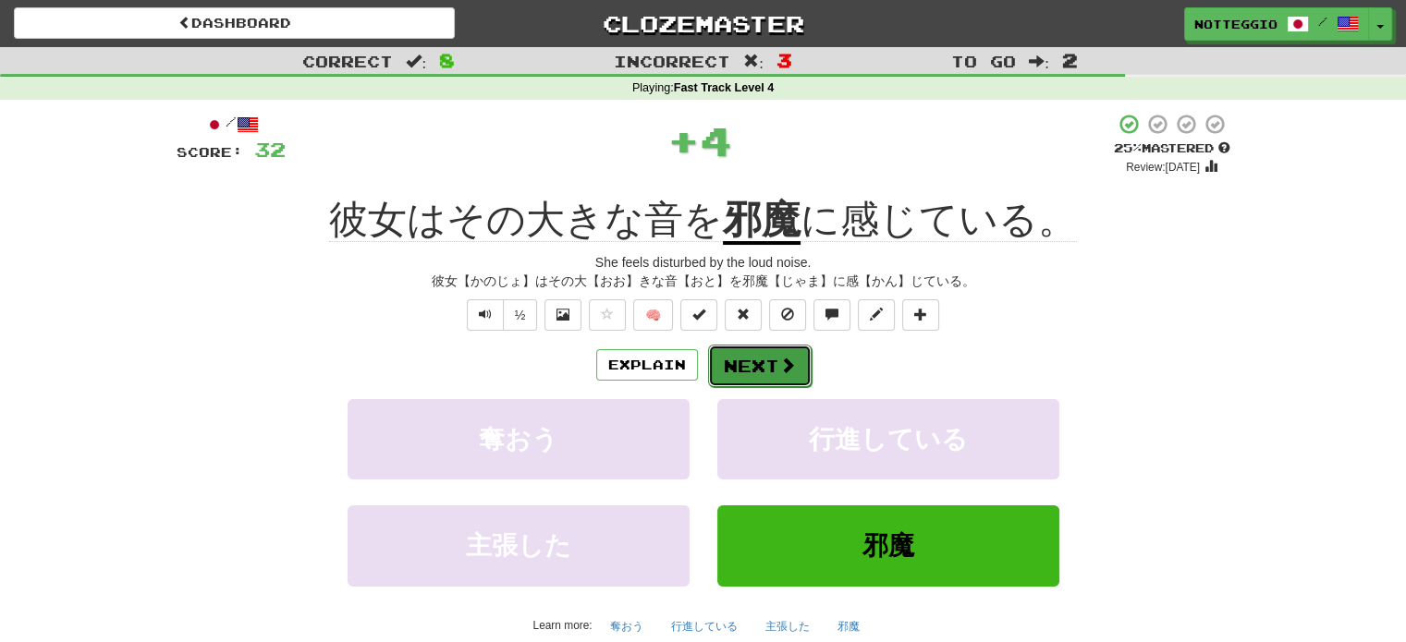
click at [780, 360] on span at bounding box center [787, 365] width 17 height 17
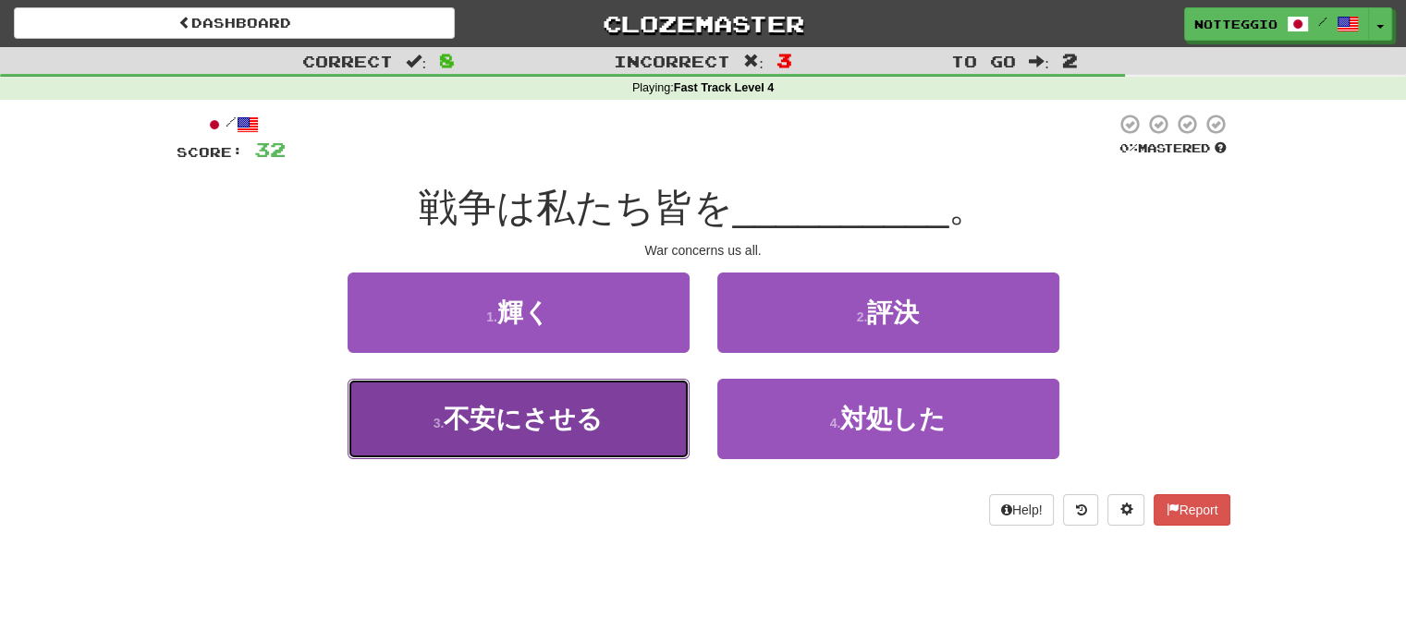
click at [509, 411] on span "不安にさせる" at bounding box center [523, 419] width 159 height 29
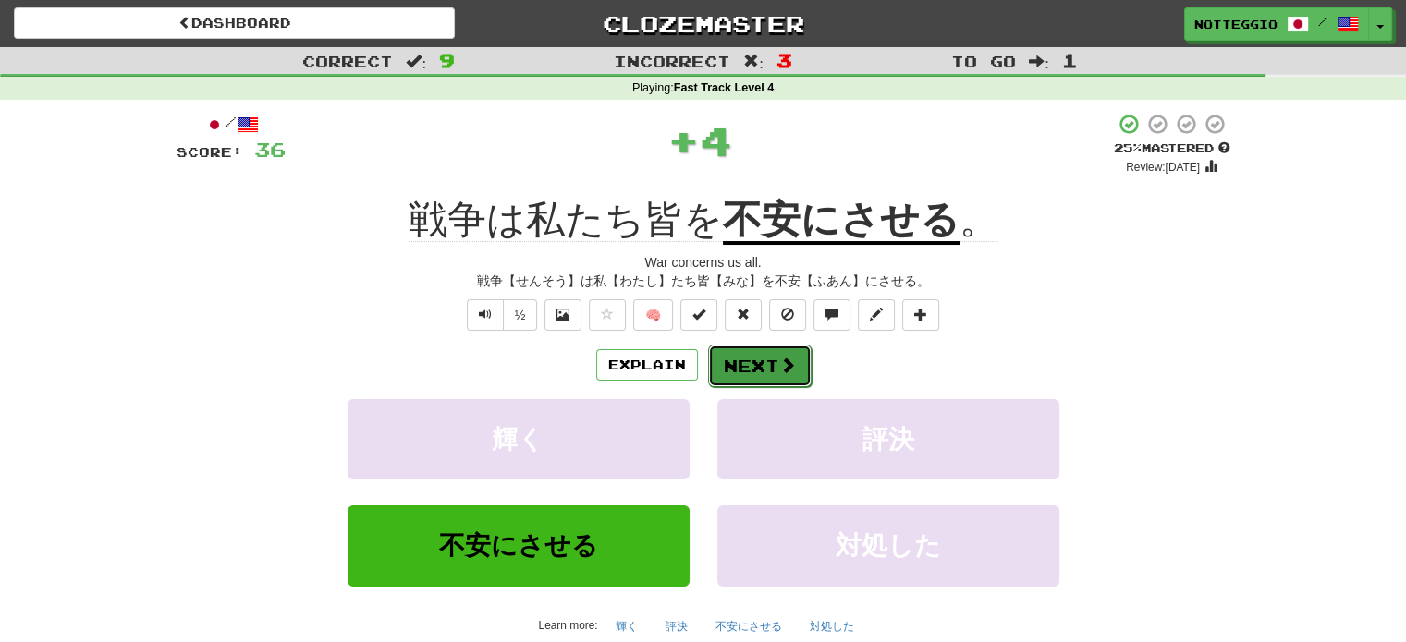
click at [756, 357] on button "Next" at bounding box center [760, 366] width 104 height 43
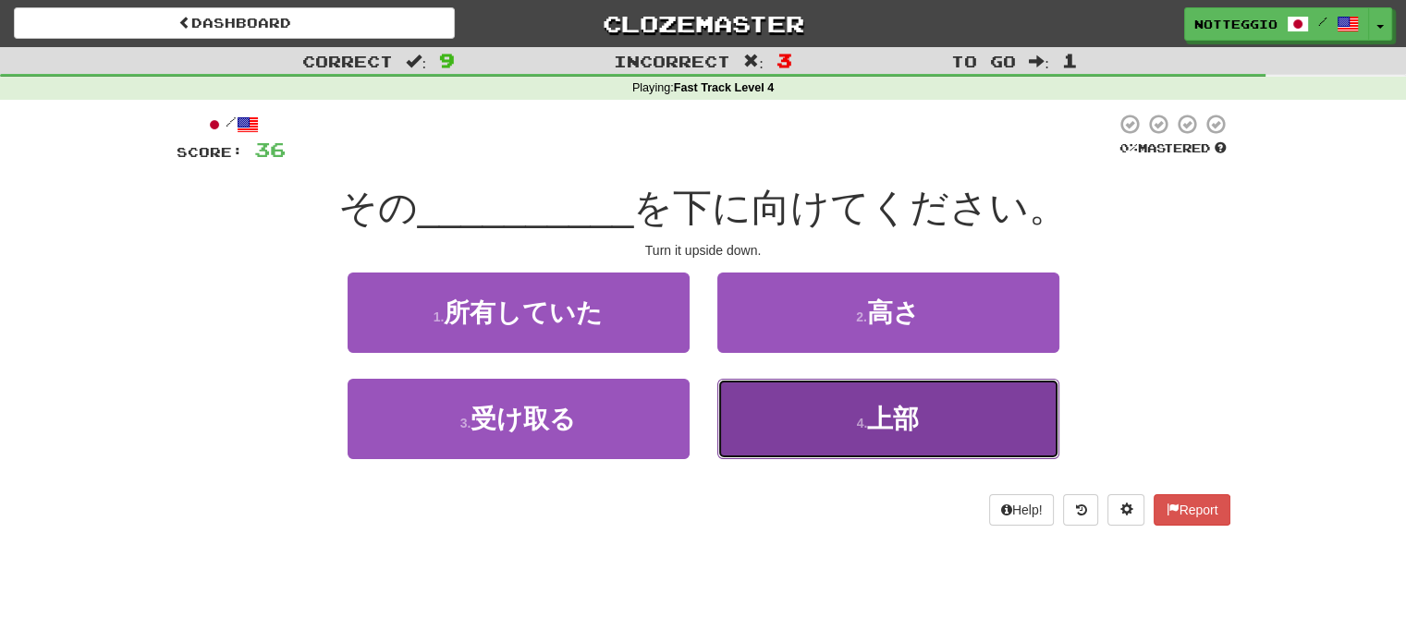
click at [854, 432] on button "4 . 上部" at bounding box center [888, 419] width 342 height 80
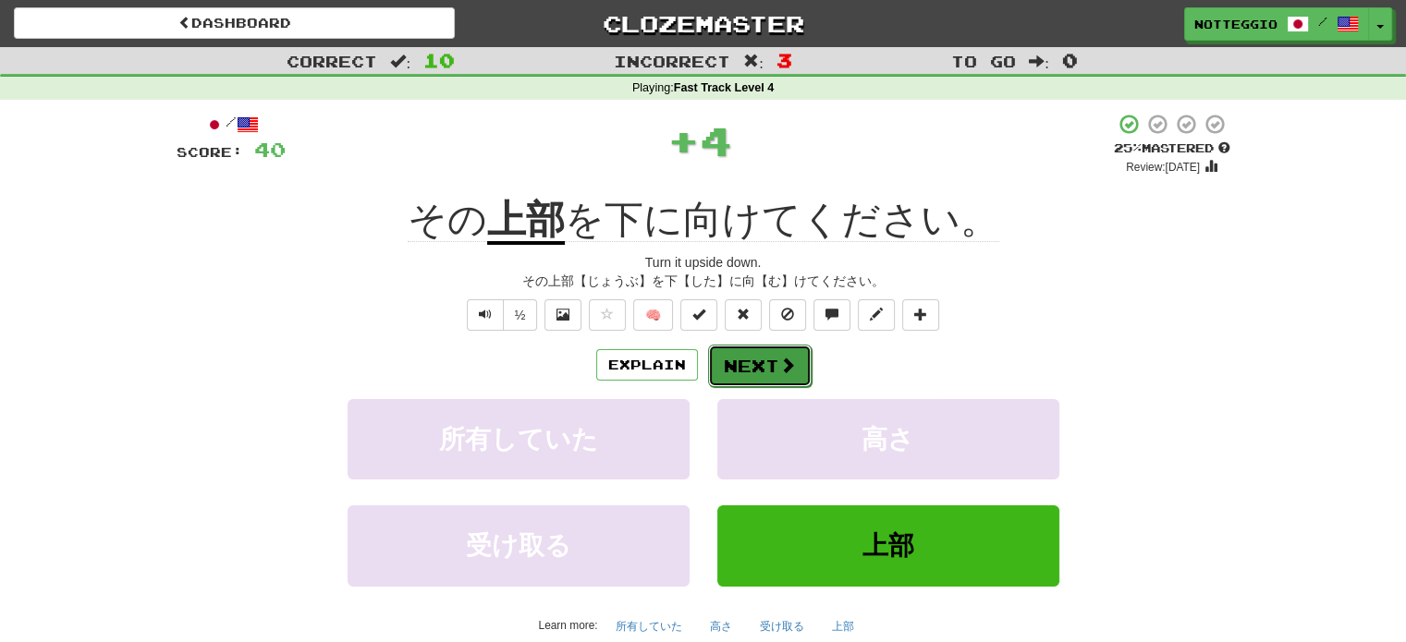
click at [766, 358] on button "Next" at bounding box center [760, 366] width 104 height 43
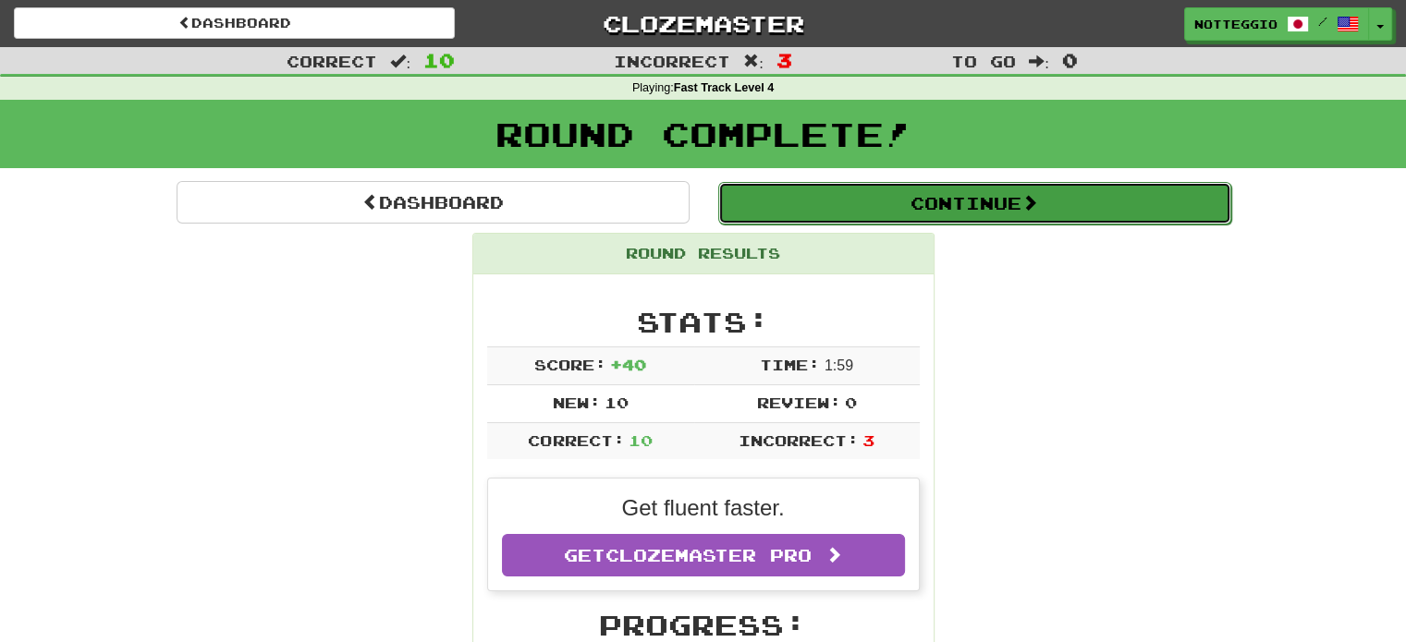
click at [972, 210] on button "Continue" at bounding box center [974, 203] width 513 height 43
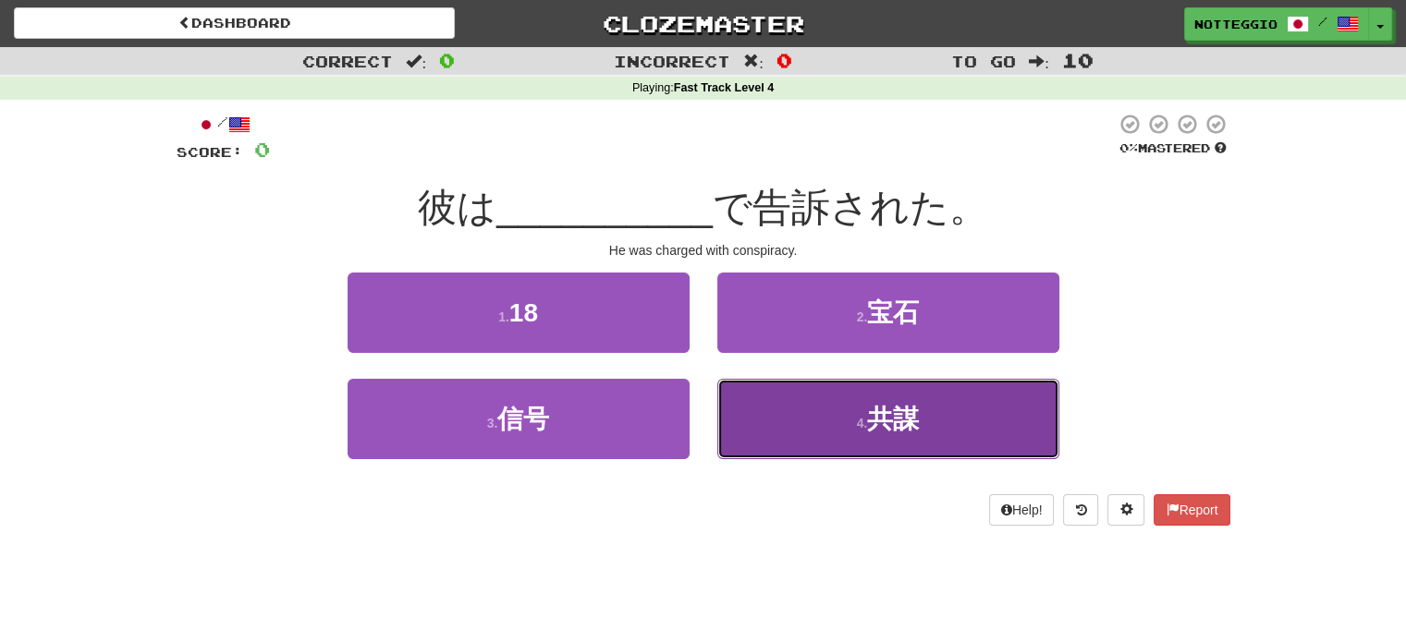
click at [902, 443] on button "4 . 共謀" at bounding box center [888, 419] width 342 height 80
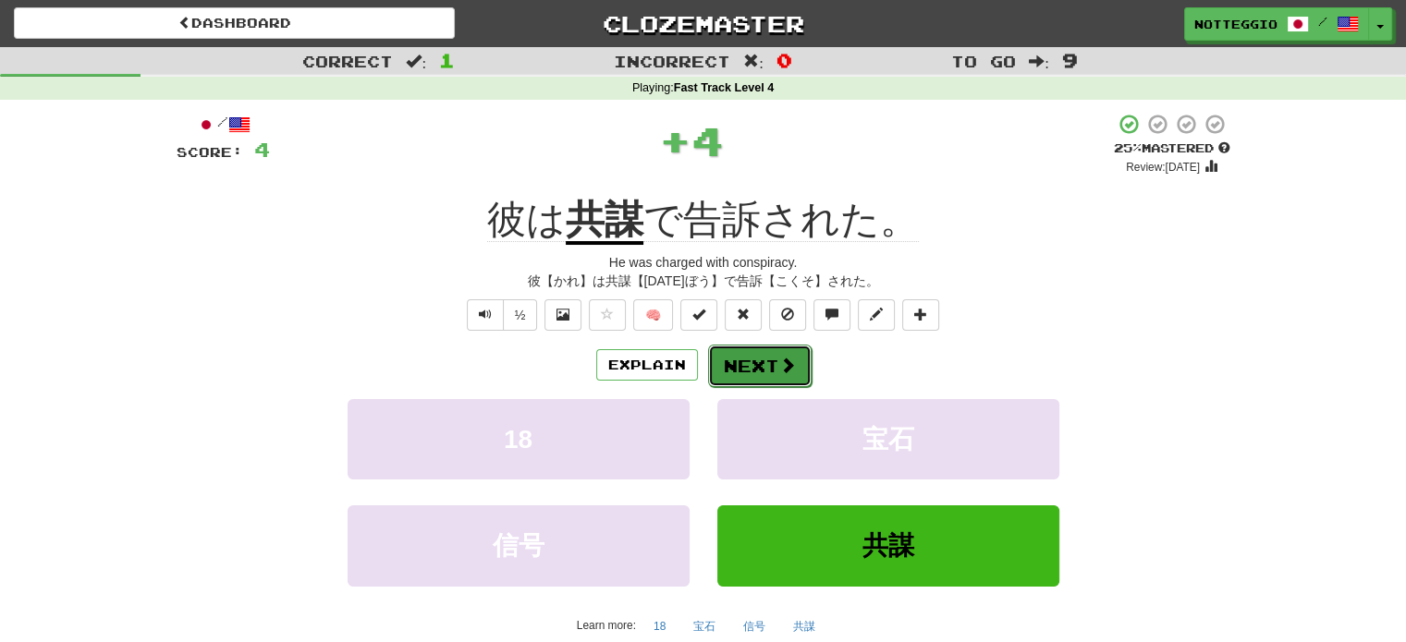
click at [799, 360] on button "Next" at bounding box center [760, 366] width 104 height 43
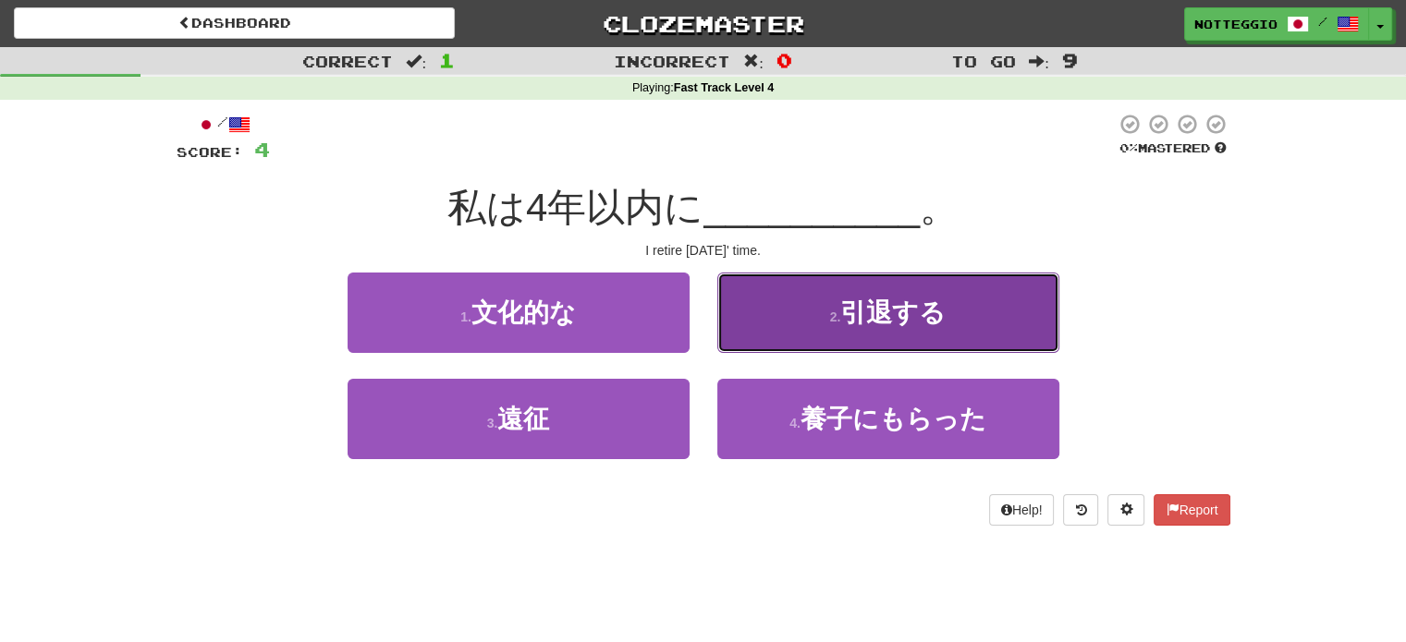
click at [860, 334] on button "2 . 引退する" at bounding box center [888, 313] width 342 height 80
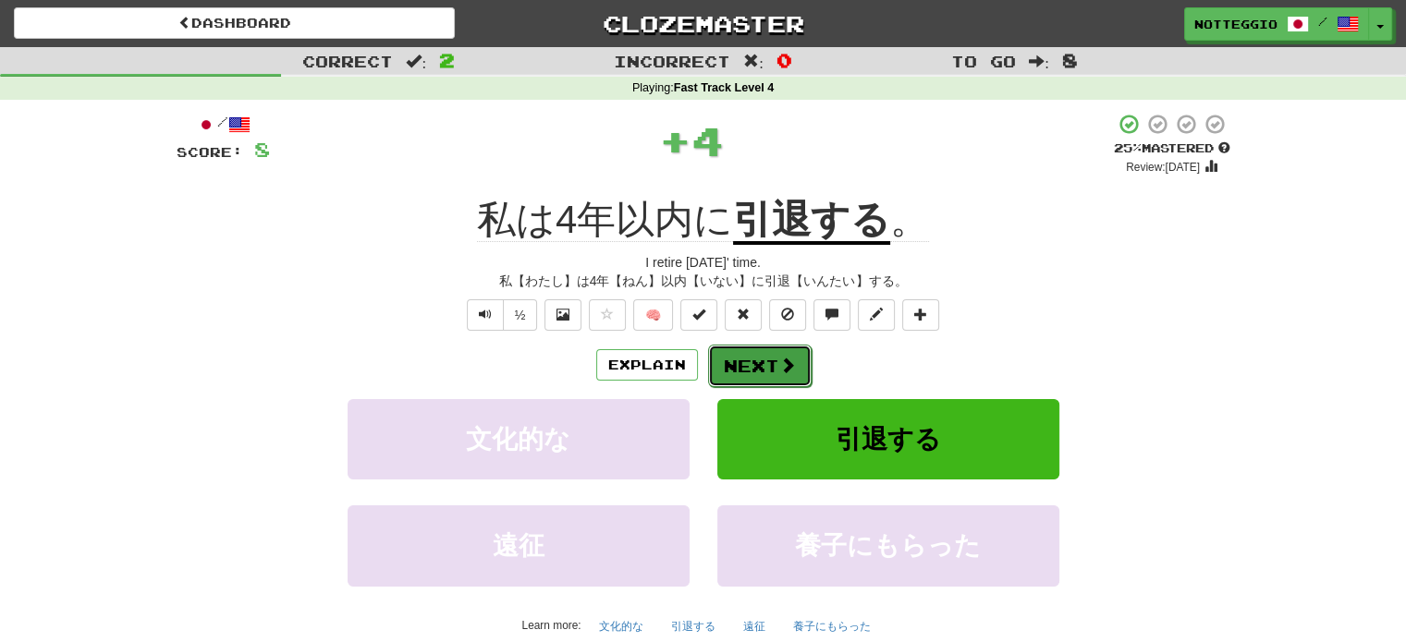
click at [795, 381] on button "Next" at bounding box center [760, 366] width 104 height 43
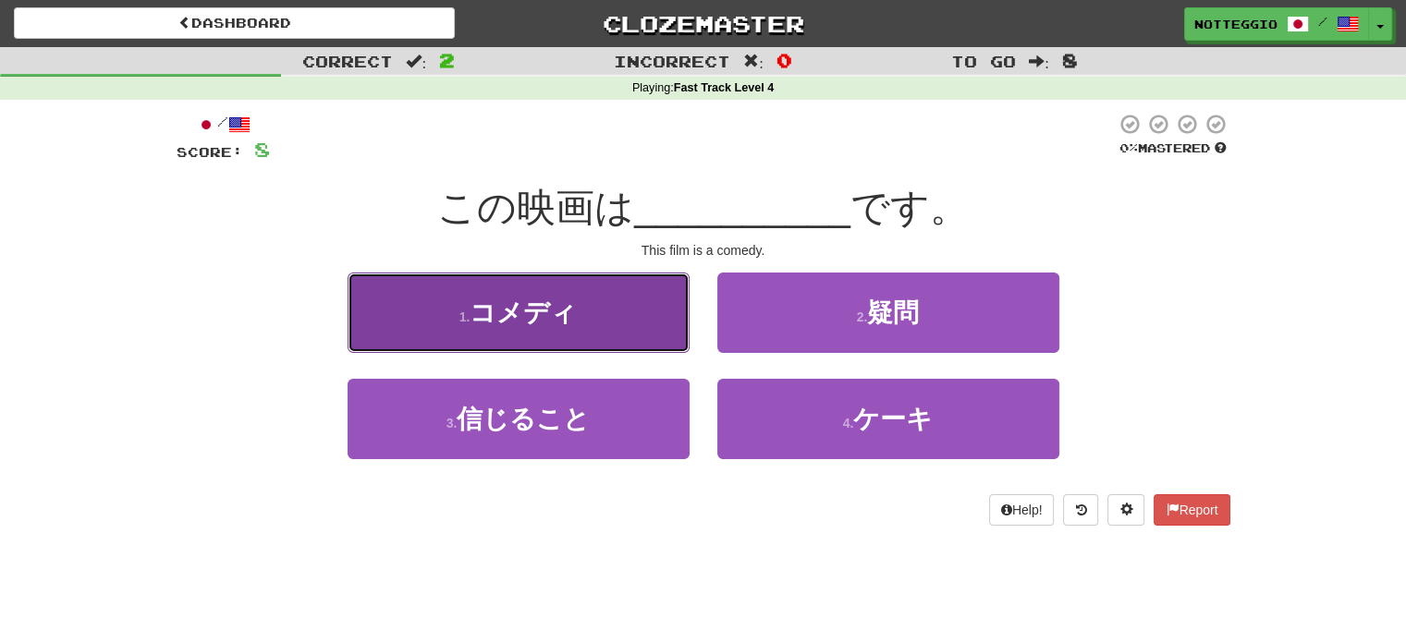
click at [580, 338] on button "1 . コメディ" at bounding box center [519, 313] width 342 height 80
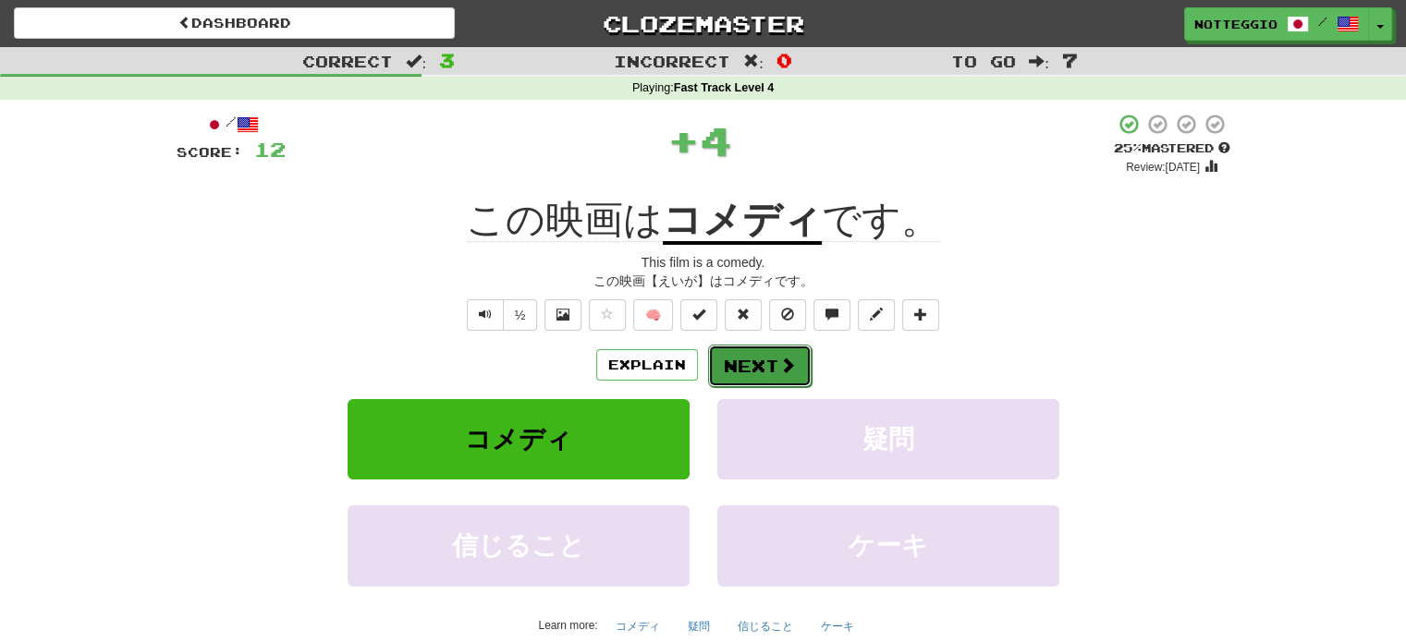
click at [779, 369] on span at bounding box center [787, 365] width 17 height 17
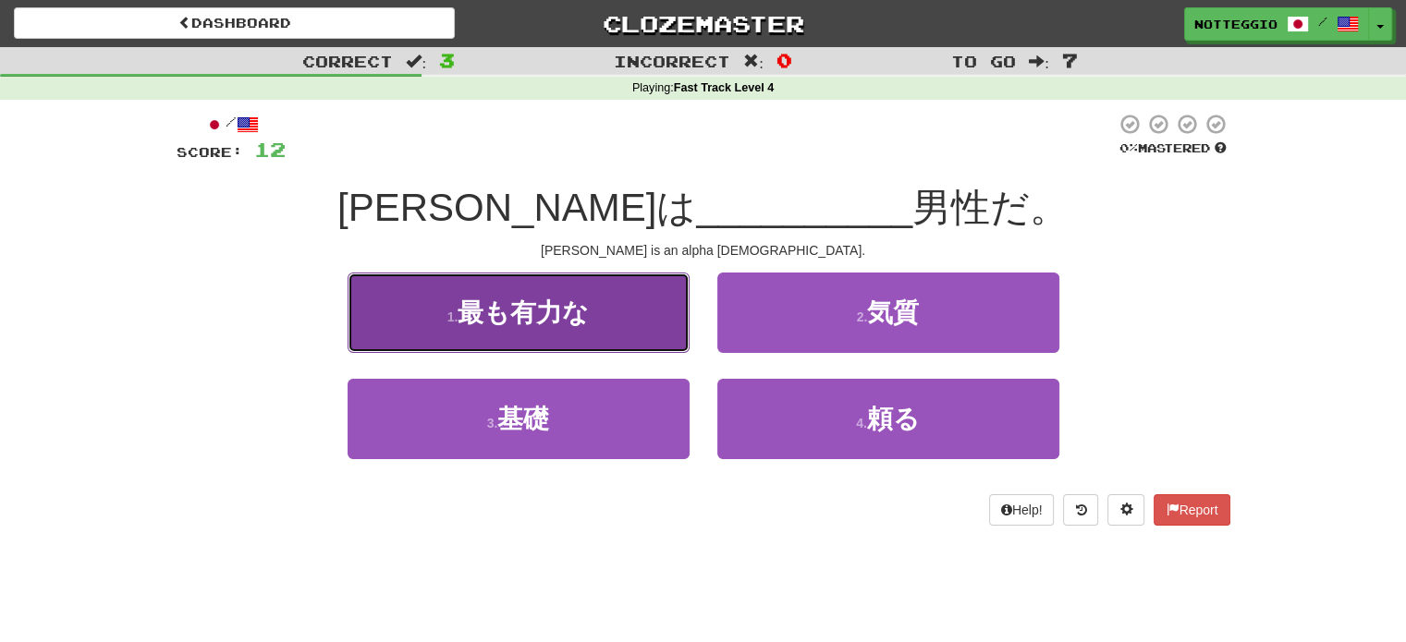
click at [606, 346] on button "1 . 最も有力な" at bounding box center [519, 313] width 342 height 80
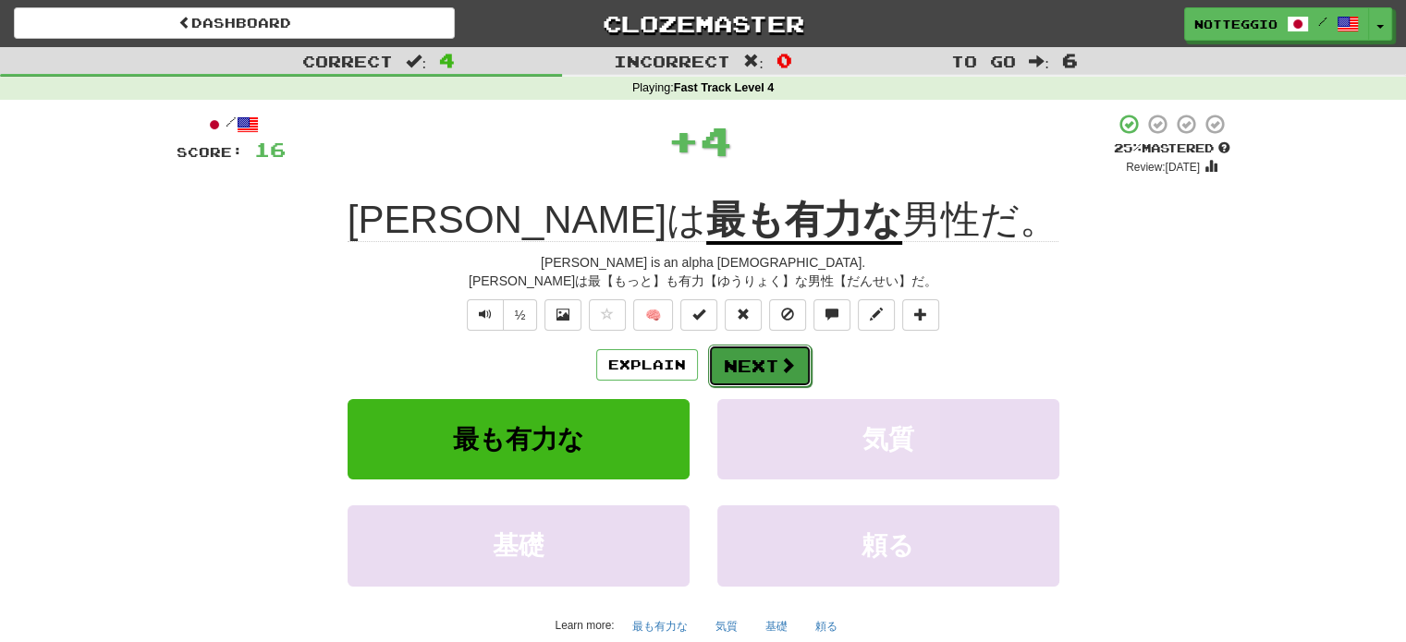
click at [743, 366] on button "Next" at bounding box center [760, 366] width 104 height 43
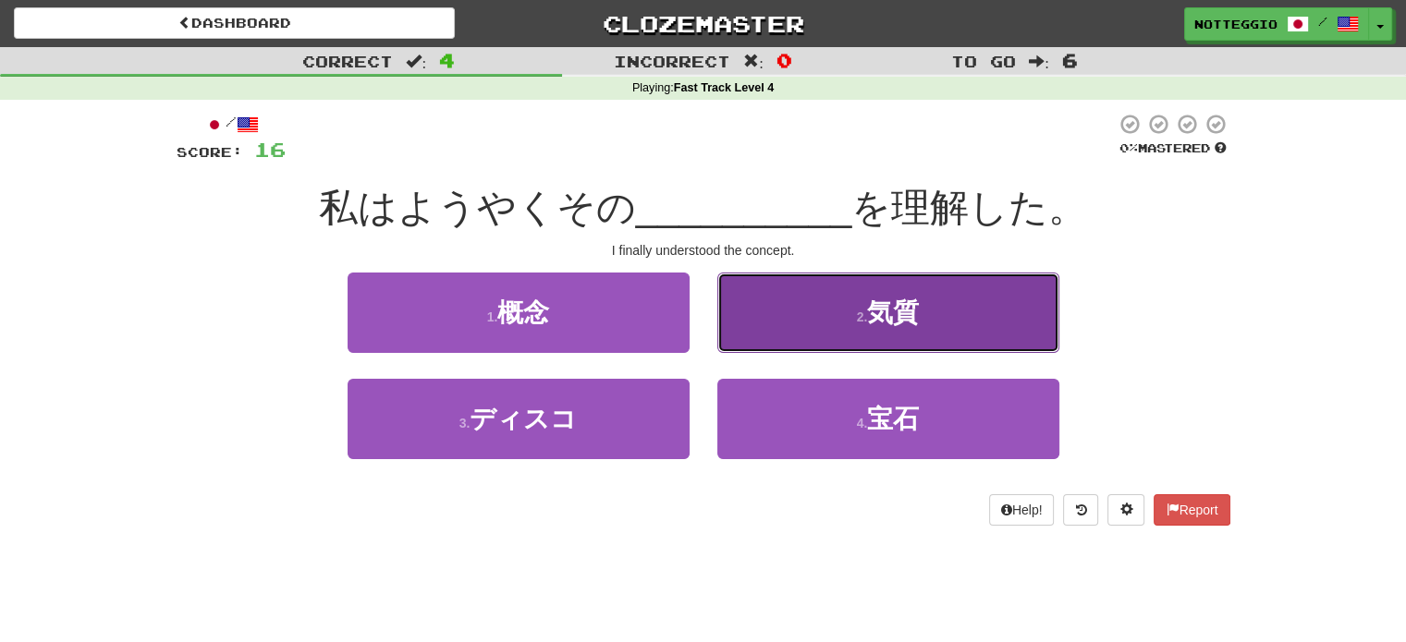
click at [966, 330] on button "2 . 気質" at bounding box center [888, 313] width 342 height 80
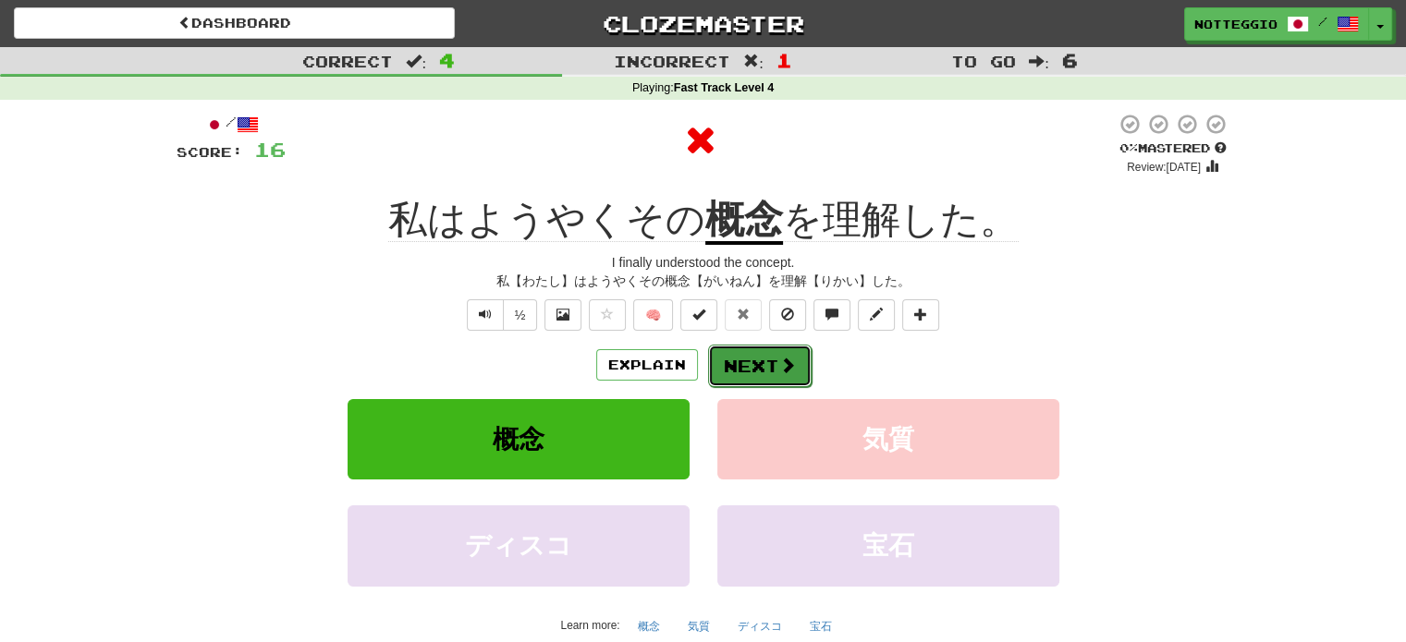
click at [764, 369] on button "Next" at bounding box center [760, 366] width 104 height 43
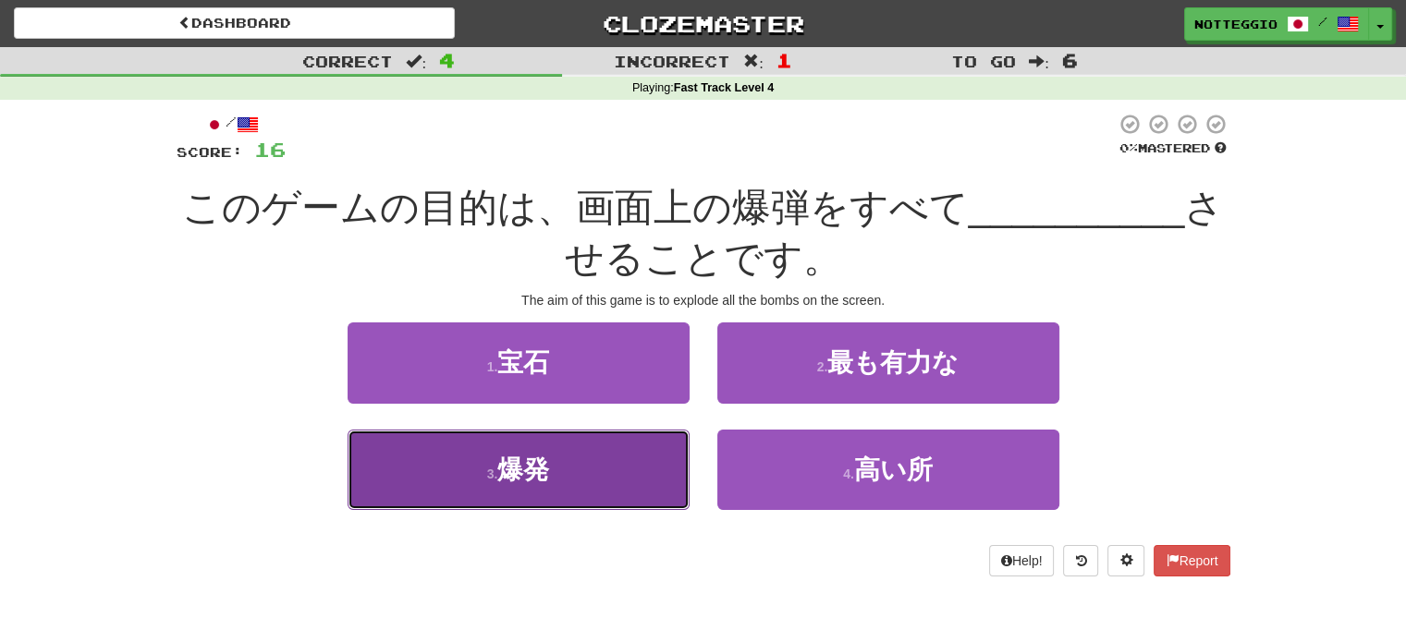
click at [570, 476] on button "3 . 爆発" at bounding box center [519, 470] width 342 height 80
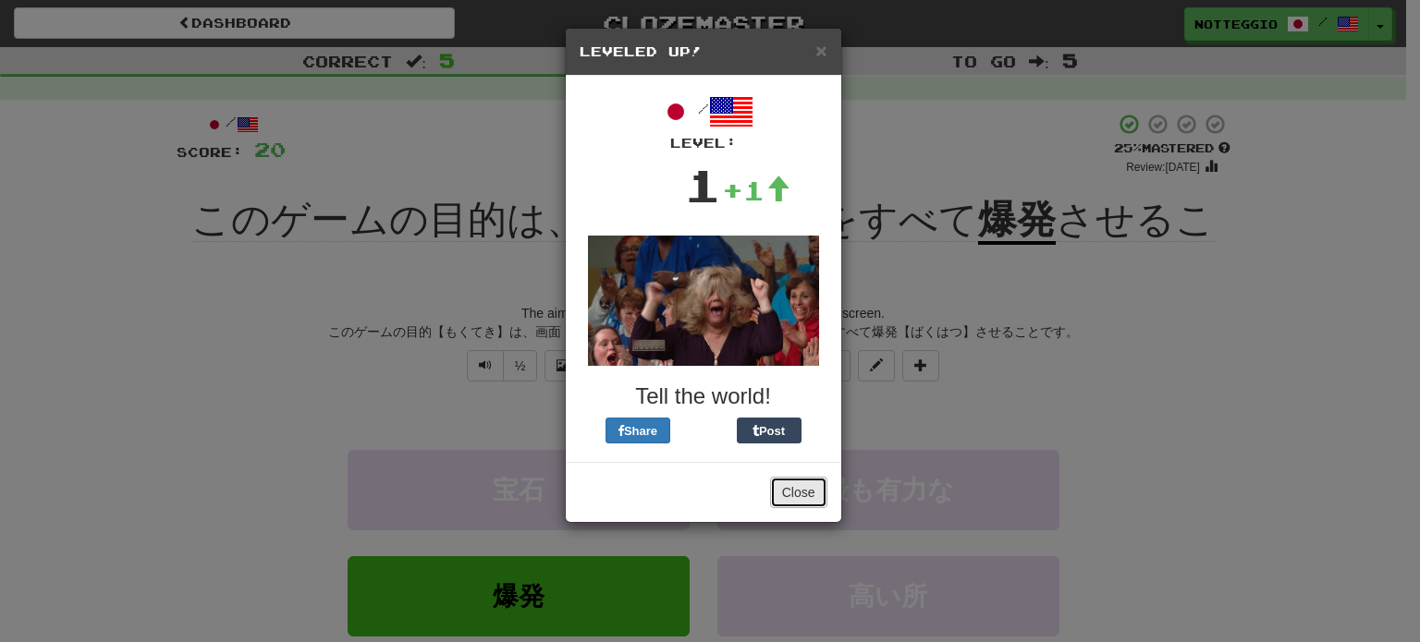
click at [816, 501] on button "Close" at bounding box center [798, 492] width 57 height 31
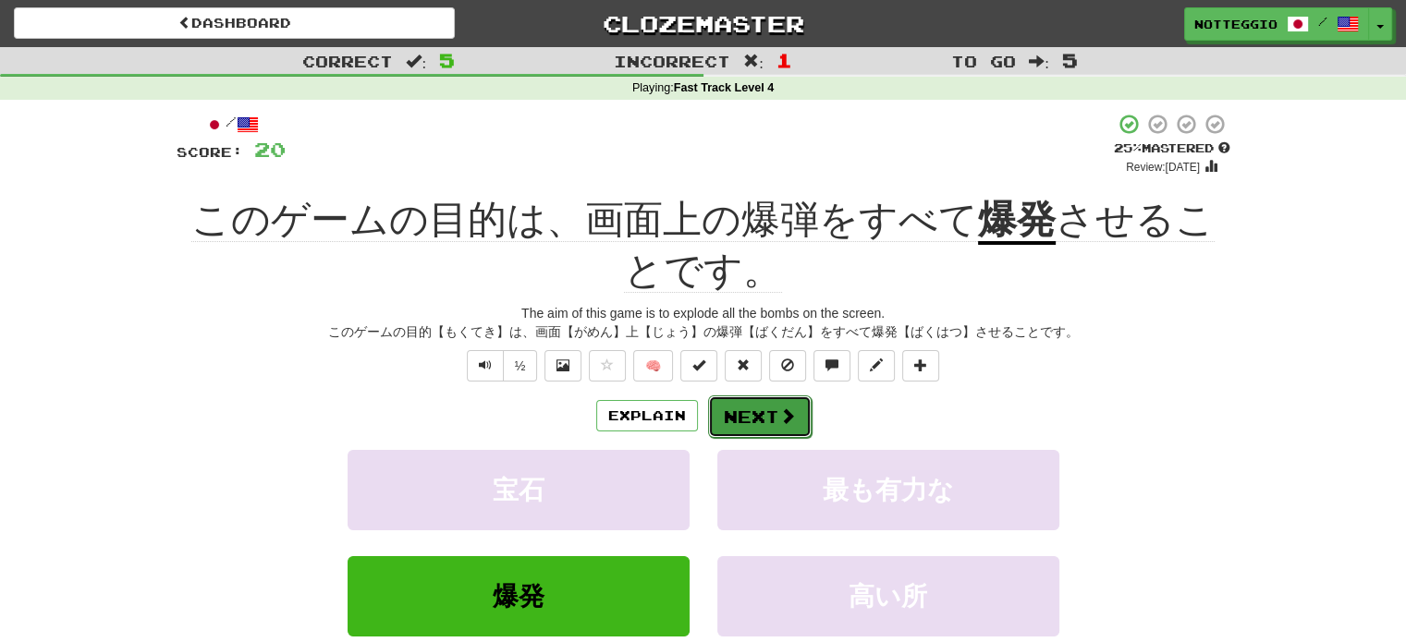
click at [765, 410] on button "Next" at bounding box center [760, 417] width 104 height 43
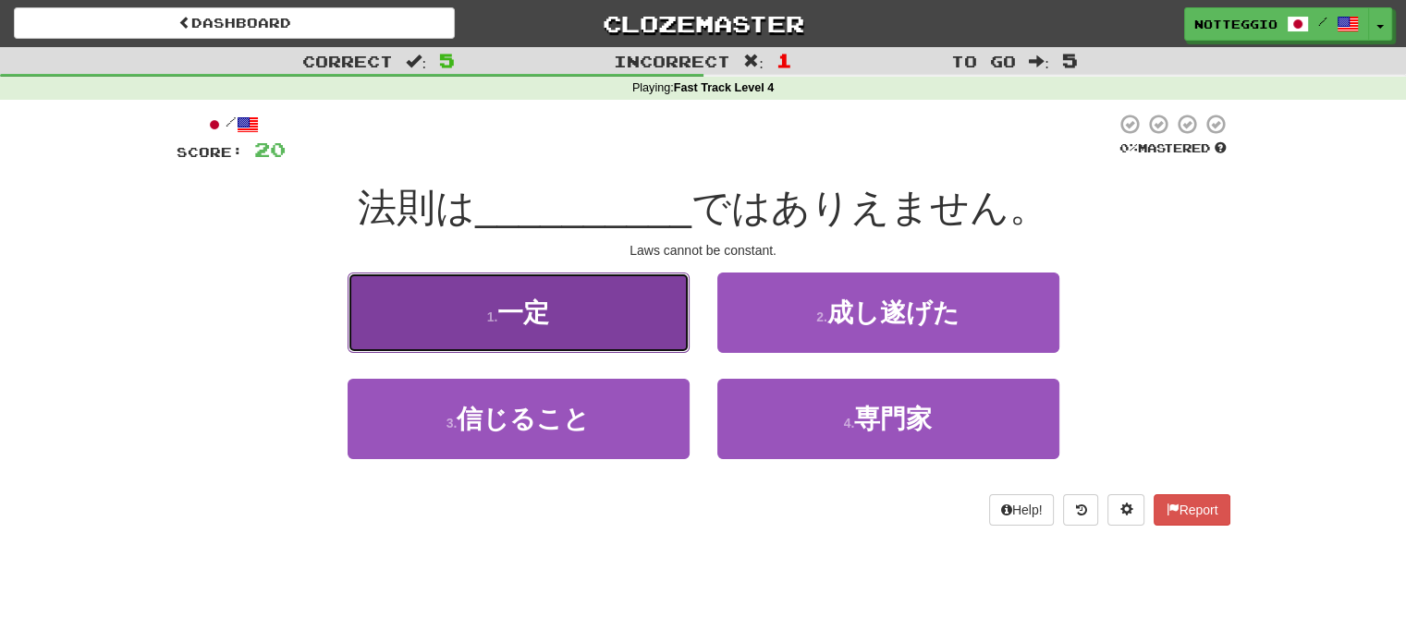
click at [658, 338] on button "1 . 一定" at bounding box center [519, 313] width 342 height 80
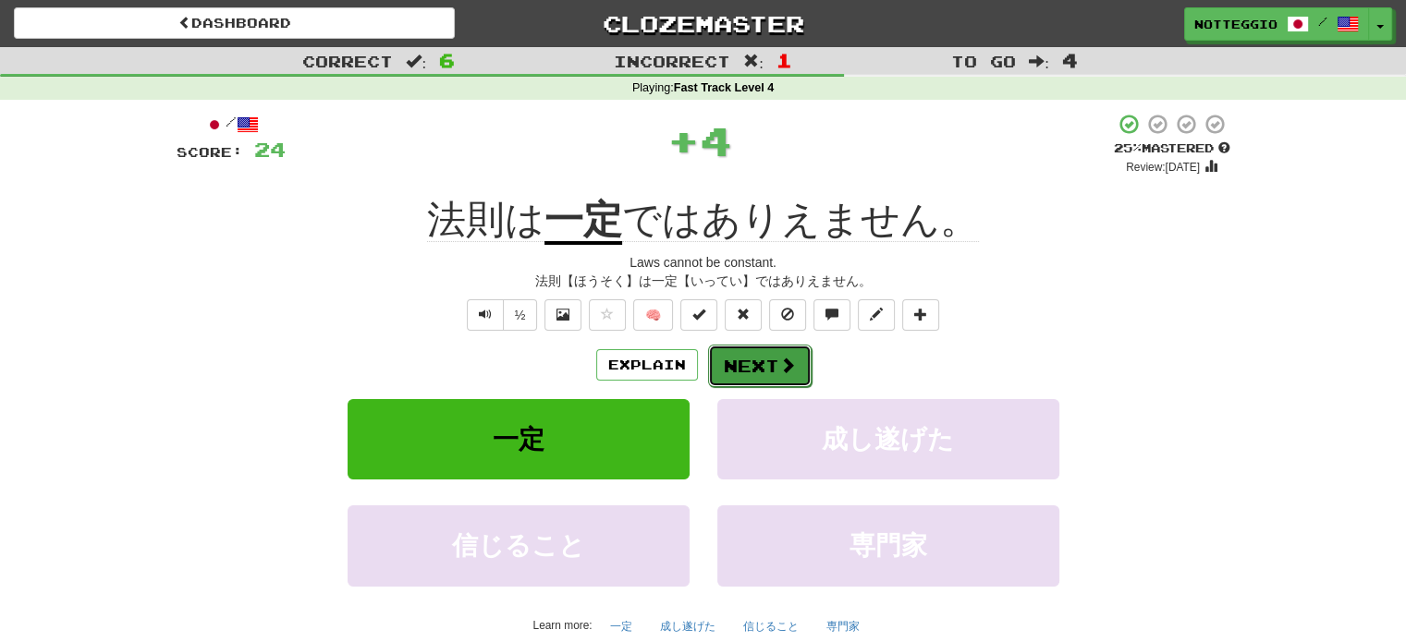
click at [747, 354] on button "Next" at bounding box center [760, 366] width 104 height 43
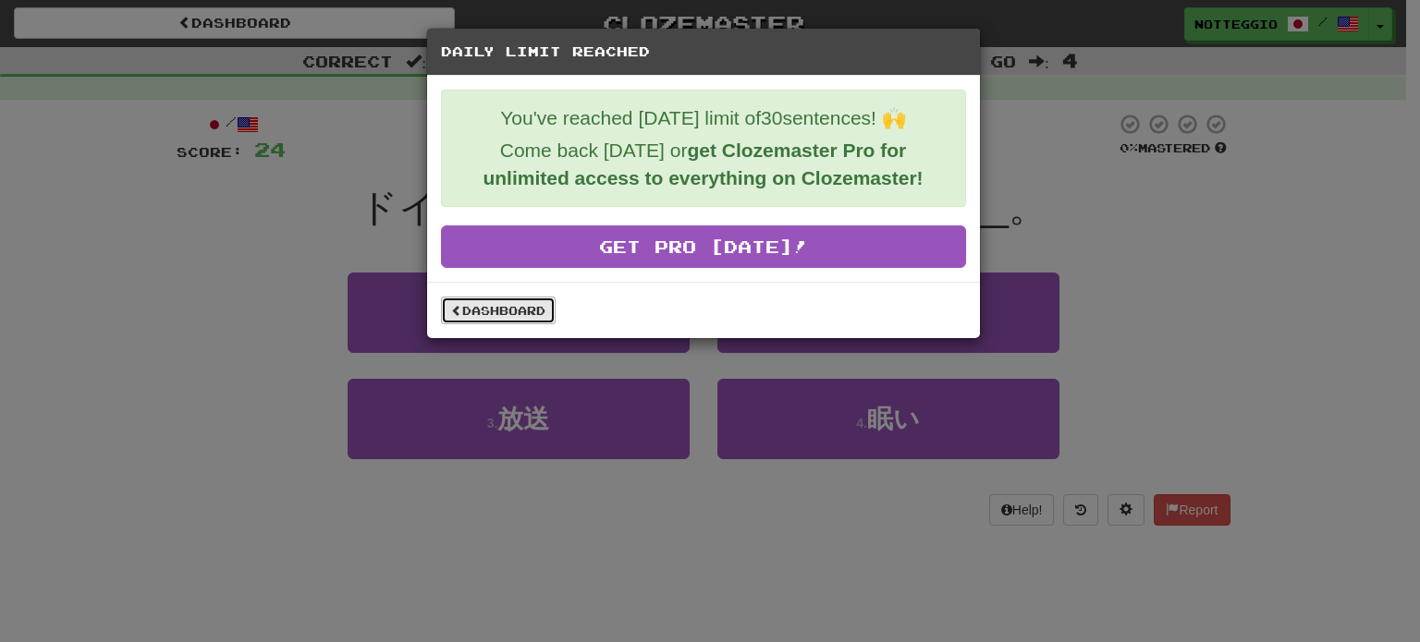
click at [547, 319] on link "Dashboard" at bounding box center [498, 311] width 115 height 28
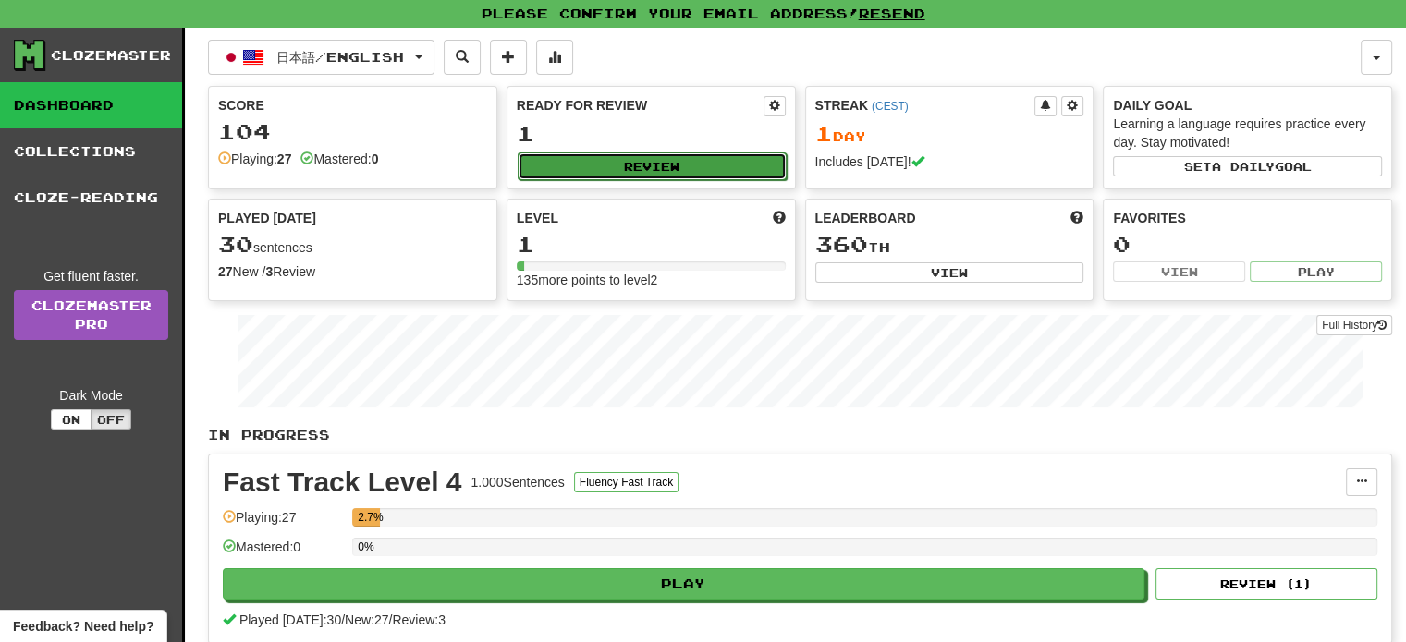
click at [632, 162] on button "Review" at bounding box center [652, 167] width 269 height 28
select select "**"
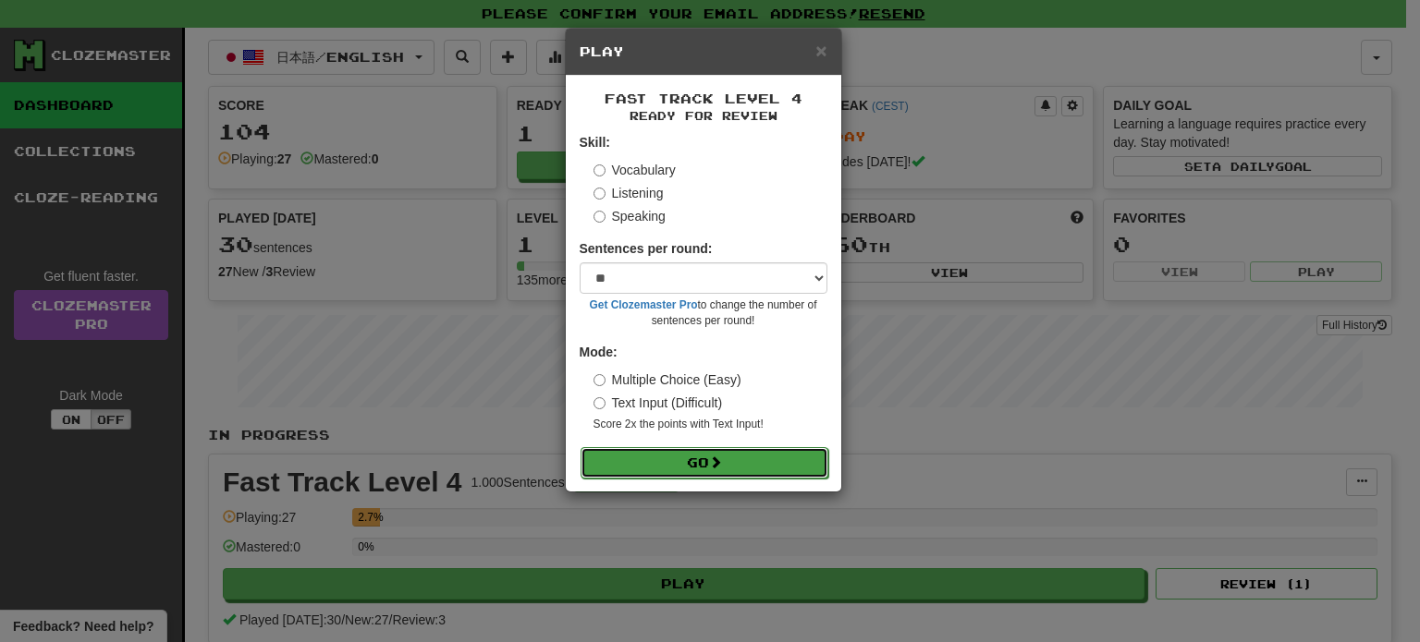
click at [739, 469] on button "Go" at bounding box center [705, 462] width 248 height 31
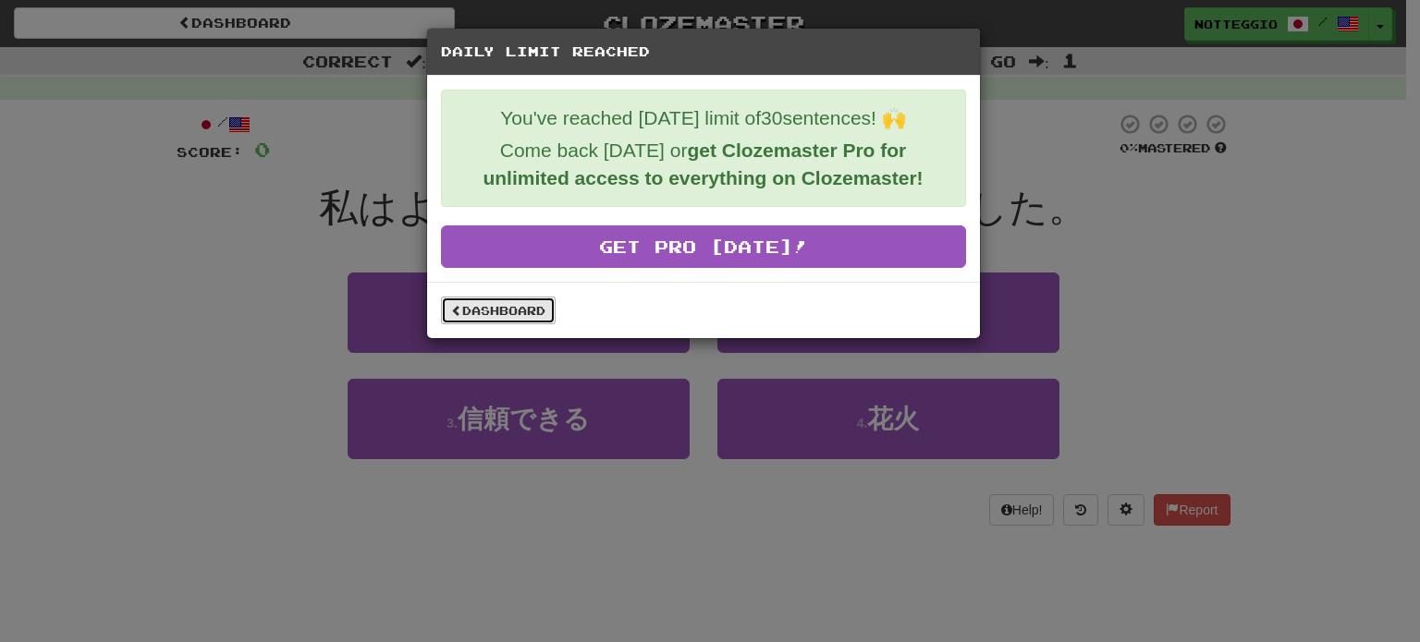
click at [523, 308] on link "Dashboard" at bounding box center [498, 311] width 115 height 28
